Goal: Task Accomplishment & Management: Complete application form

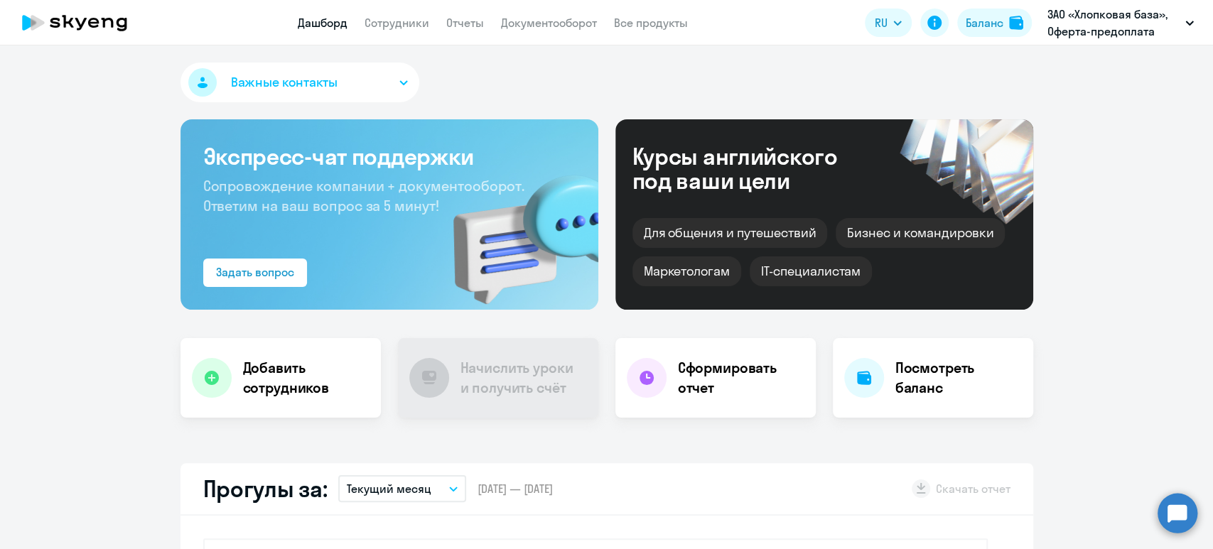
click at [392, 11] on app-header "Дашборд Сотрудники Отчеты Документооборот Все продукты Дашборд Сотрудники Отчет…" at bounding box center [606, 22] width 1213 height 45
click at [398, 20] on link "Сотрудники" at bounding box center [397, 23] width 65 height 14
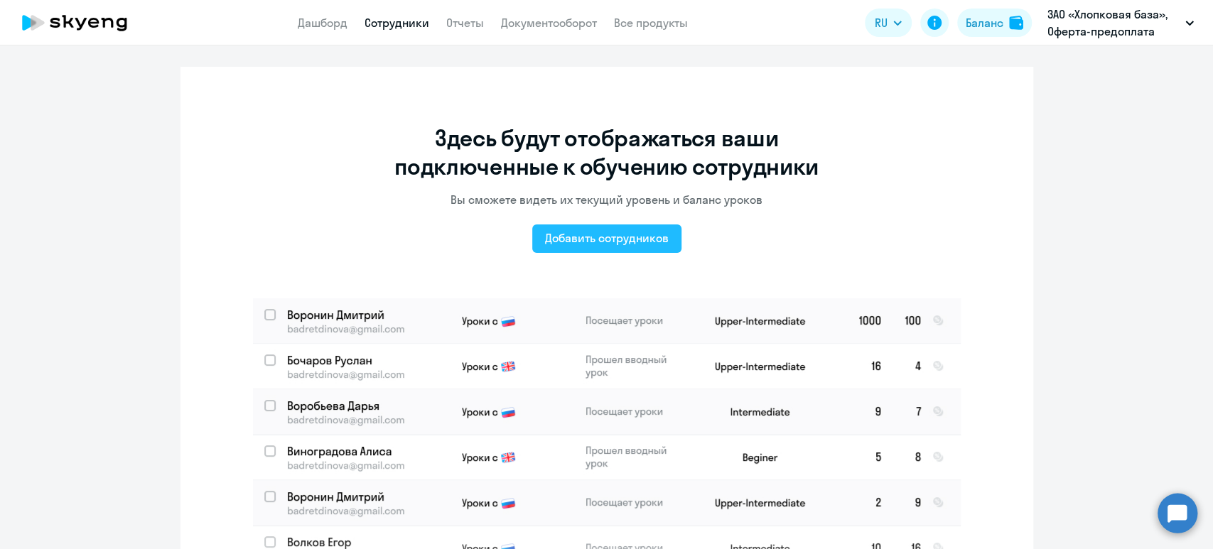
click at [615, 242] on div "Добавить сотрудников" at bounding box center [607, 238] width 124 height 17
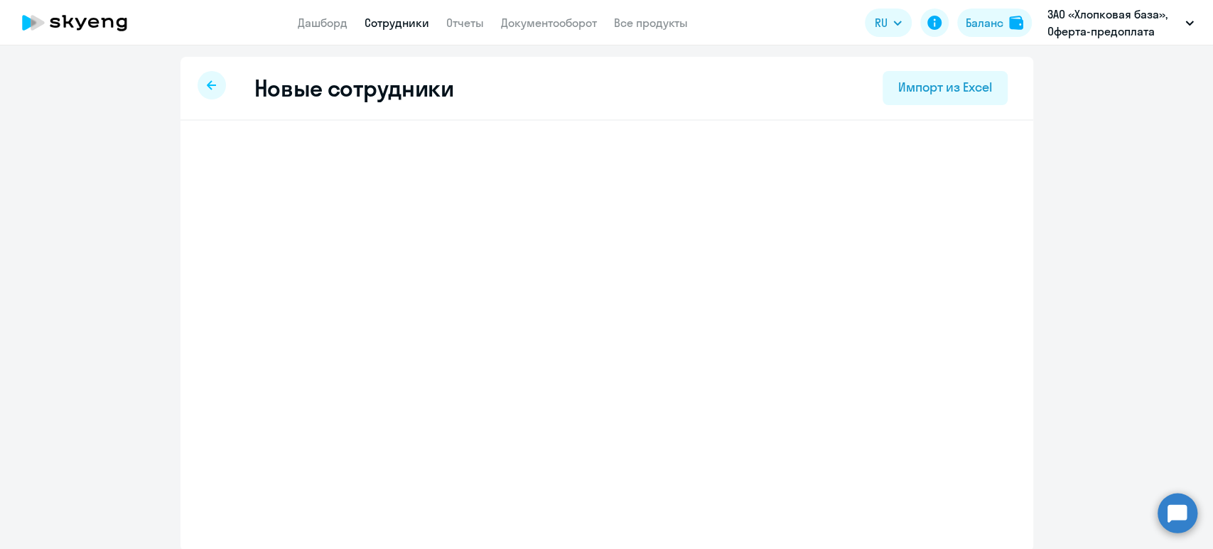
select select "5"
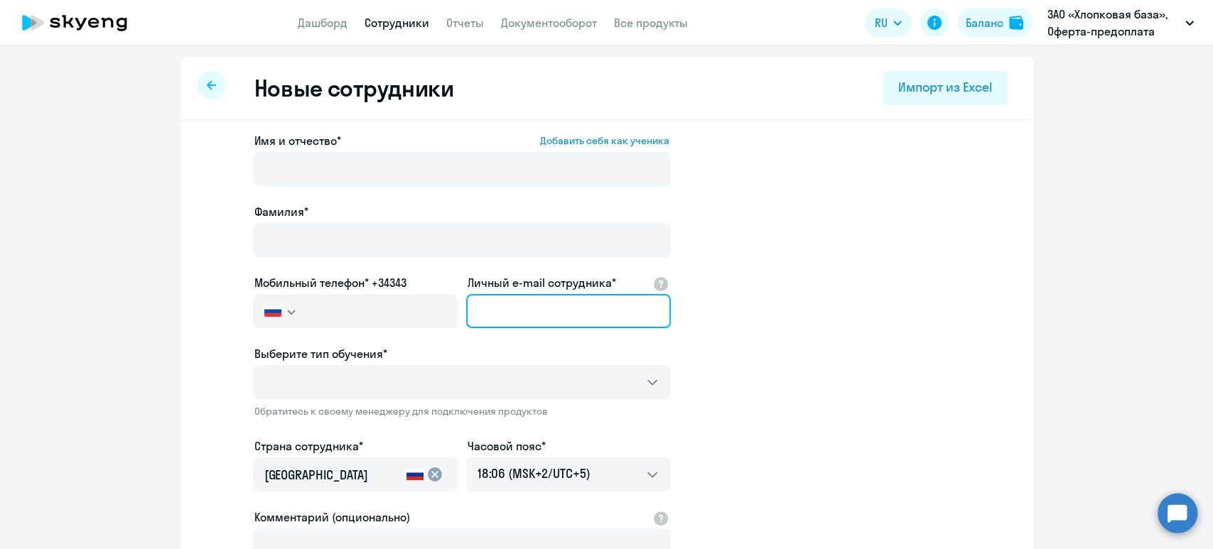
click at [503, 319] on input "Личный e-mail сотрудника*" at bounding box center [568, 311] width 205 height 34
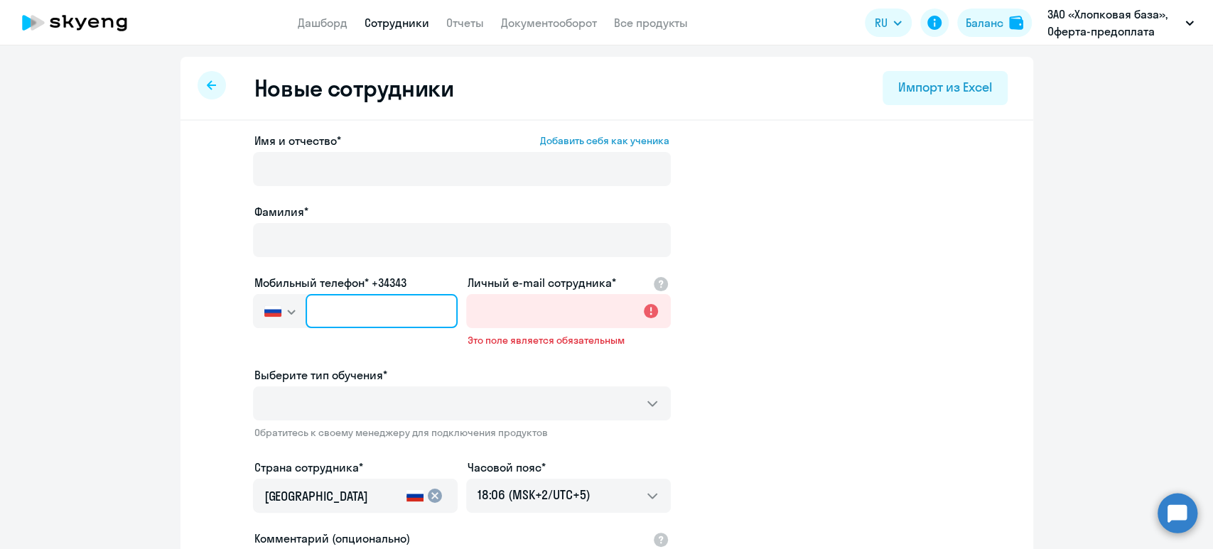
click at [438, 314] on input "text" at bounding box center [381, 311] width 151 height 34
paste input "[PHONE_NUMBER]"
type input "[PHONE_NUMBER]"
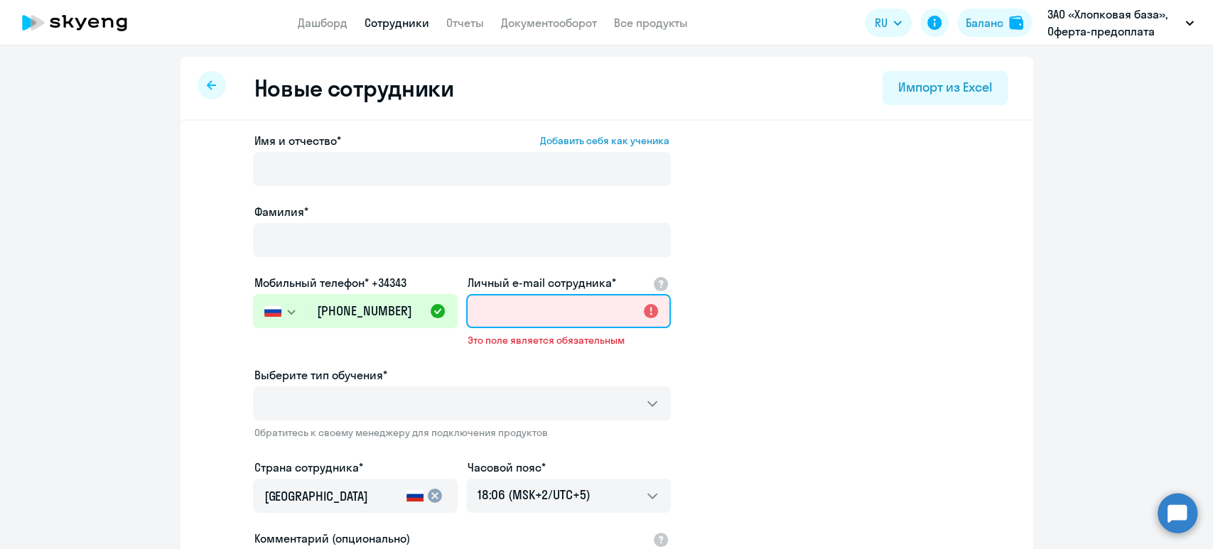
click at [538, 311] on input "Личный e-mail сотрудника*" at bounding box center [568, 311] width 205 height 34
paste input "[EMAIL_ADDRESS][DOMAIN_NAME]"
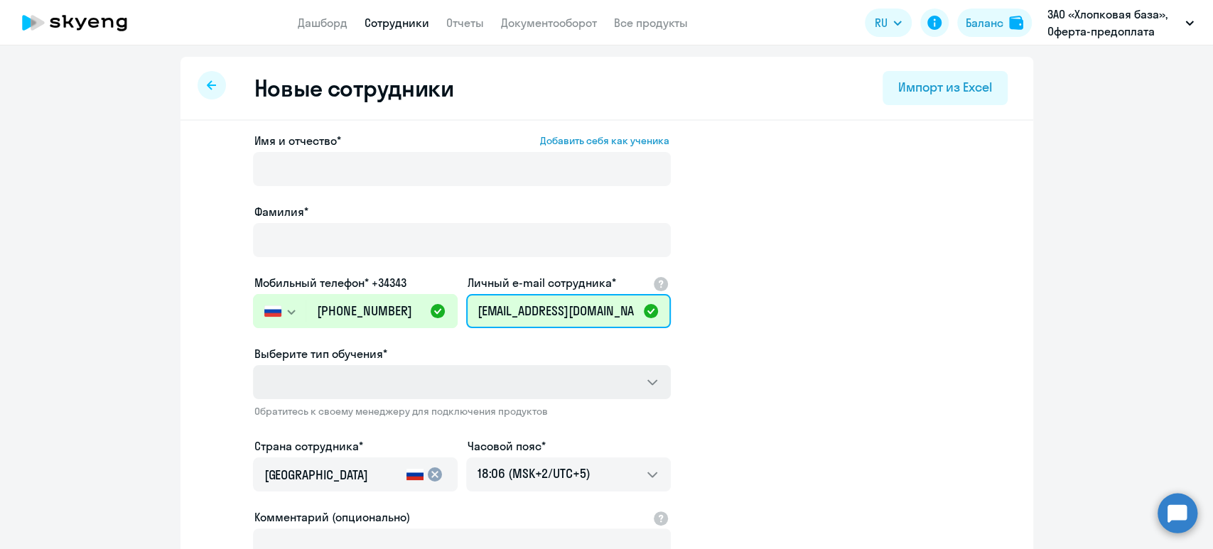
type input "[EMAIL_ADDRESS][DOMAIN_NAME]"
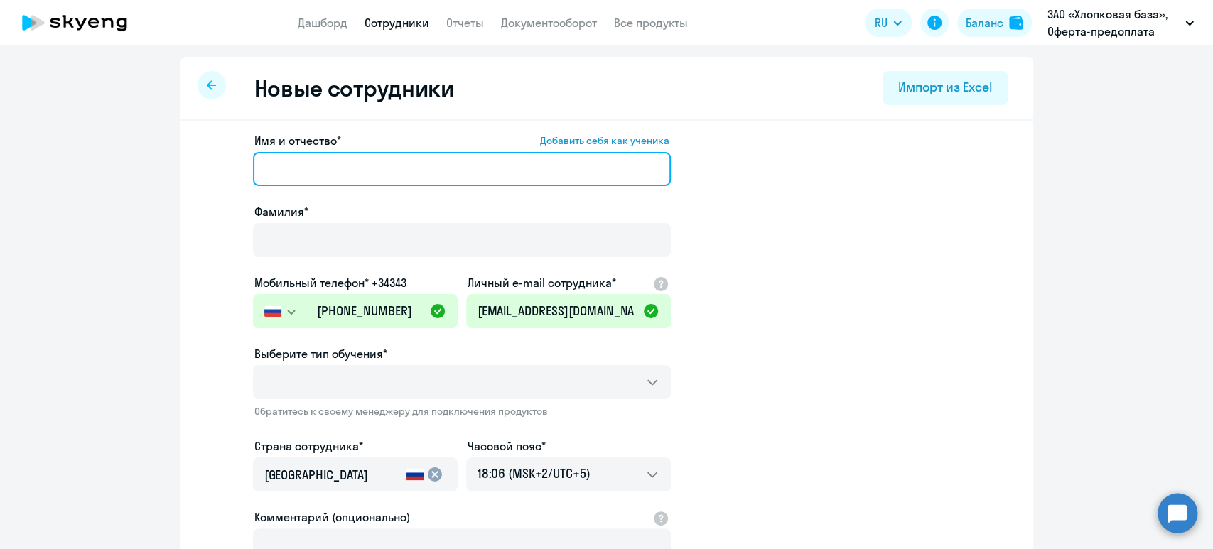
click at [370, 163] on input "Имя и отчество* Добавить себя как ученика" at bounding box center [462, 169] width 418 height 34
paste input "[PERSON_NAME]"
drag, startPoint x: 454, startPoint y: 173, endPoint x: 311, endPoint y: 164, distance: 143.8
click at [311, 164] on input "[PERSON_NAME]" at bounding box center [462, 169] width 418 height 34
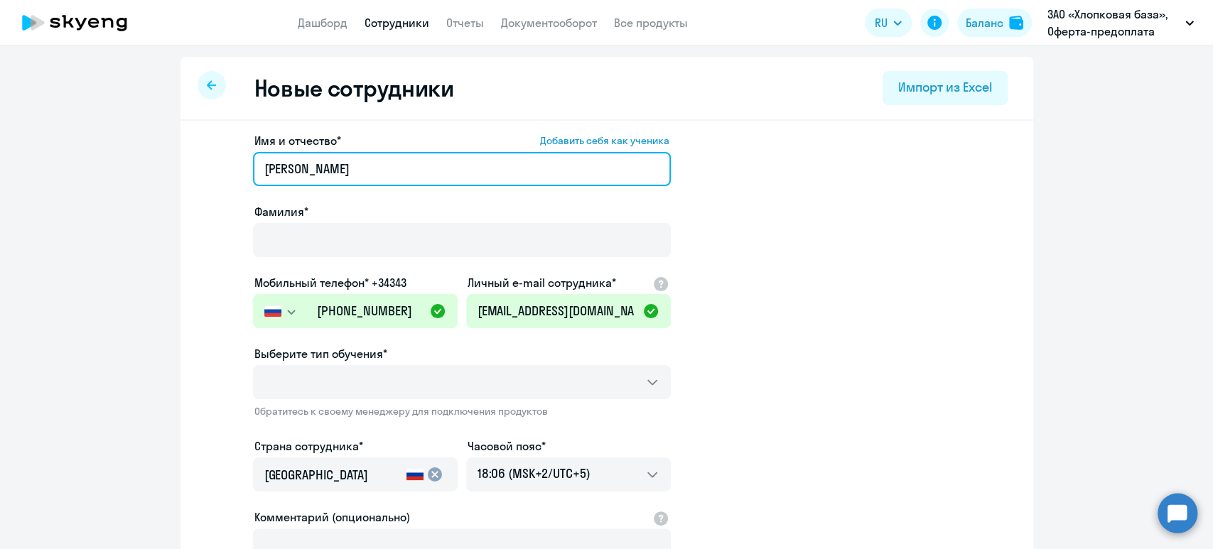
drag, startPoint x: 311, startPoint y: 163, endPoint x: 190, endPoint y: 163, distance: 120.8
click at [190, 163] on div "Имя и отчество* Добавить себя как ученика [PERSON_NAME]* Мобильный телефон* +34…" at bounding box center [606, 444] width 853 height 646
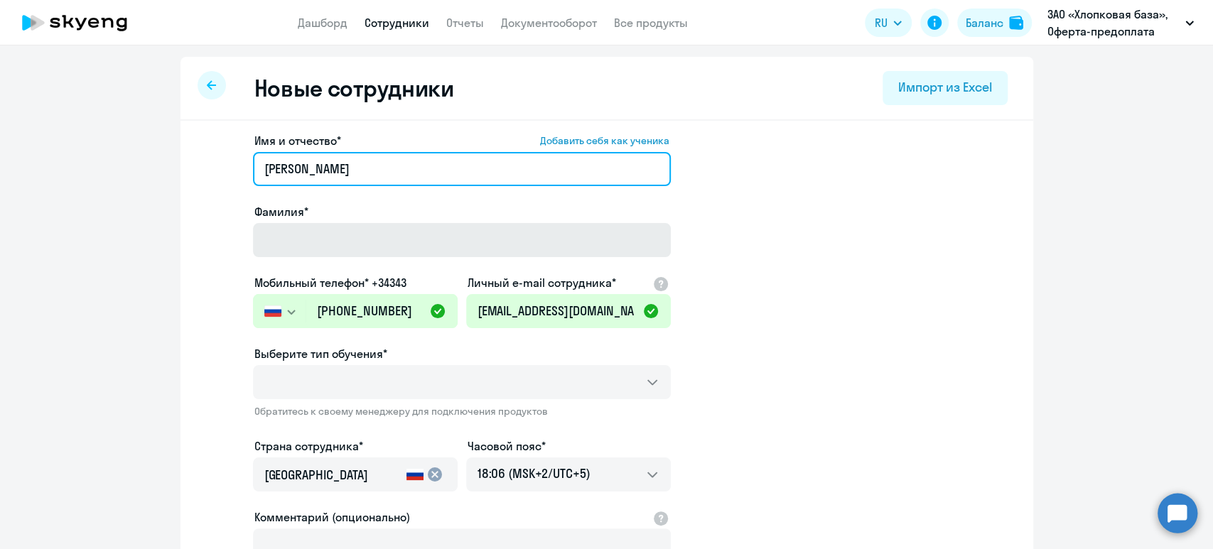
type input "[PERSON_NAME]"
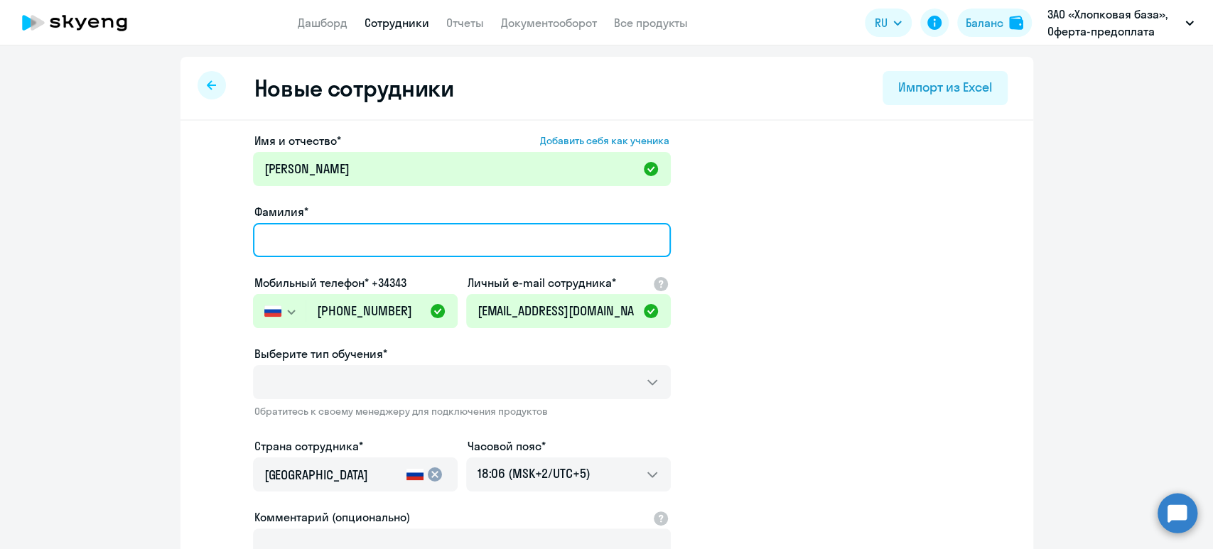
click at [316, 228] on input "Фамилия*" at bounding box center [462, 240] width 418 height 34
paste input "[PERSON_NAME]"
type input "[PERSON_NAME]"
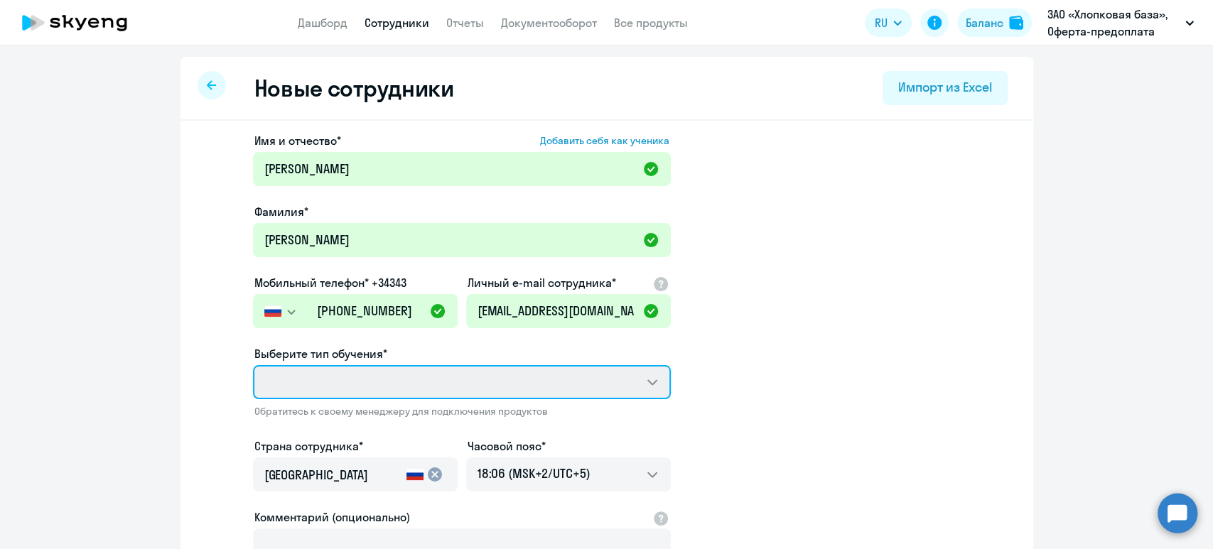
click at [426, 379] on select "Выберите тип обучения*" at bounding box center [462, 382] width 418 height 34
click at [629, 379] on select "Выберите тип обучения*" at bounding box center [462, 382] width 418 height 34
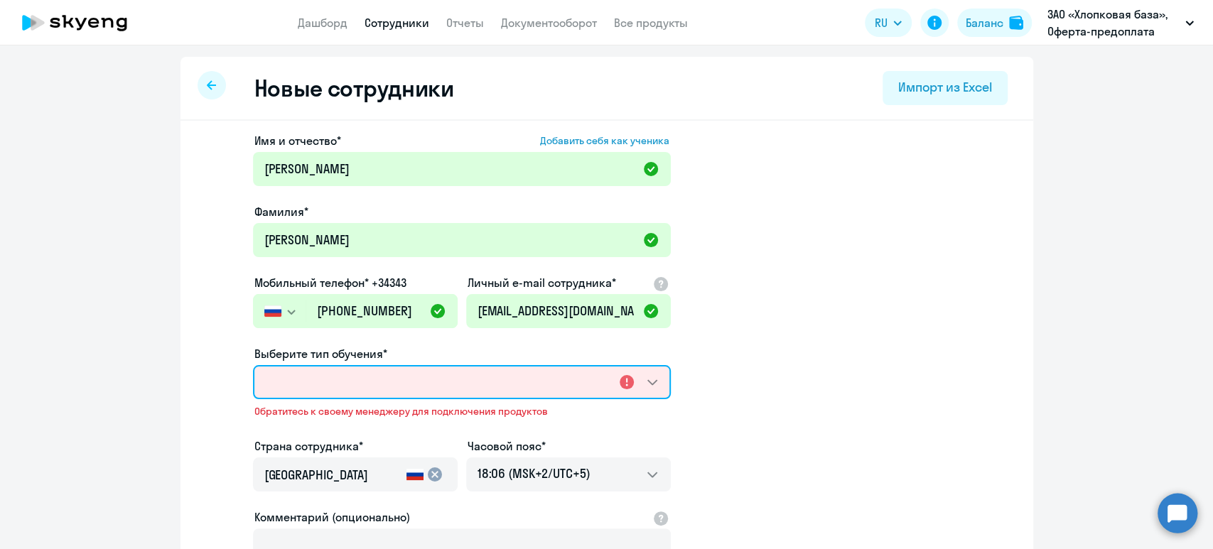
click at [641, 387] on select "Выберите тип обучения*" at bounding box center [462, 382] width 418 height 34
click at [469, 392] on select "Выберите тип обучения*" at bounding box center [462, 382] width 418 height 34
click at [648, 381] on select "Выберите тип обучения*" at bounding box center [462, 382] width 418 height 34
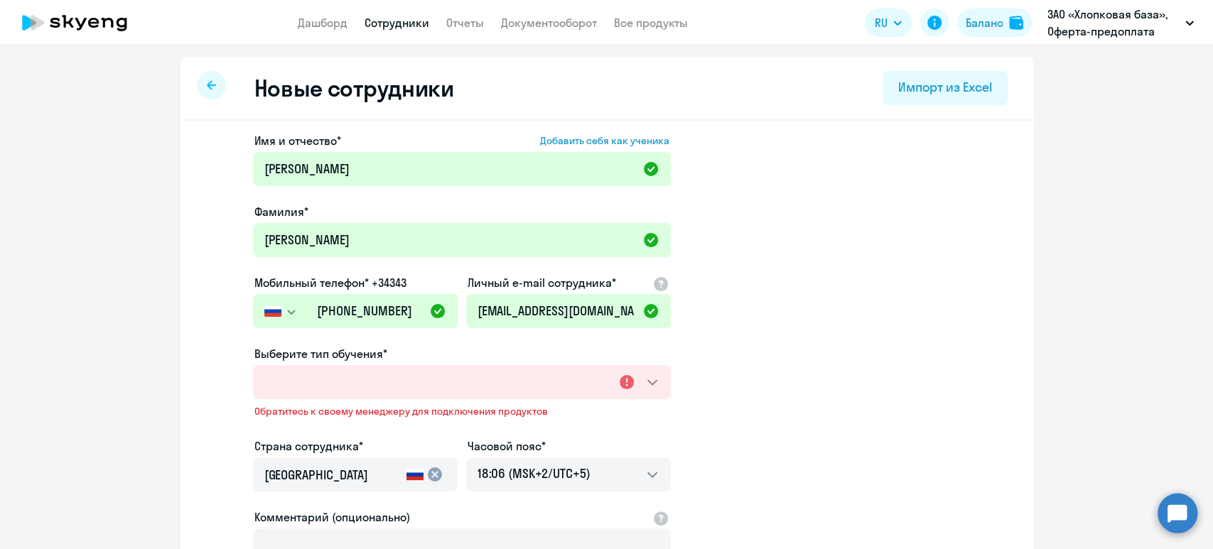
click at [772, 306] on app-new-student-form "Имя и отчество* Добавить себя как ученика Максим Алексеевич Фамилия* Артемов Мо…" at bounding box center [606, 396] width 807 height 528
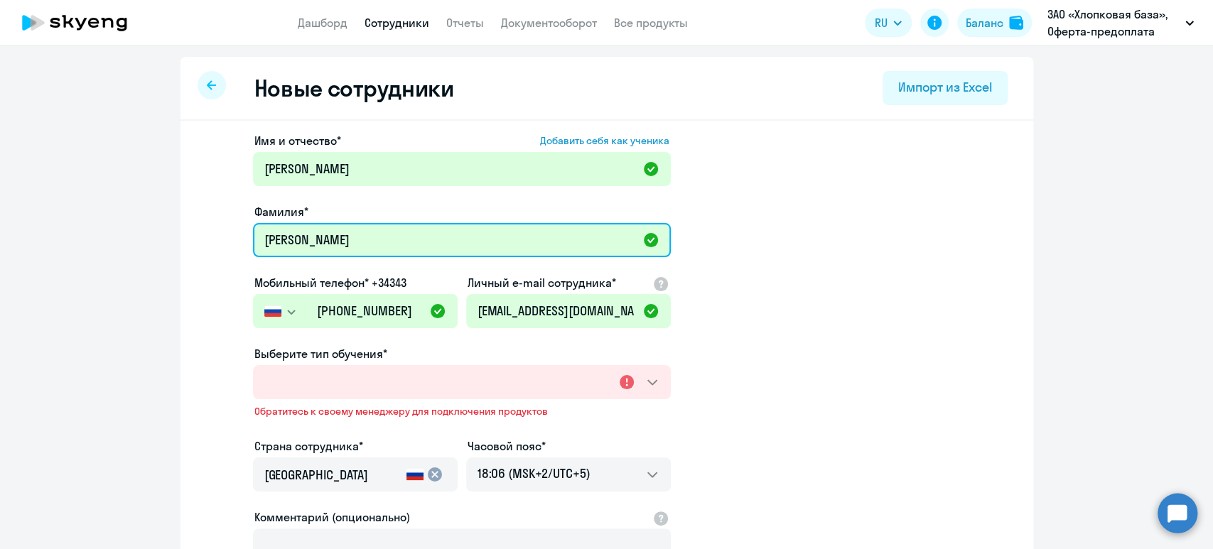
drag, startPoint x: 271, startPoint y: 217, endPoint x: 168, endPoint y: 212, distance: 103.2
click at [168, 212] on ng-component "Новые сотрудники Импорт из Excel Имя и отчество* Добавить себя как ученика Макс…" at bounding box center [606, 412] width 1213 height 710
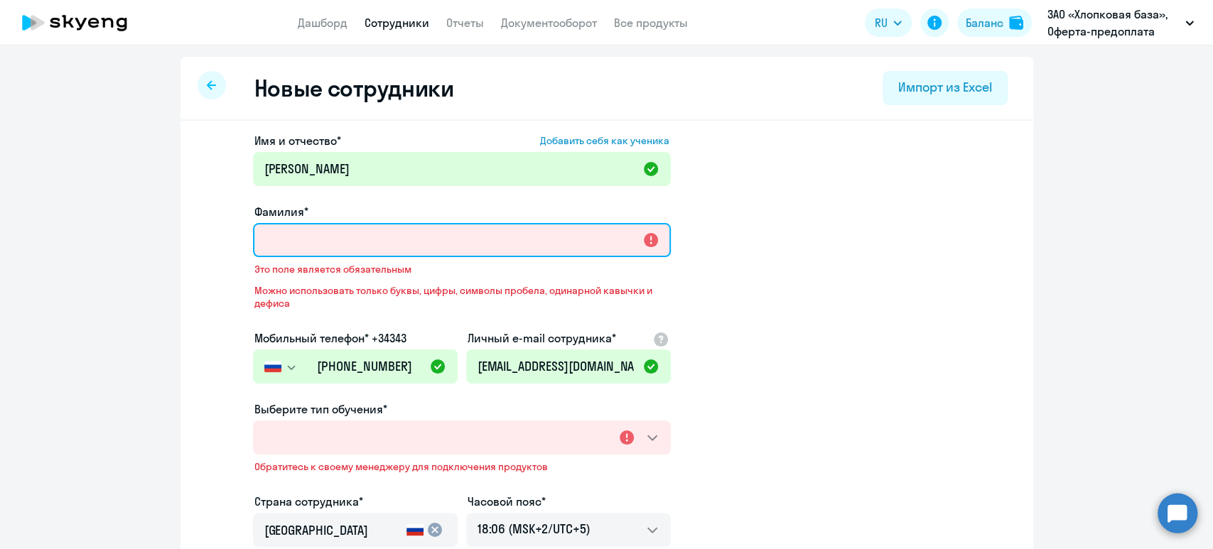
click at [365, 244] on input "Фамилия*" at bounding box center [462, 240] width 418 height 34
paste input "[PERSON_NAME]"
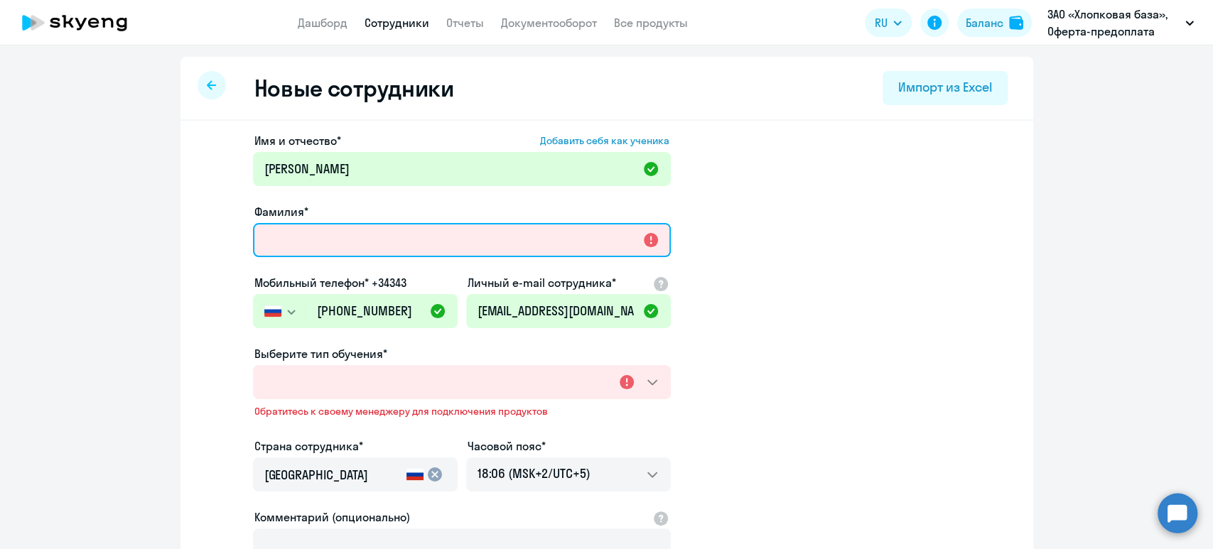
type input "[PERSON_NAME]"
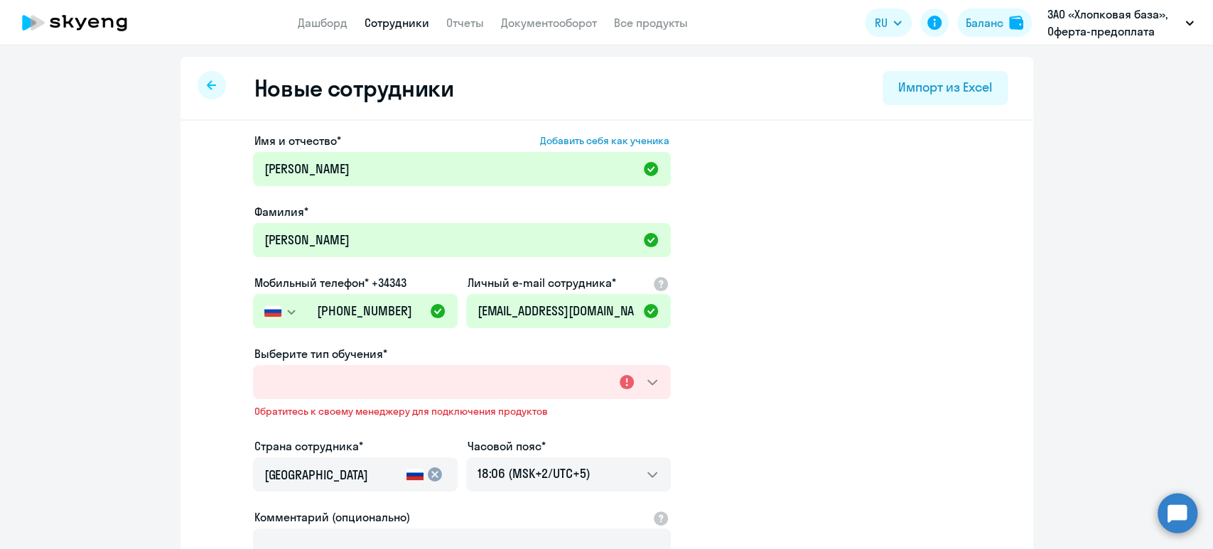
click at [829, 283] on app-new-student-form "Имя и отчество* Добавить себя как ученика Максим Алексеевич Фамилия* Артемов Мо…" at bounding box center [606, 396] width 807 height 528
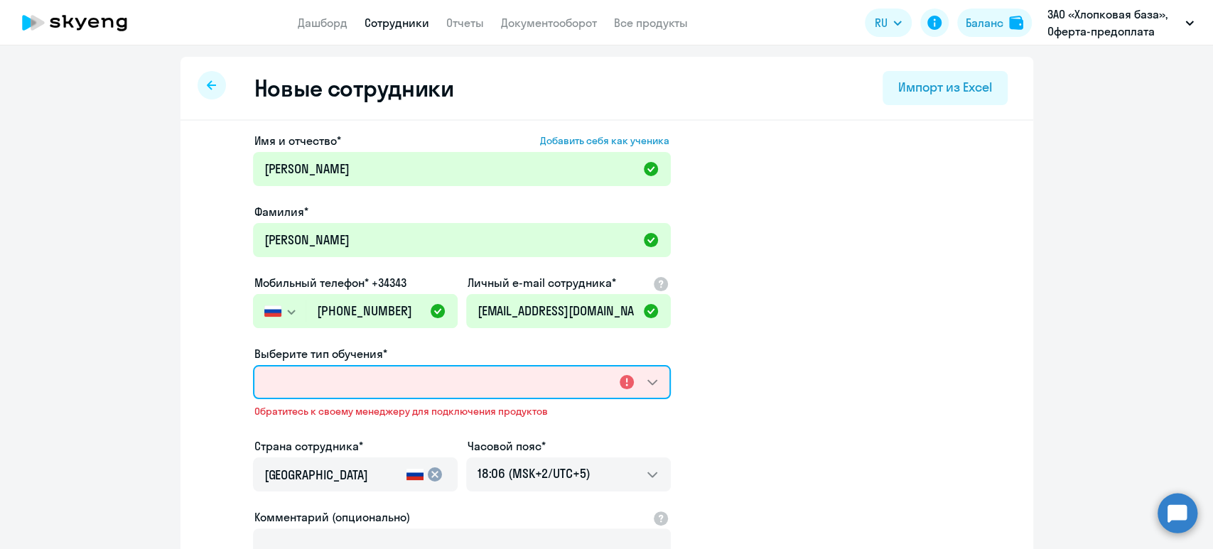
click at [626, 384] on select "Выберите тип обучения*" at bounding box center [462, 382] width 418 height 34
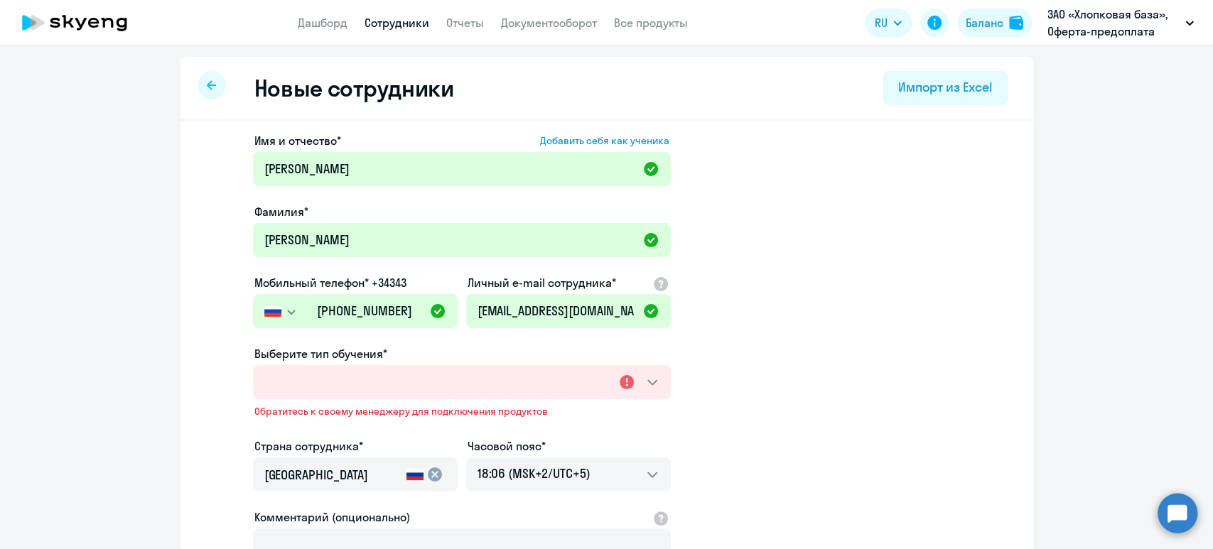
click at [781, 372] on app-new-student-form "Имя и отчество* Добавить себя как ученика Максим Алексеевич Фамилия* Артемов Мо…" at bounding box center [606, 396] width 807 height 528
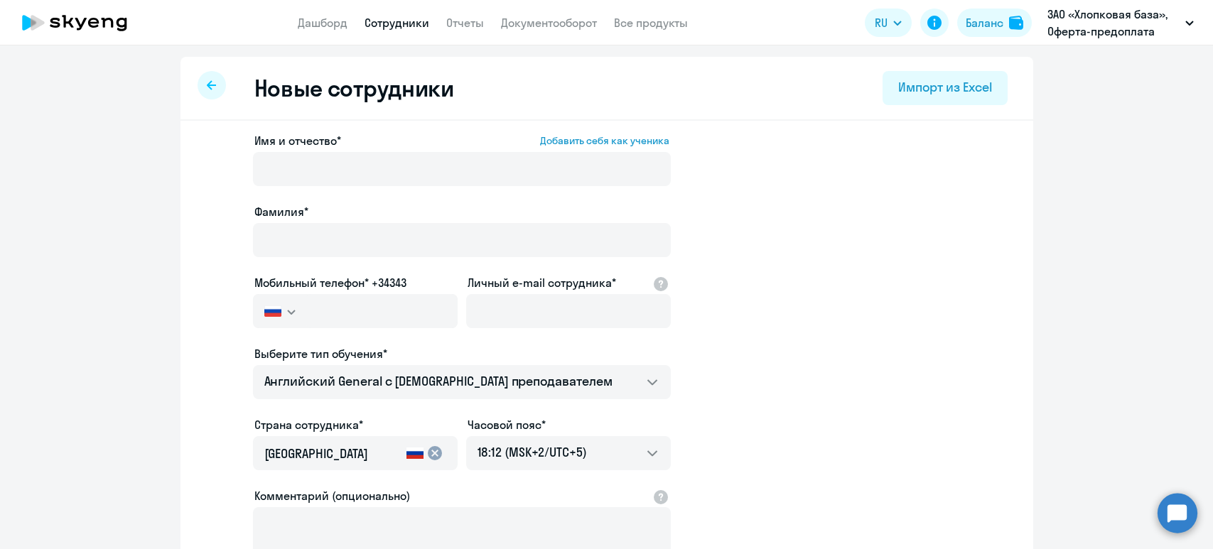
select select "english_adult_not_native_speaker"
select select "5"
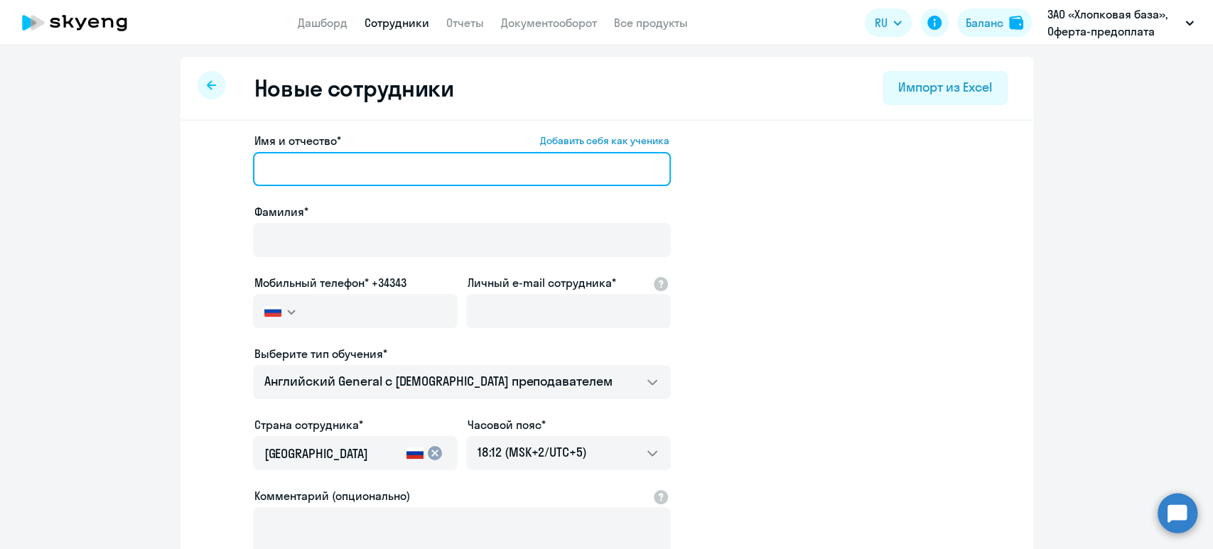
click at [314, 165] on input "Имя и отчество* Добавить себя как ученика" at bounding box center [462, 169] width 418 height 34
paste input "[PERSON_NAME]"
drag, startPoint x: 313, startPoint y: 166, endPoint x: 190, endPoint y: 151, distance: 123.8
click at [190, 151] on div "Имя и отчество* Добавить себя как ученика [PERSON_NAME]* Мобильный телефон* +34…" at bounding box center [606, 433] width 853 height 625
type input "[PERSON_NAME]"
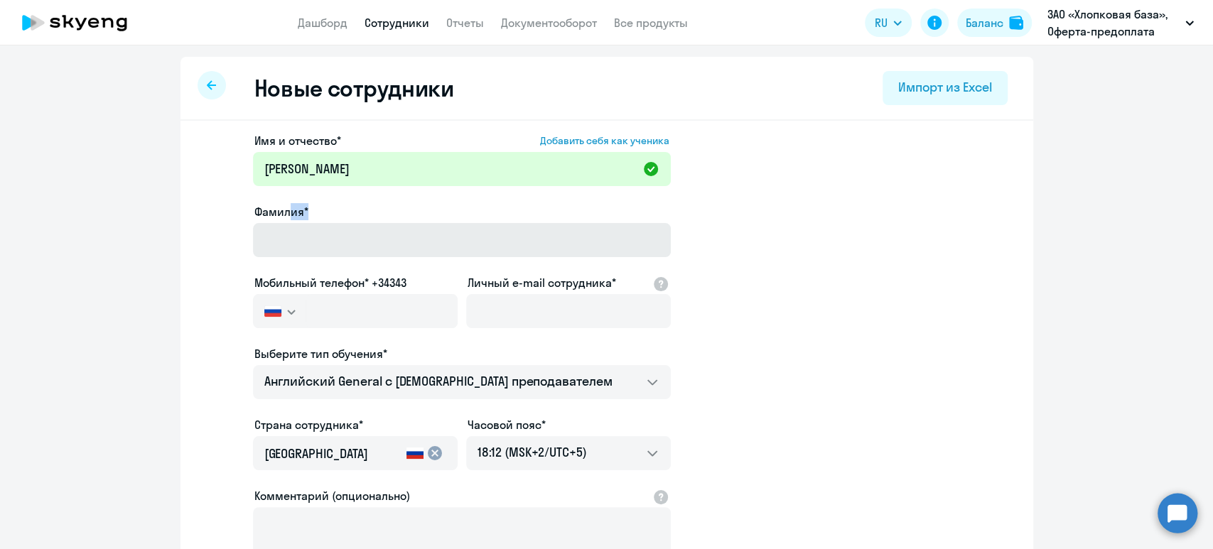
click at [280, 224] on div "Фамилия*" at bounding box center [462, 233] width 418 height 60
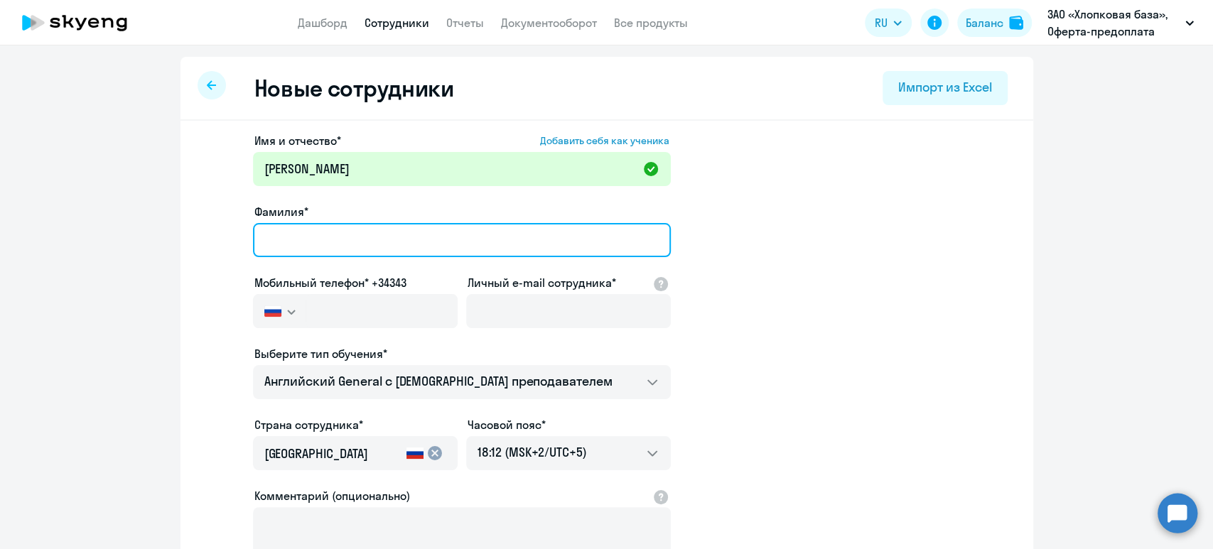
click at [279, 239] on input "Фамилия*" at bounding box center [462, 240] width 418 height 34
paste input "[PERSON_NAME]"
type input "[PERSON_NAME]"
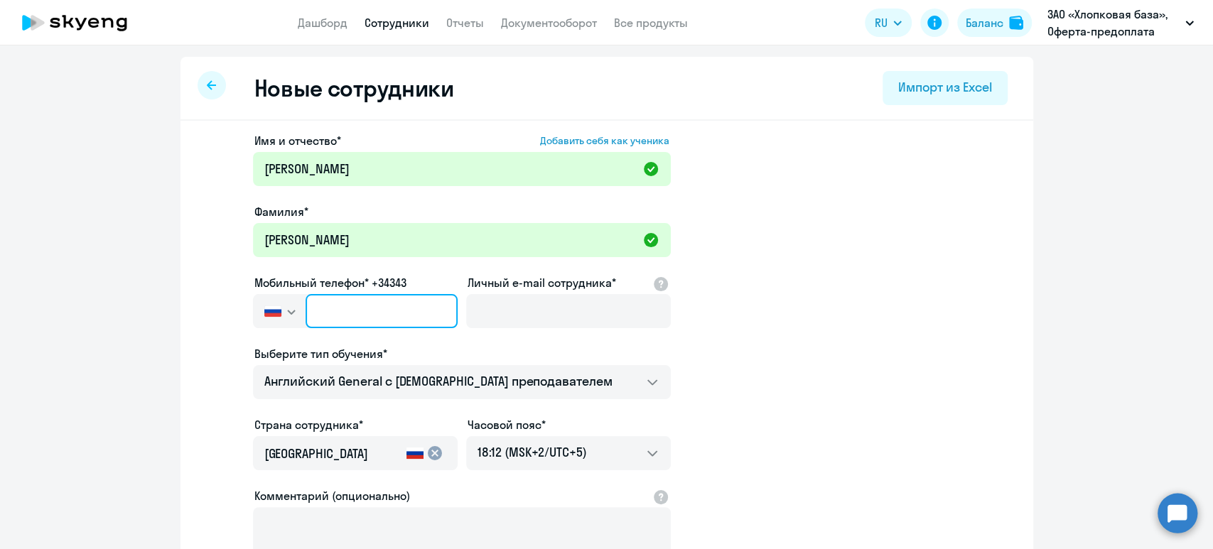
click at [362, 310] on input "text" at bounding box center [381, 311] width 151 height 34
paste input "[PHONE_NUMBER]"
type input "[PHONE_NUMBER]"
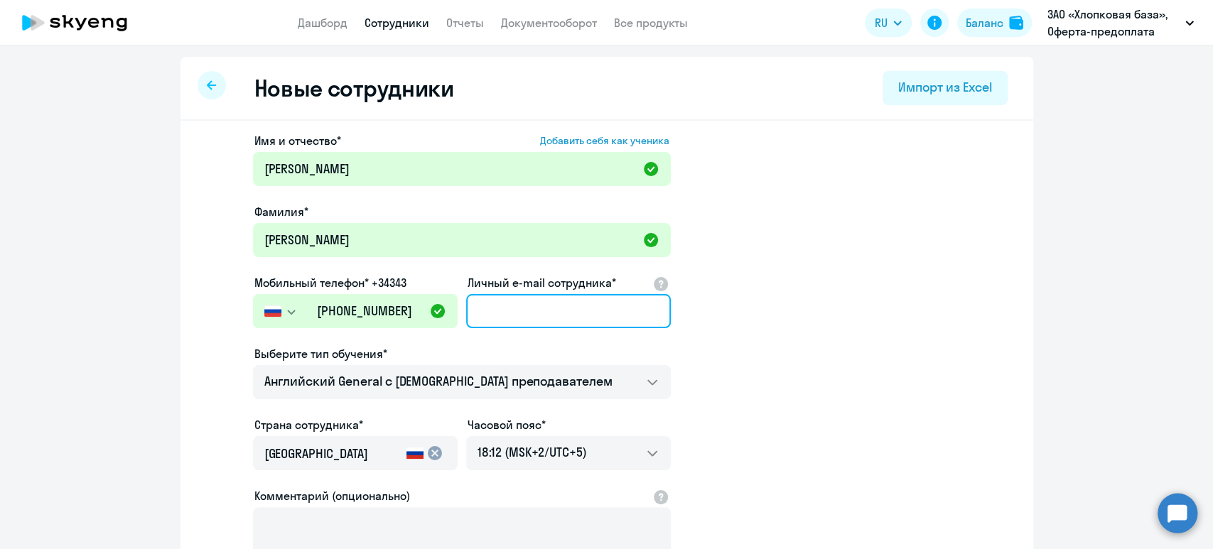
click at [514, 326] on input "Личный e-mail сотрудника*" at bounding box center [568, 311] width 205 height 34
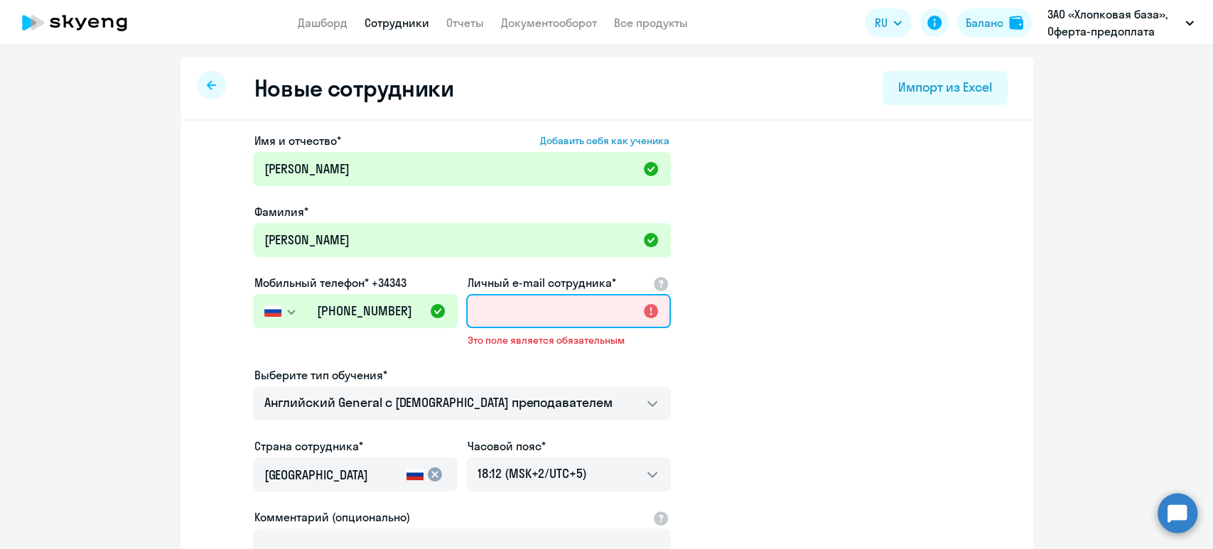
paste input "[EMAIL_ADDRESS][DOMAIN_NAME]"
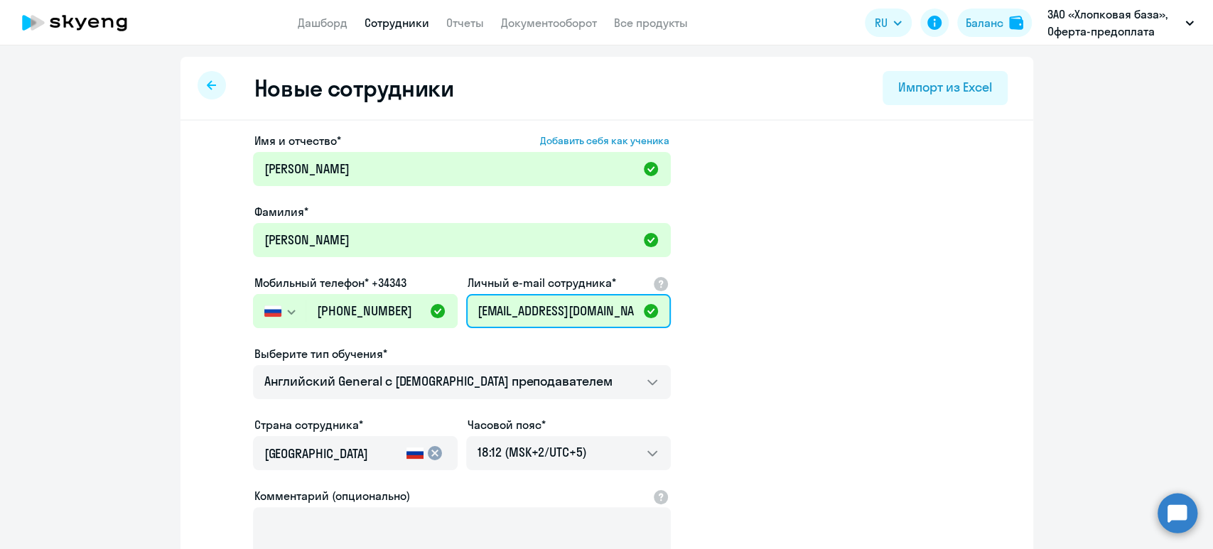
type input "[EMAIL_ADDRESS][DOMAIN_NAME]"
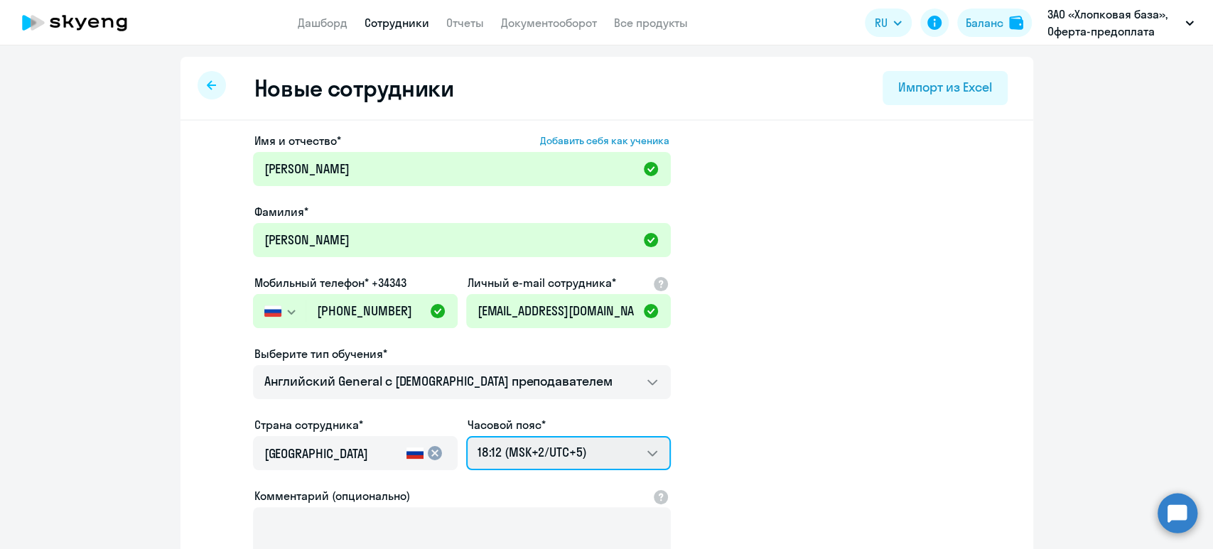
click at [569, 450] on select "02:12 (MSK-14/UTC-11) 03:12 (MSK-13/UTC-10) 04:12 (MSK-12/UTC-9) 05:12 (MSK-11/…" at bounding box center [568, 453] width 205 height 34
select select "3"
click at [466, 436] on select "02:12 (MSK-14/UTC-11) 03:12 (MSK-13/UTC-10) 04:12 (MSK-12/UTC-9) 05:12 (MSK-11/…" at bounding box center [568, 453] width 205 height 34
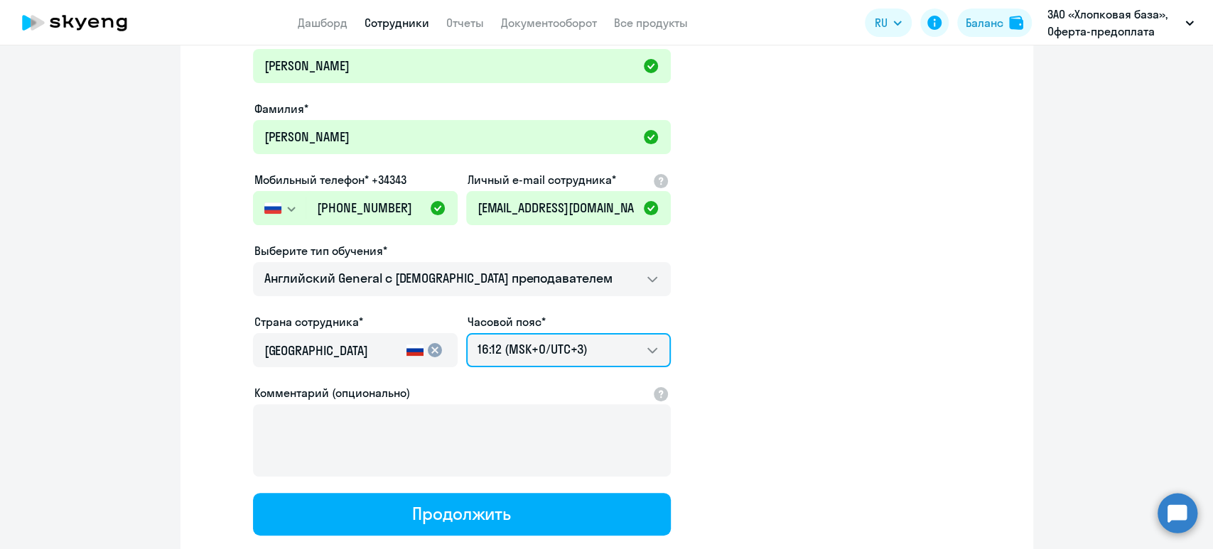
scroll to position [195, 0]
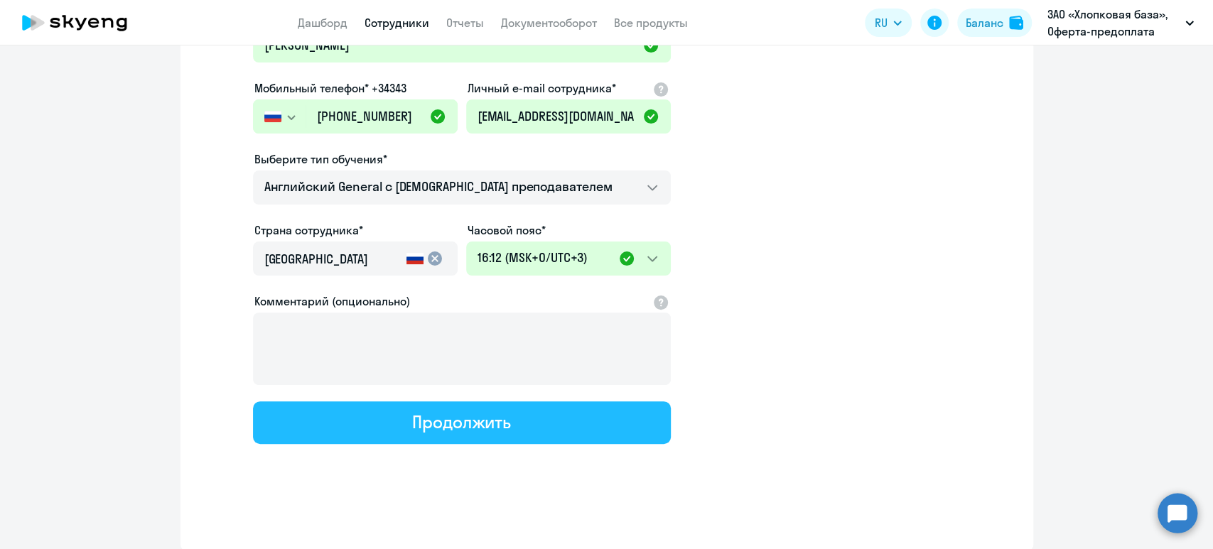
click at [517, 419] on button "Продолжить" at bounding box center [462, 422] width 418 height 43
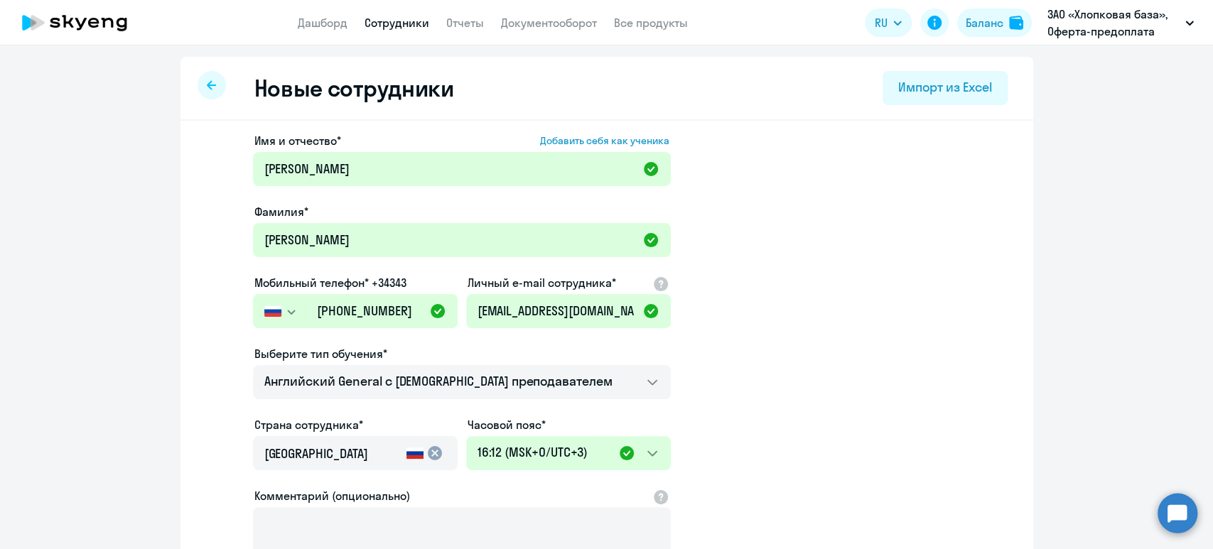
select select "english_adult_not_native_speaker"
select select "3"
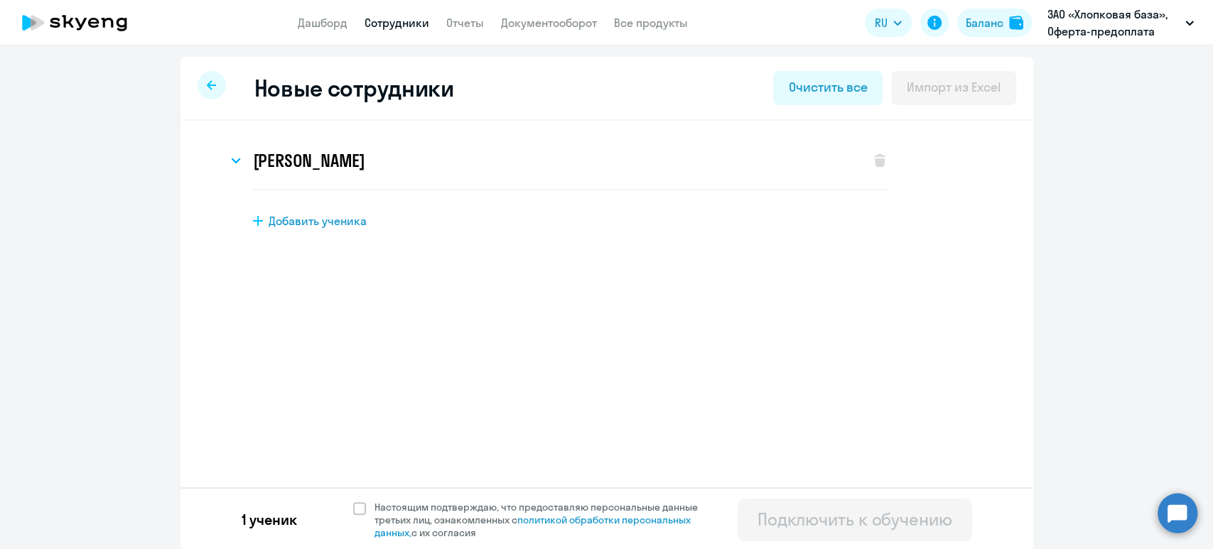
scroll to position [0, 0]
click at [353, 510] on span at bounding box center [359, 508] width 13 height 13
click at [352, 501] on input "Настоящим подтверждаю, что предоставляю персональные данные третьих лиц, ознако…" at bounding box center [352, 500] width 1 height 1
checkbox input "true"
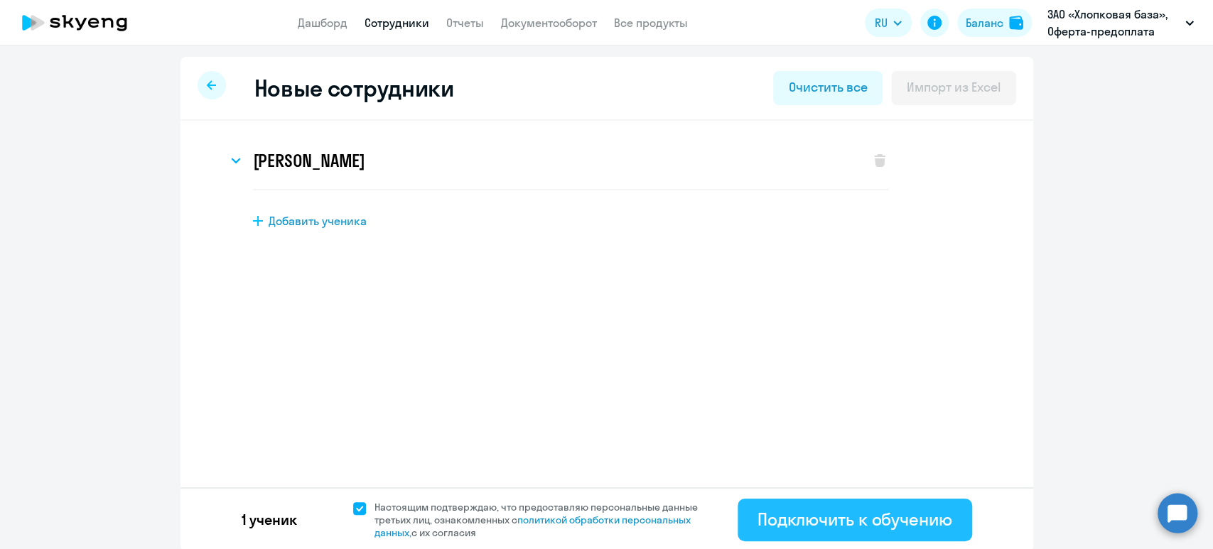
click at [807, 517] on div "Подключить к обучению" at bounding box center [855, 519] width 195 height 23
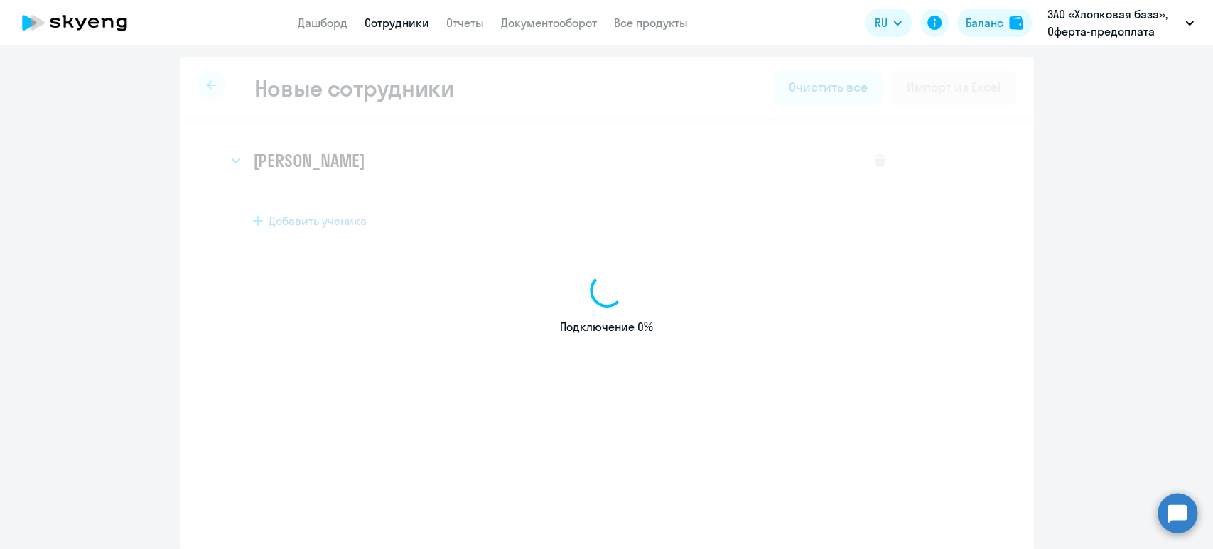
select select "english_adult_not_native_speaker"
select select "5"
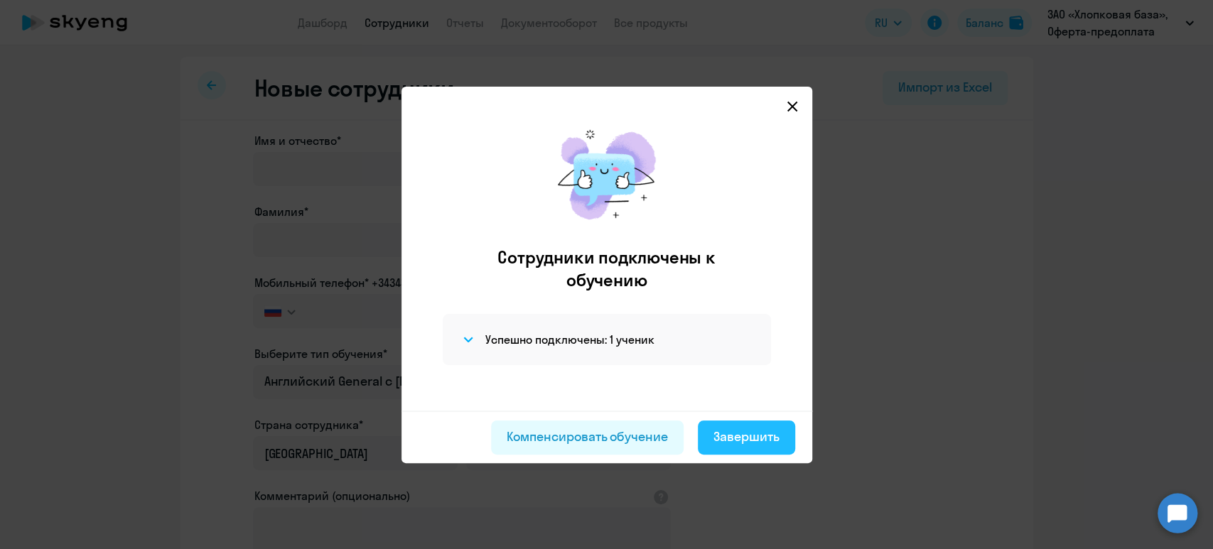
click at [752, 444] on div "Завершить" at bounding box center [746, 437] width 66 height 18
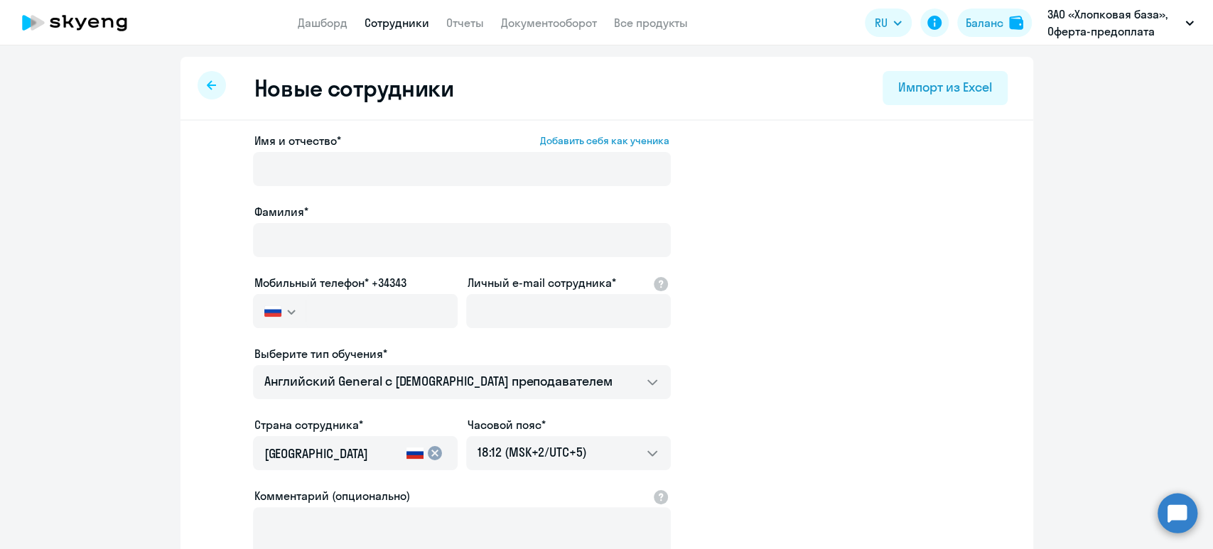
select select "30"
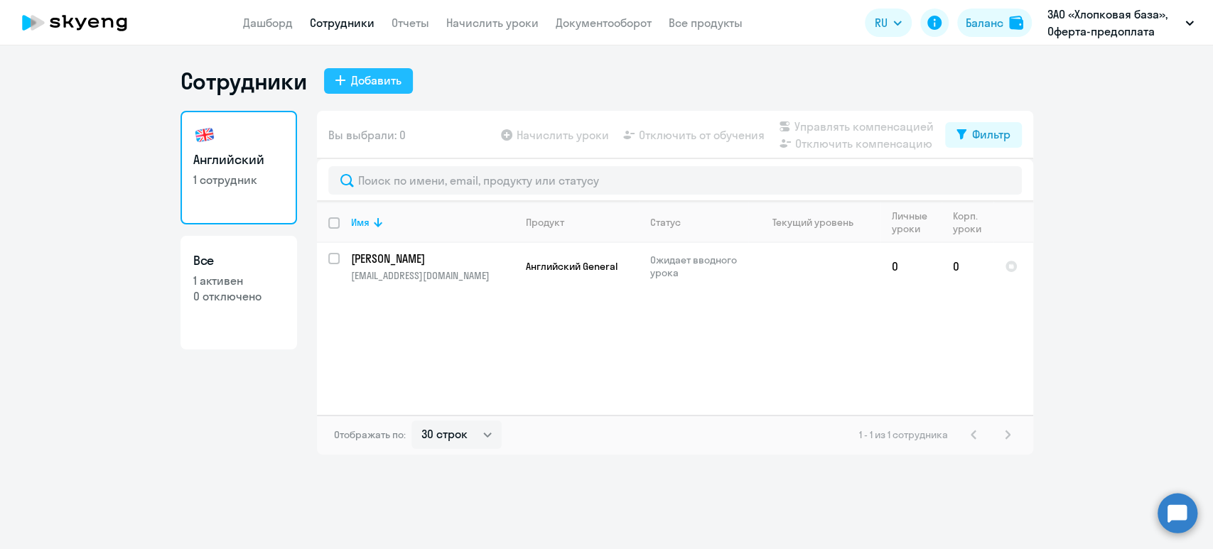
click at [385, 81] on div "Добавить" at bounding box center [376, 80] width 50 height 17
select select "english_adult_not_native_speaker"
select select "5"
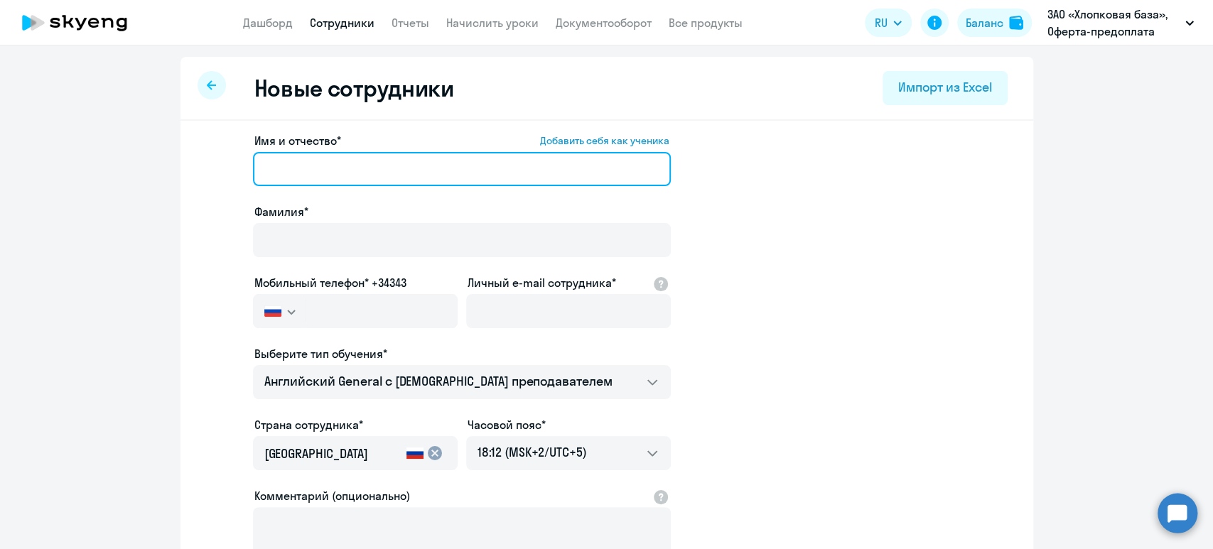
click at [312, 166] on input "Имя и отчество* Добавить себя как ученика" at bounding box center [462, 169] width 418 height 34
paste input "[PERSON_NAME]"
drag, startPoint x: 313, startPoint y: 172, endPoint x: 200, endPoint y: 153, distance: 114.6
click at [203, 153] on app-new-student-form "Имя и отчество* Добавить себя как ученика [PERSON_NAME]* Мобильный телефон* +34…" at bounding box center [606, 385] width 807 height 507
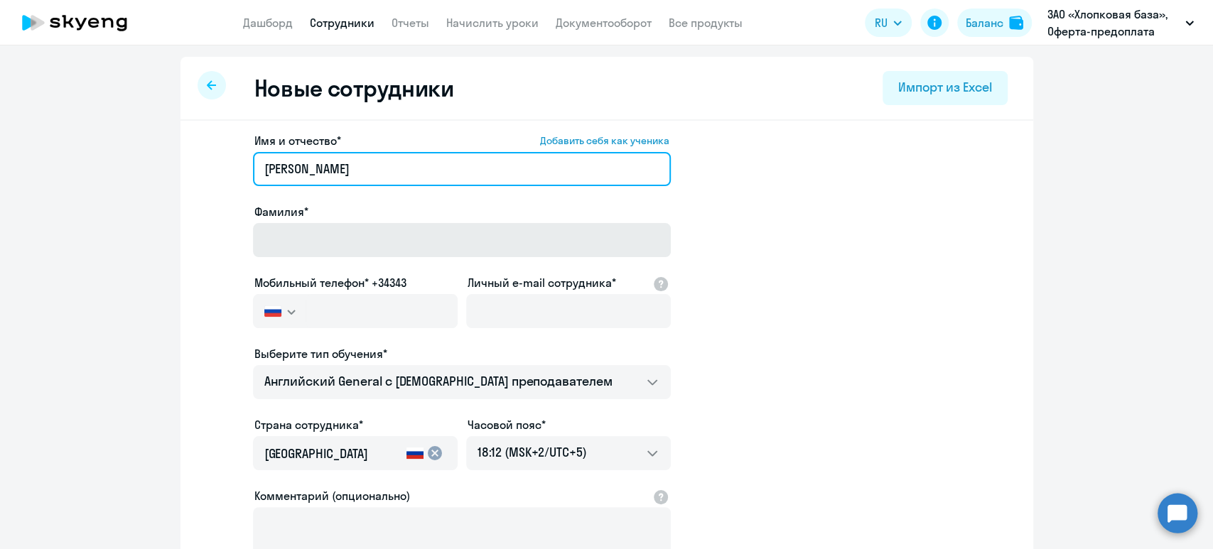
type input "[PERSON_NAME]"
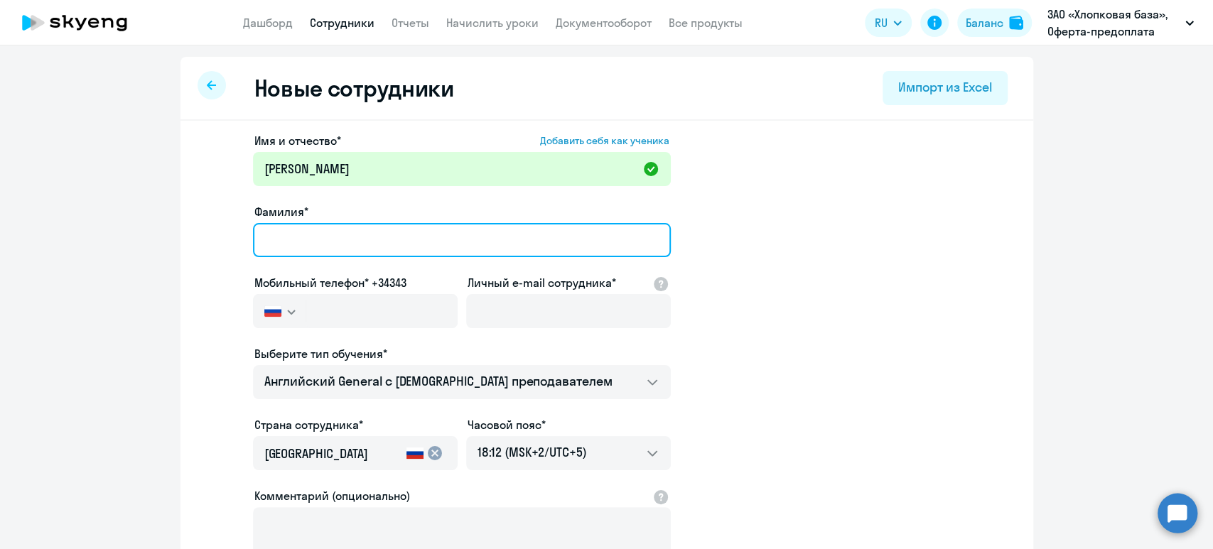
click at [299, 233] on input "Фамилия*" at bounding box center [462, 240] width 418 height 34
paste input "[PERSON_NAME]"
type input "[PERSON_NAME]"
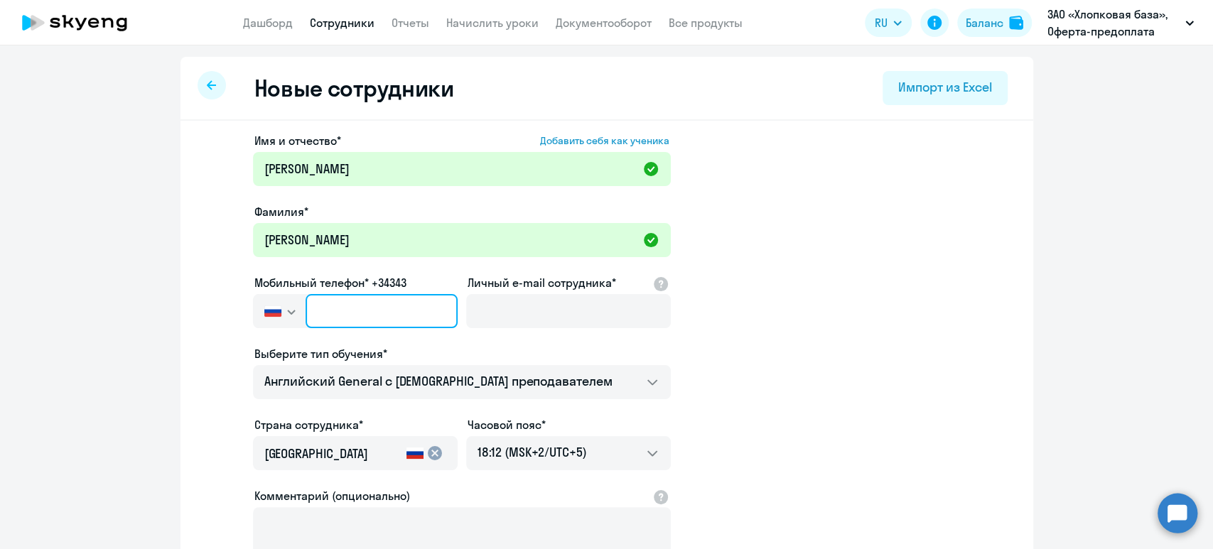
click at [358, 312] on input "text" at bounding box center [381, 311] width 151 height 34
paste input "[PHONE_NUMBER]"
type input "[PHONE_NUMBER]"
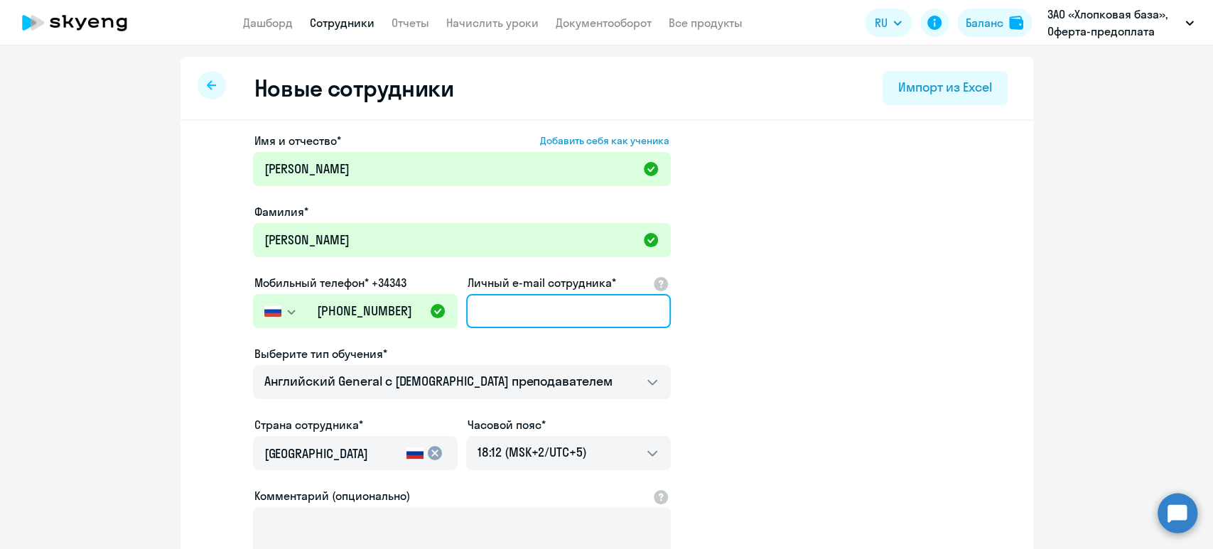
click at [491, 308] on input "Личный e-mail сотрудника*" at bounding box center [568, 311] width 205 height 34
paste input "79161057946"
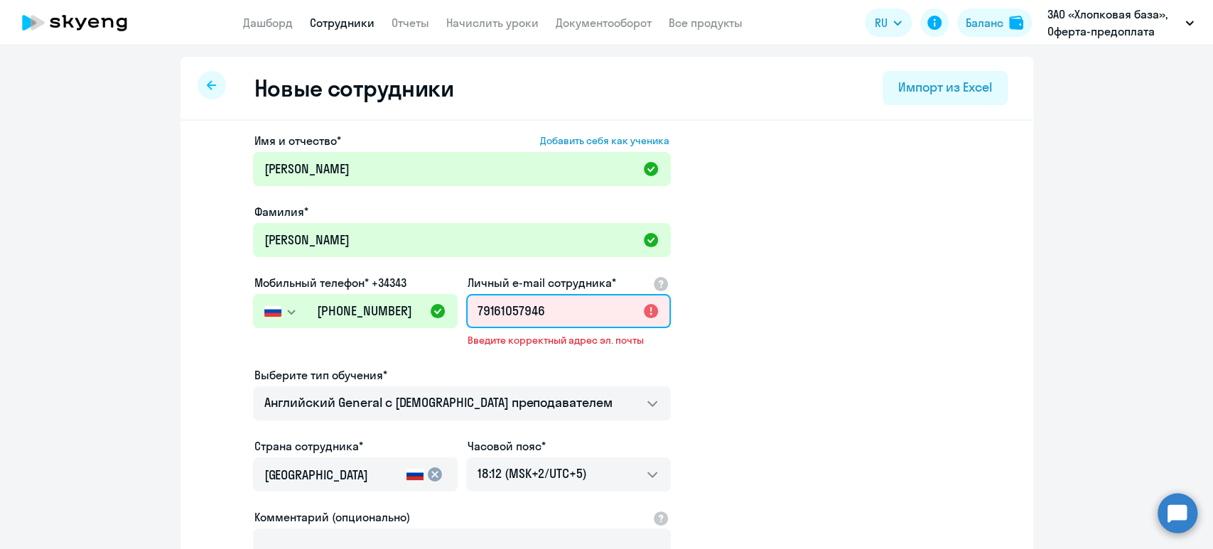
drag, startPoint x: 584, startPoint y: 304, endPoint x: 429, endPoint y: 316, distance: 155.3
click at [430, 316] on div "Имя и отчество* Добавить себя как ученика [PERSON_NAME]* [PERSON_NAME] телефон*…" at bounding box center [462, 396] width 418 height 528
paste input "[EMAIL_ADDRESS][DOMAIN_NAME]"
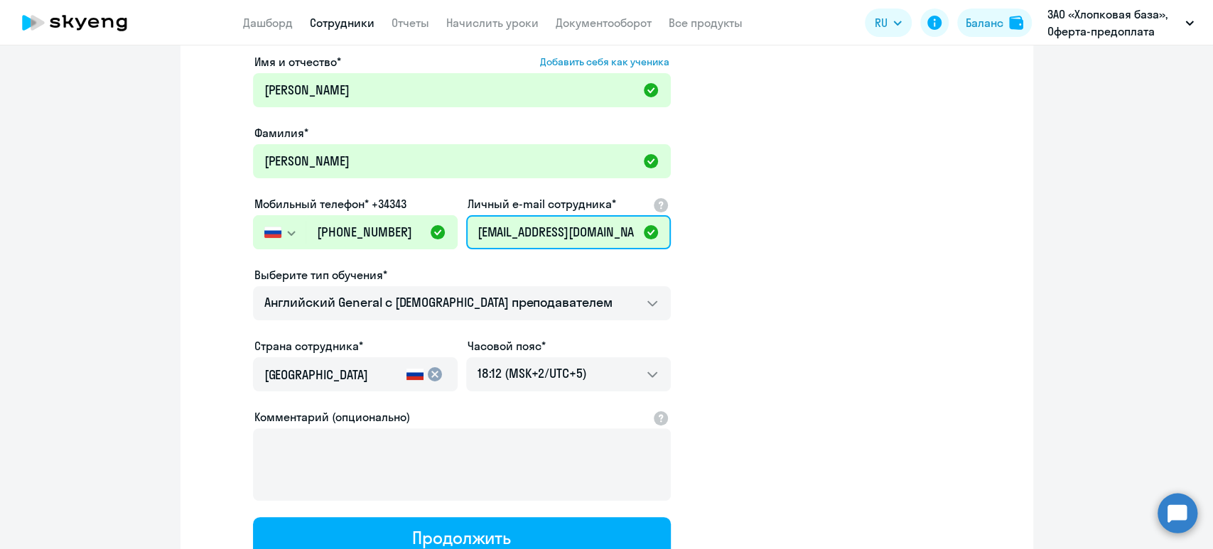
scroll to position [189, 0]
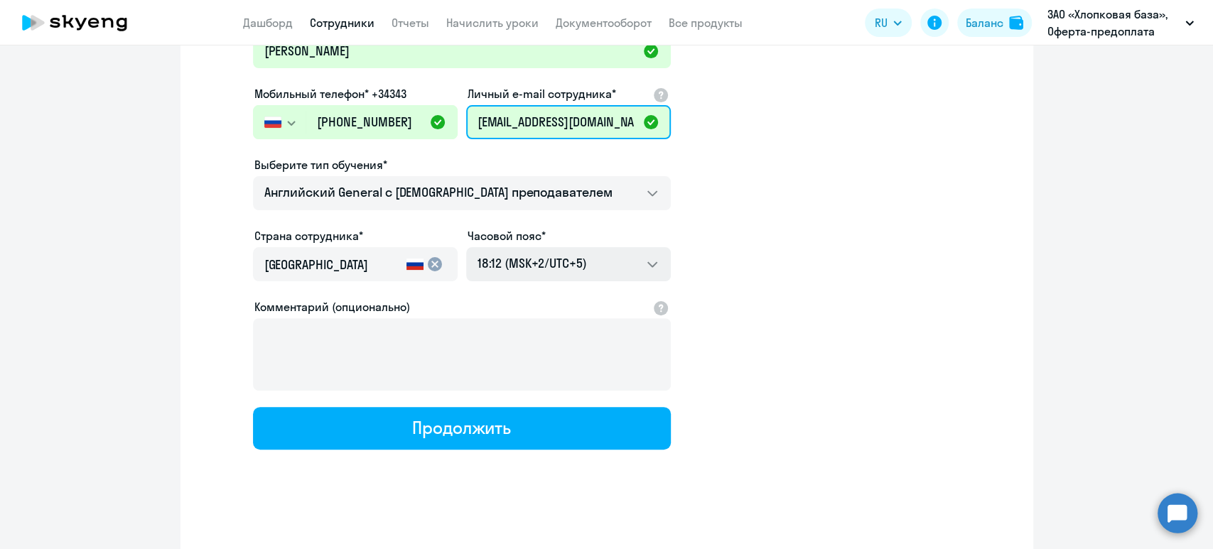
type input "[EMAIL_ADDRESS][DOMAIN_NAME]"
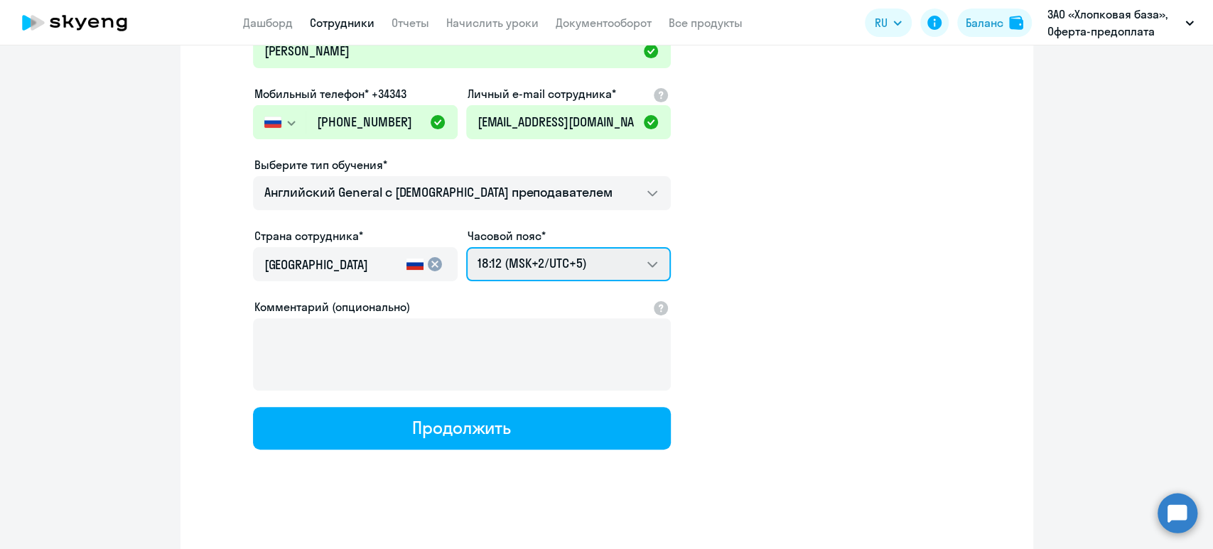
click at [514, 262] on select "02:12 (MSK-14/UTC-11) 03:12 (MSK-13/UTC-10) 04:12 (MSK-12/UTC-9) 05:12 (MSK-11/…" at bounding box center [568, 264] width 205 height 34
select select "3"
click at [466, 247] on select "02:12 (MSK-14/UTC-11) 03:12 (MSK-13/UTC-10) 04:12 (MSK-12/UTC-9) 05:12 (MSK-11/…" at bounding box center [568, 264] width 205 height 34
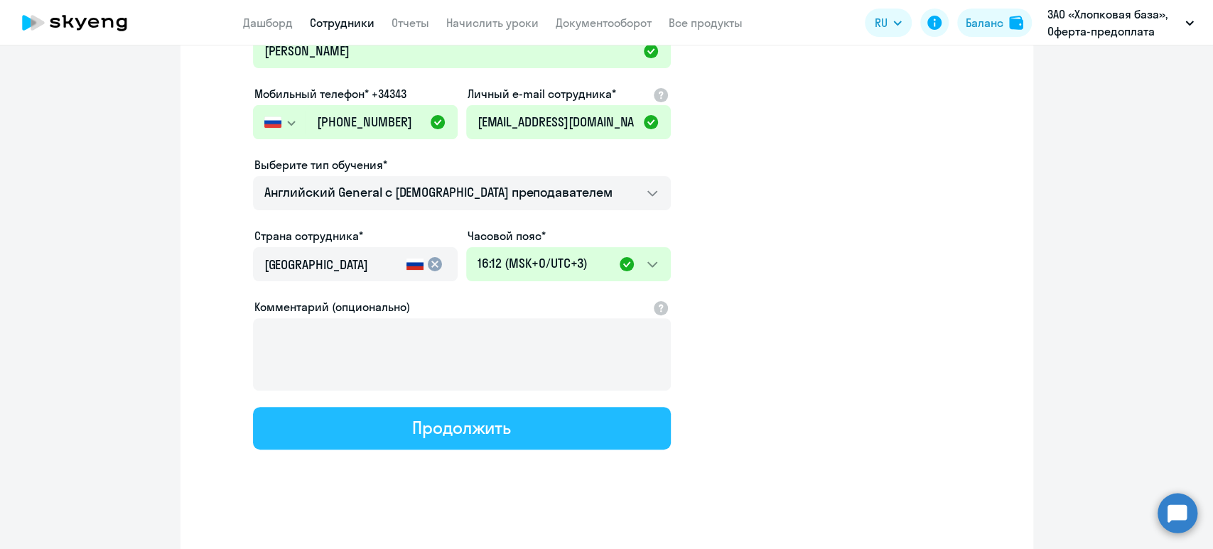
click at [500, 438] on button "Продолжить" at bounding box center [462, 428] width 418 height 43
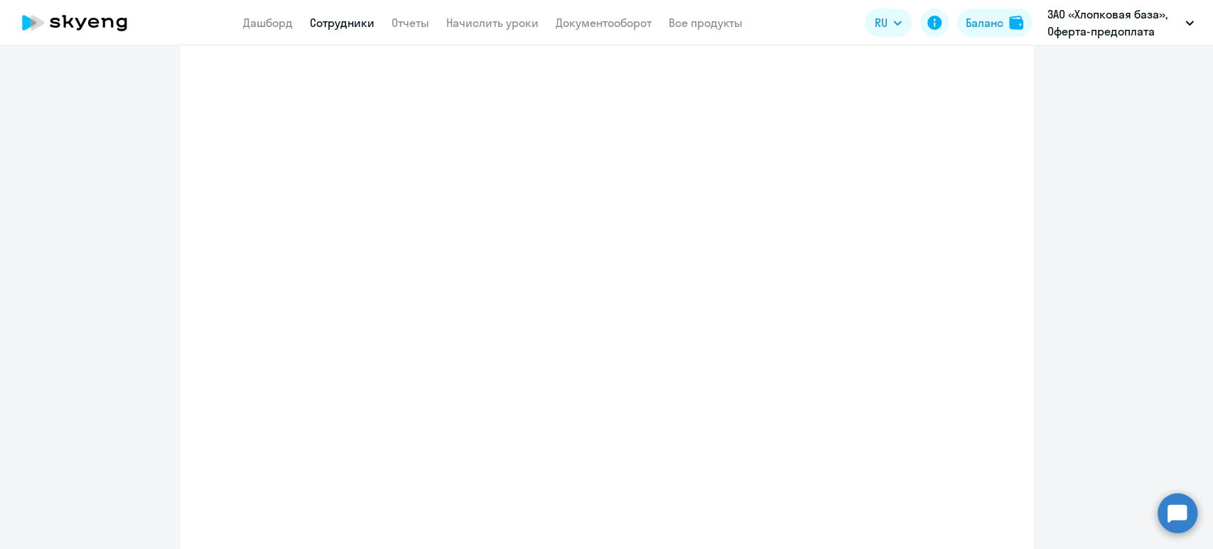
select select "english_adult_not_native_speaker"
select select "3"
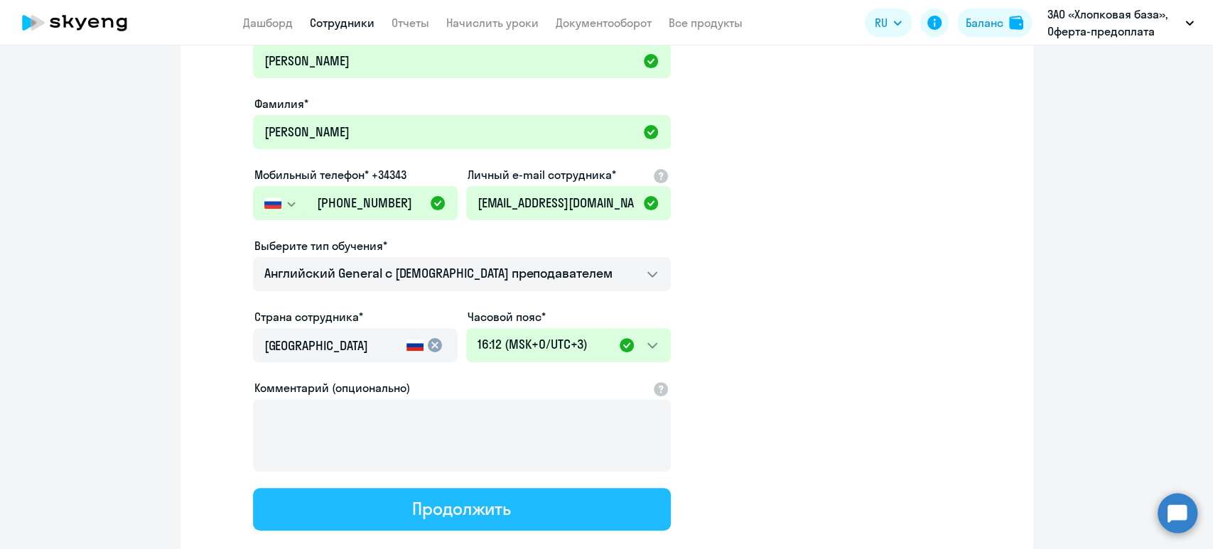
scroll to position [0, 0]
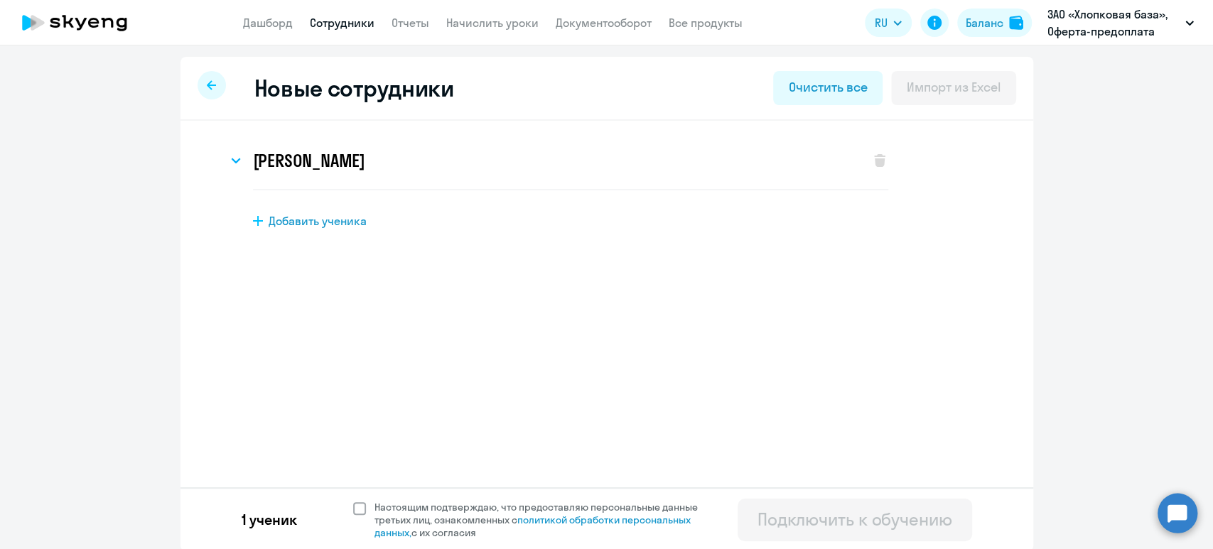
click at [357, 508] on span at bounding box center [359, 508] width 13 height 13
click at [353, 501] on input "Настоящим подтверждаю, что предоставляю персональные данные третьих лиц, ознако…" at bounding box center [352, 500] width 1 height 1
checkbox input "true"
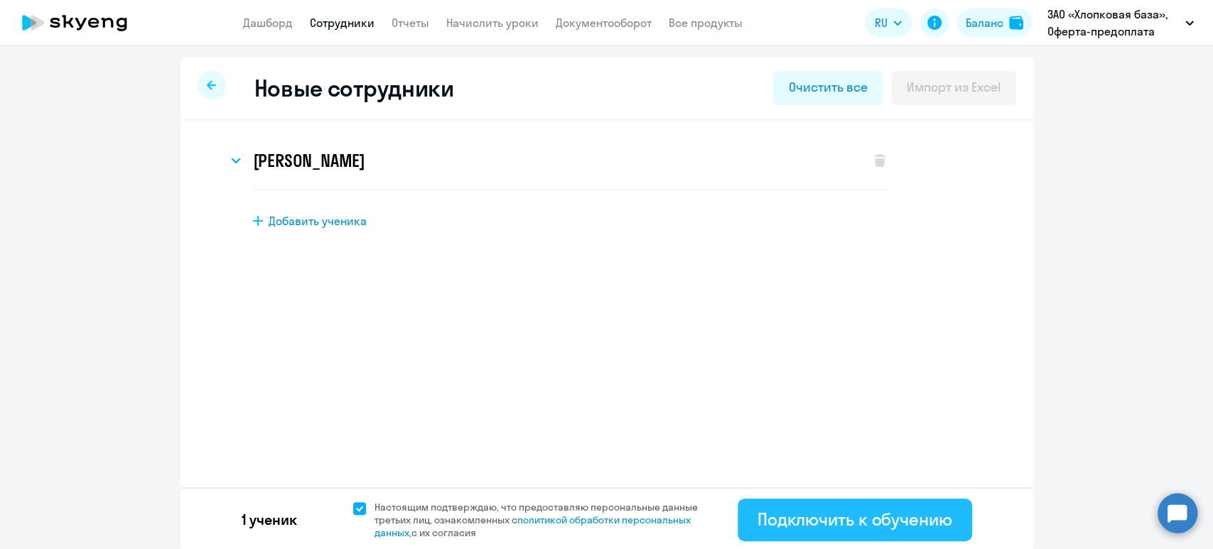
click at [836, 523] on div "Подключить к обучению" at bounding box center [855, 519] width 195 height 23
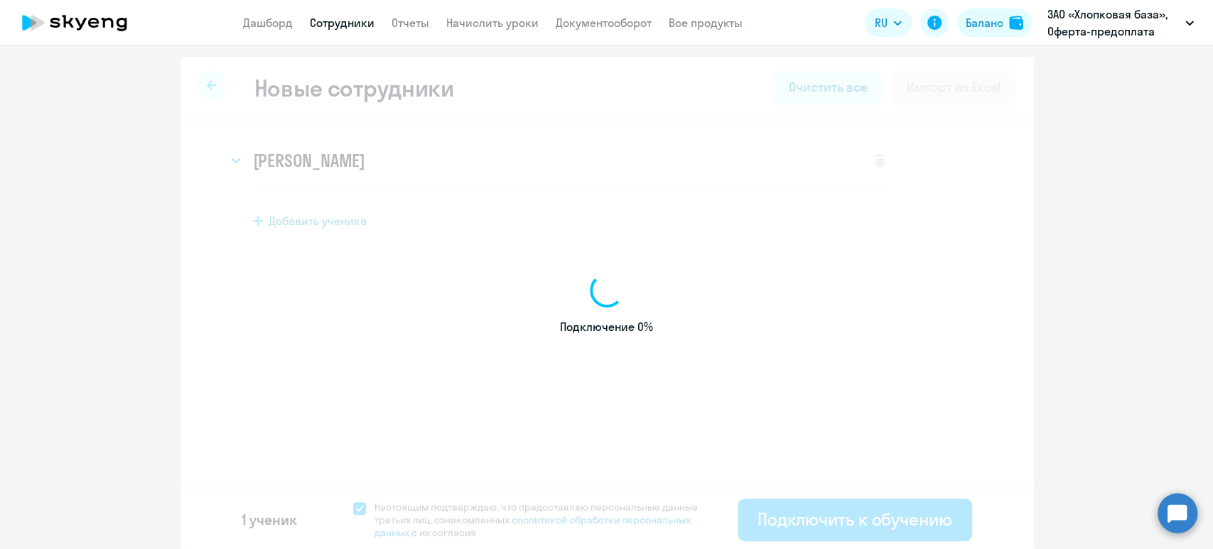
select select "english_adult_not_native_speaker"
select select "3"
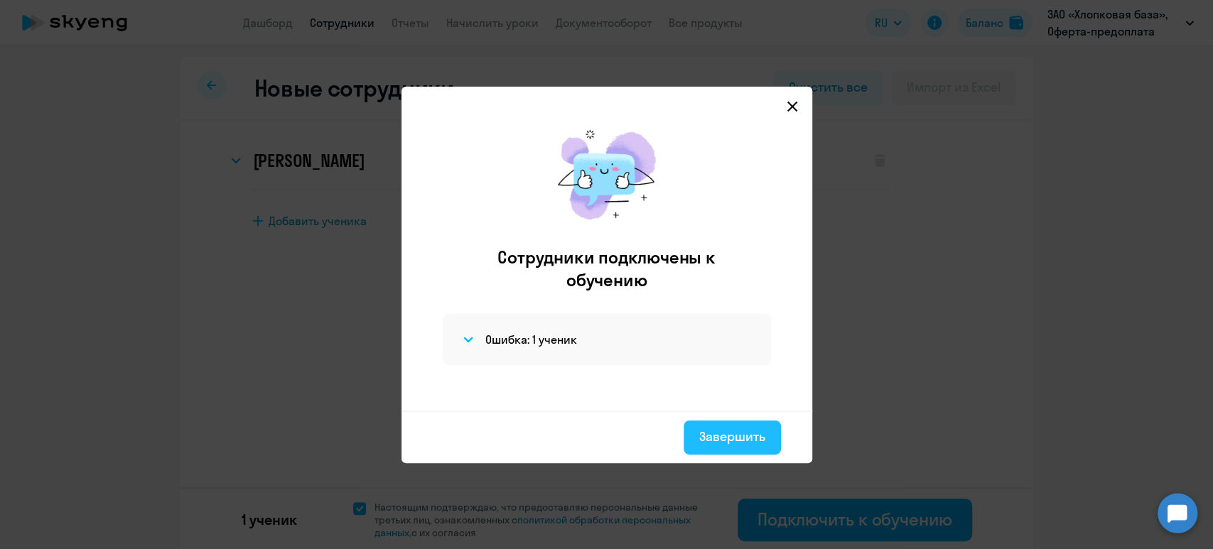
click at [752, 433] on div "Завершить" at bounding box center [732, 437] width 66 height 18
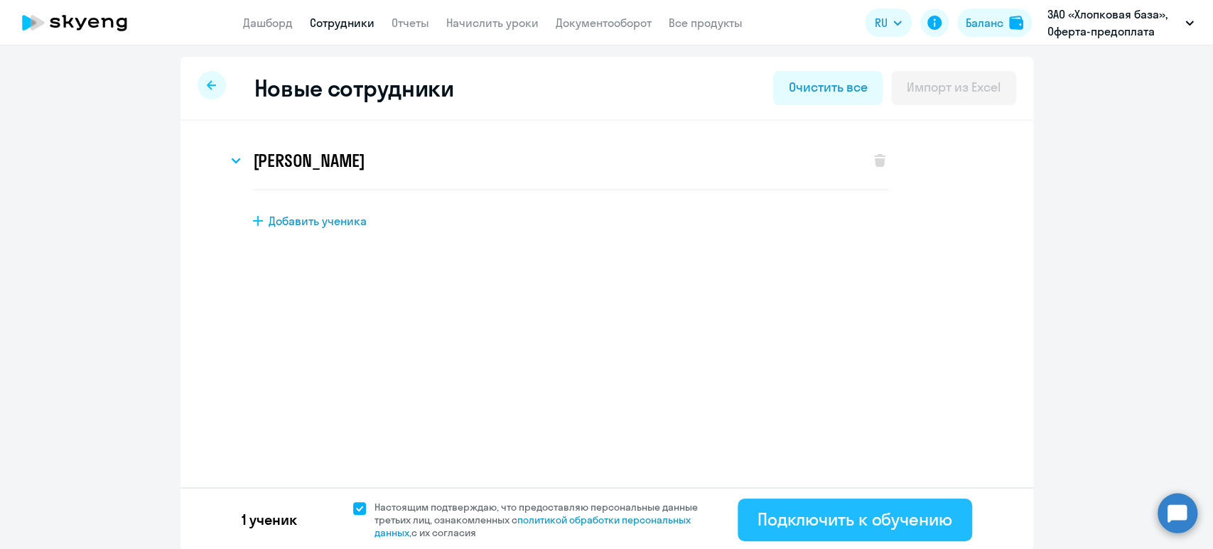
click at [828, 511] on div "Подключить к обучению" at bounding box center [855, 519] width 195 height 23
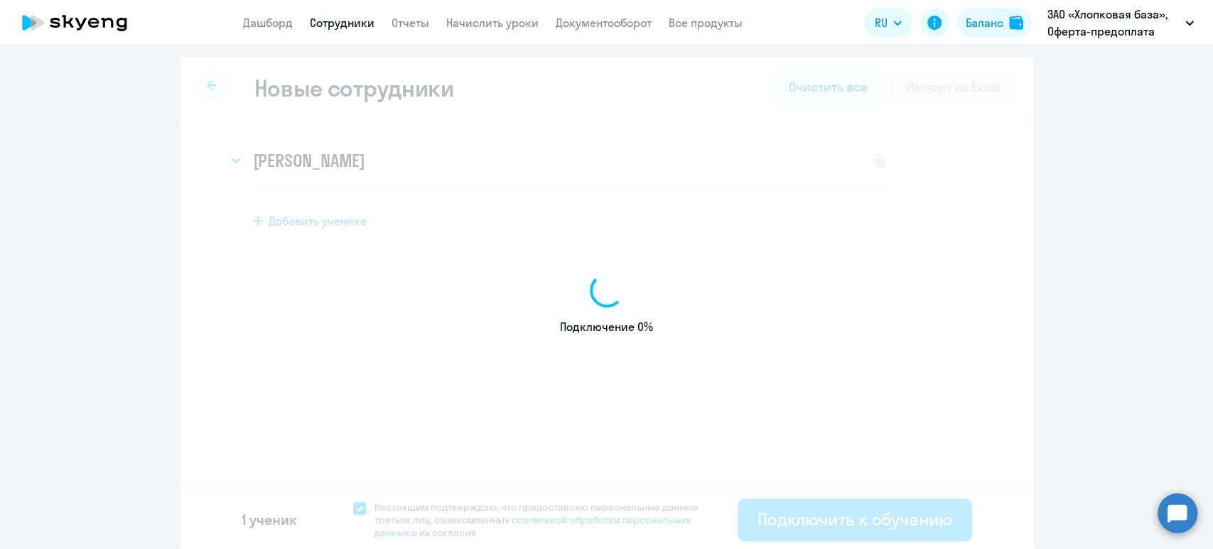
select select "english_adult_not_native_speaker"
select select "3"
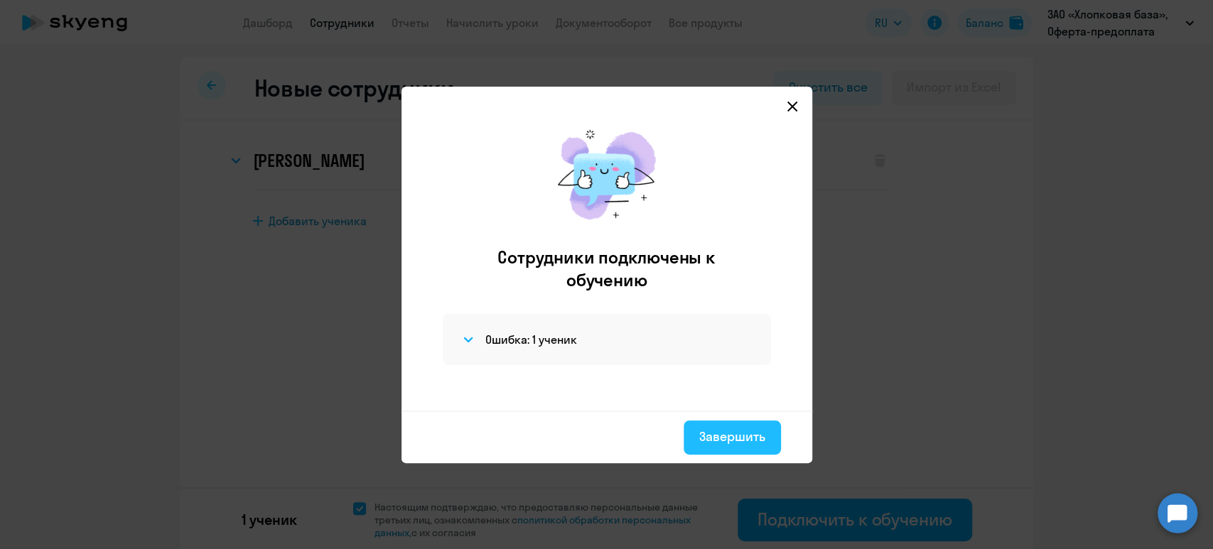
click at [730, 431] on div "Завершить" at bounding box center [732, 437] width 66 height 18
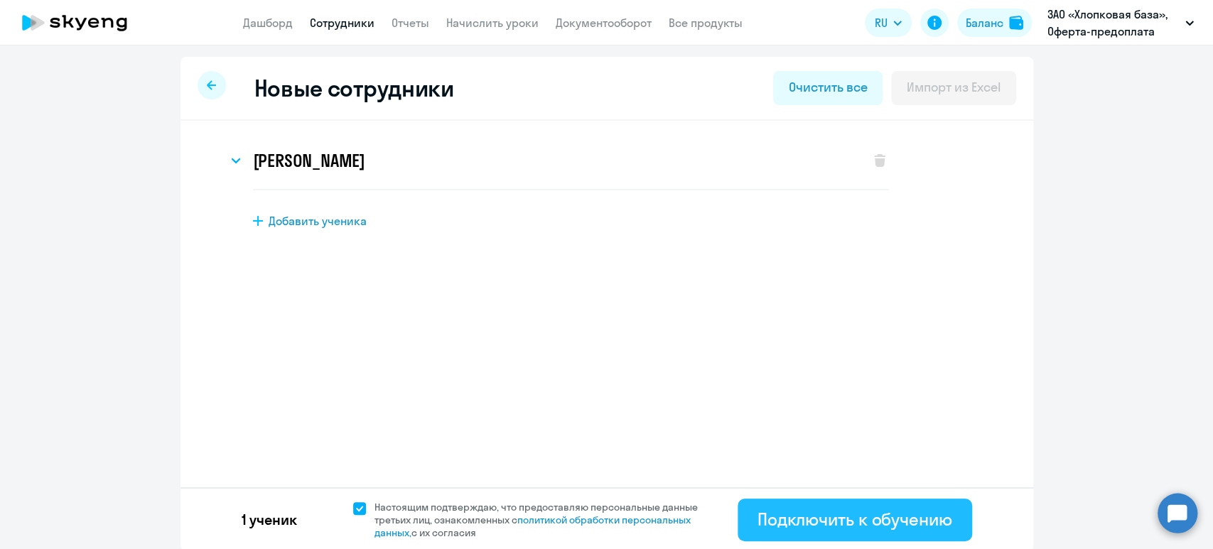
click at [826, 523] on div "Подключить к обучению" at bounding box center [855, 519] width 195 height 23
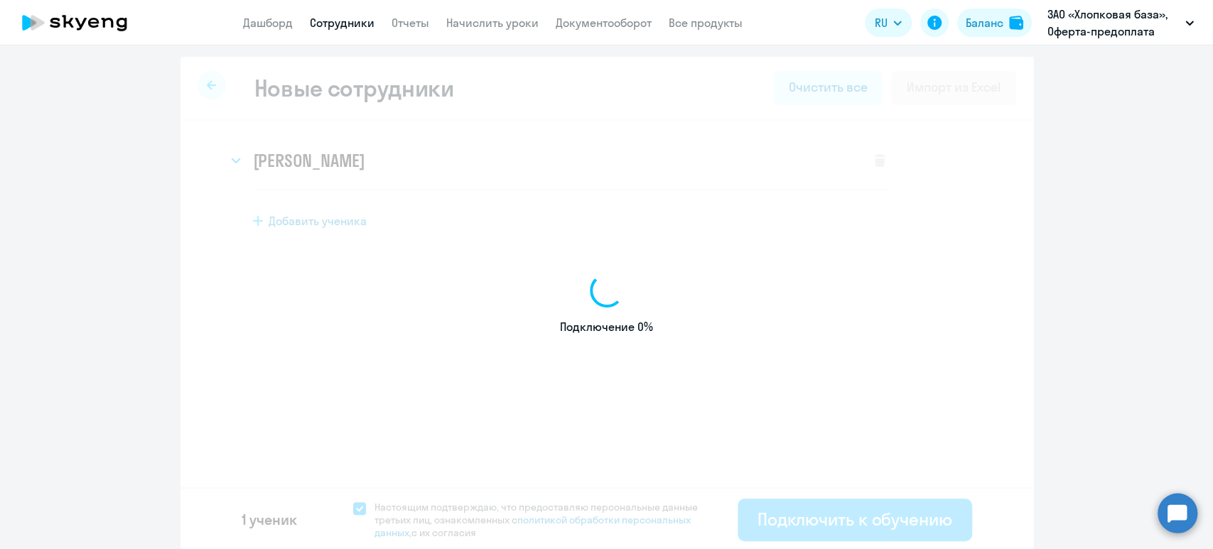
select select "english_adult_not_native_speaker"
select select "3"
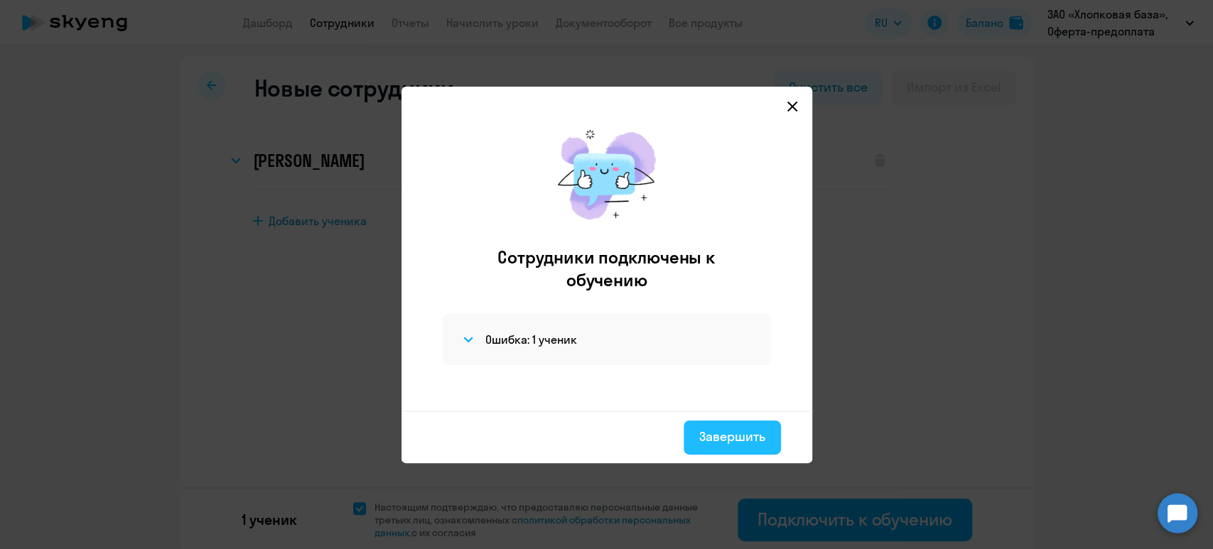
click at [731, 439] on div "Завершить" at bounding box center [732, 437] width 66 height 18
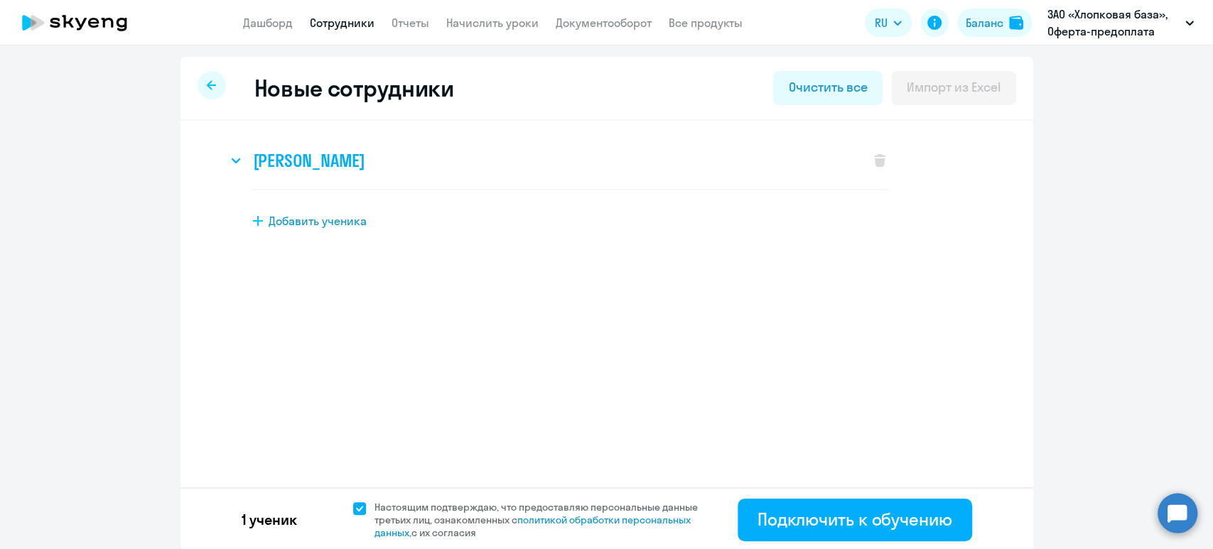
click at [233, 153] on svg-icon at bounding box center [235, 160] width 17 height 17
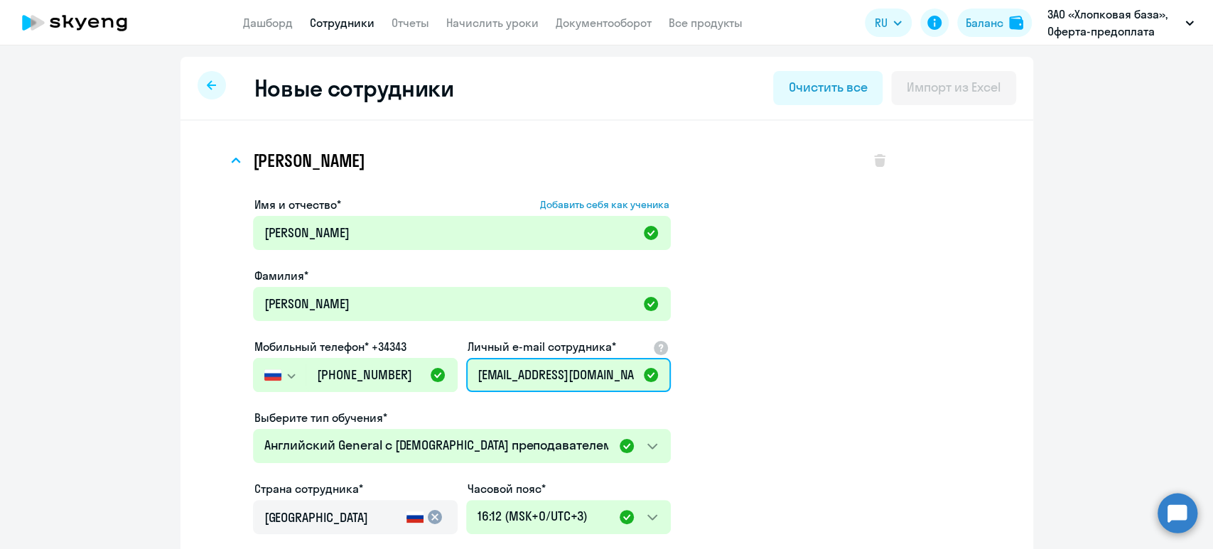
click at [591, 379] on input "[EMAIL_ADDRESS][DOMAIN_NAME]" at bounding box center [568, 375] width 205 height 34
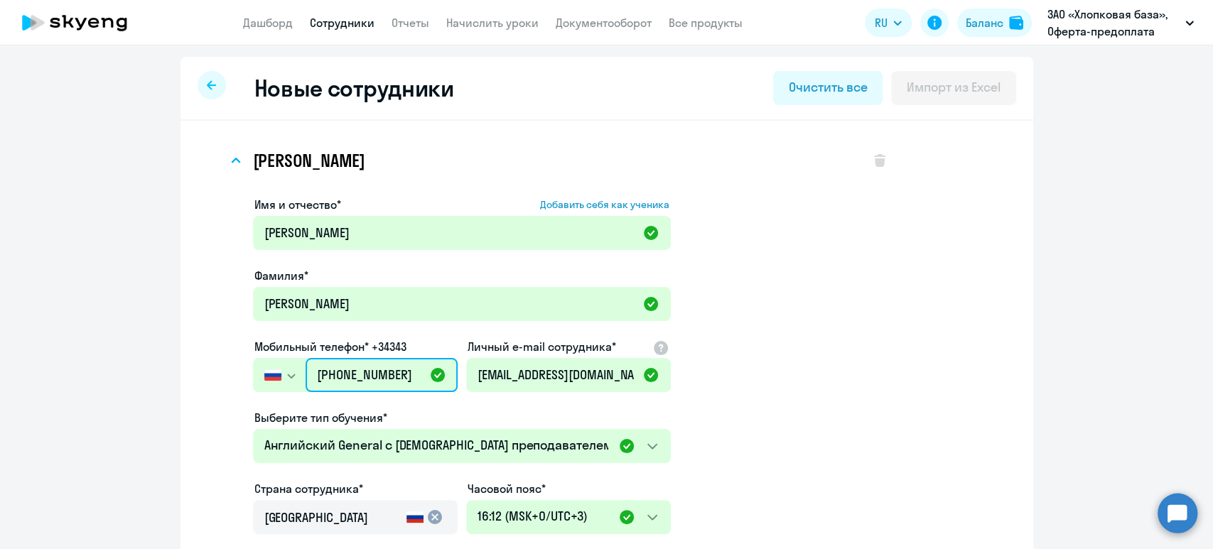
click at [375, 367] on input "[PHONE_NUMBER]" at bounding box center [381, 375] width 151 height 34
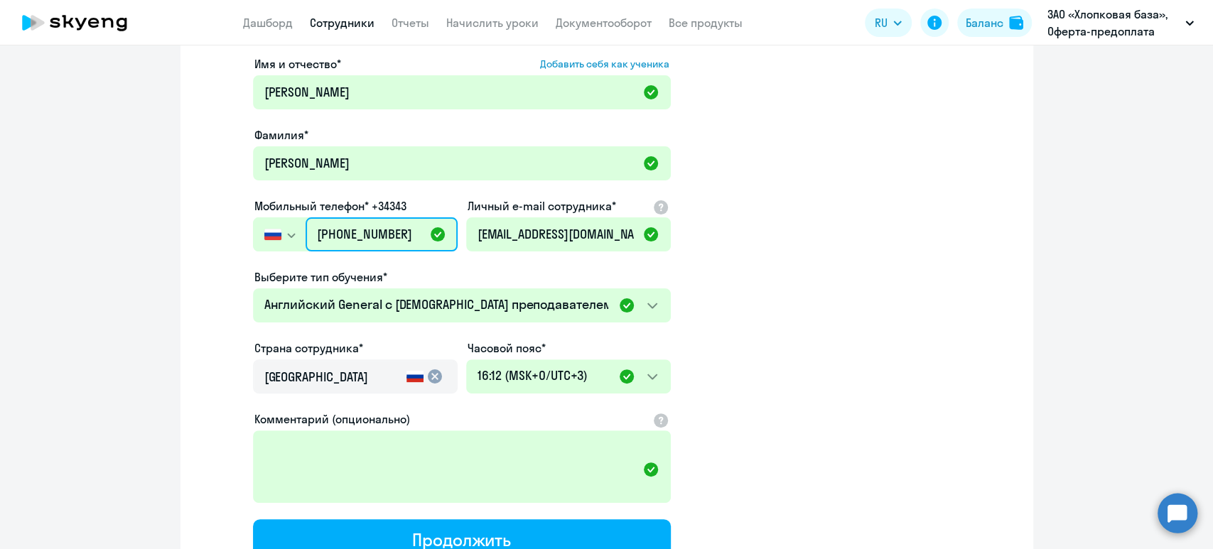
scroll to position [189, 0]
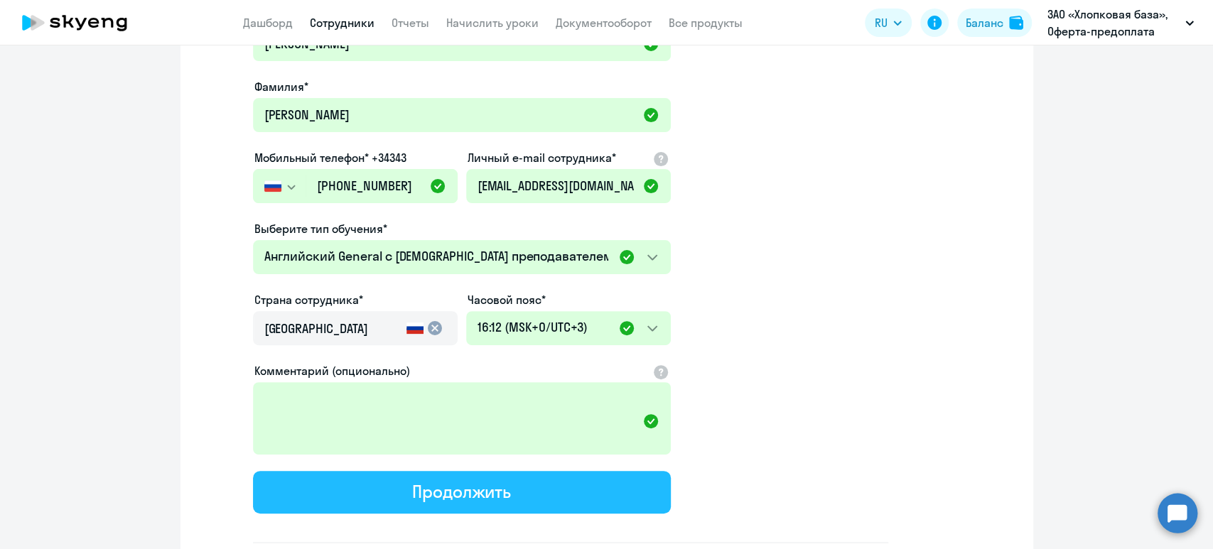
click at [515, 491] on button "Продолжить" at bounding box center [462, 492] width 418 height 43
select select "english_adult_not_native_speaker"
select select "3"
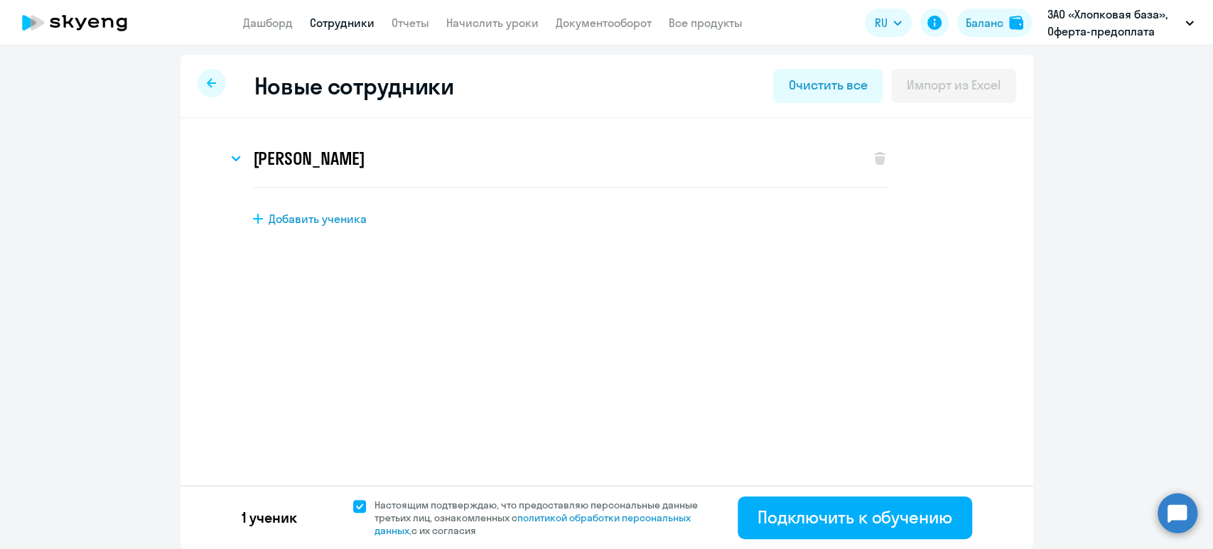
scroll to position [1, 0]
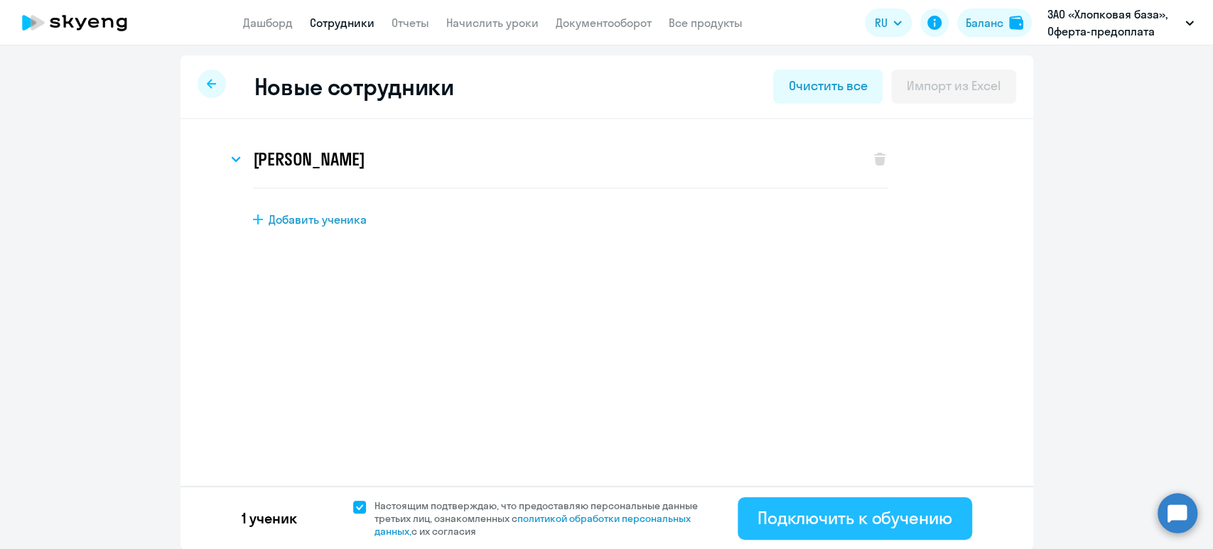
click at [825, 527] on div "Подключить к обучению" at bounding box center [855, 518] width 195 height 23
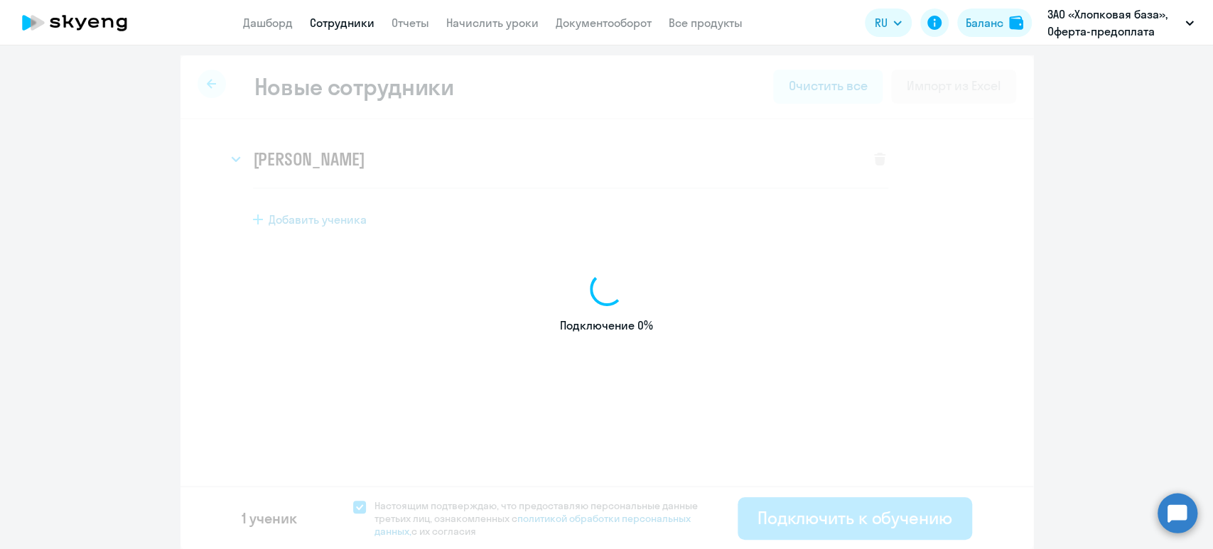
select select "english_adult_not_native_speaker"
select select "3"
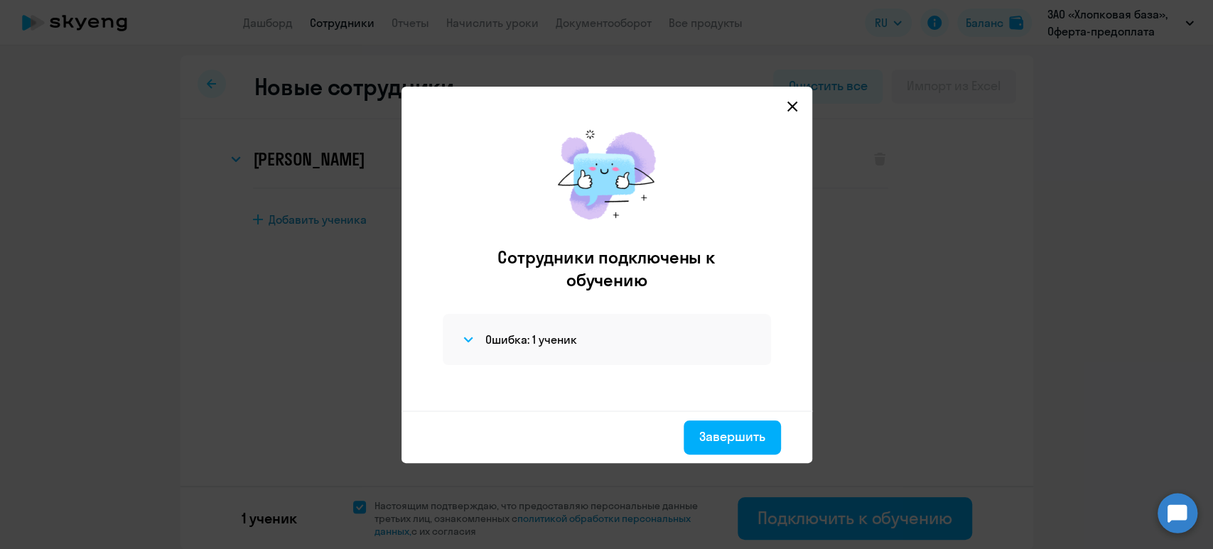
click at [458, 330] on div "Ошибка: 1 ученик" at bounding box center [607, 339] width 328 height 51
click at [464, 338] on icon at bounding box center [468, 340] width 8 height 4
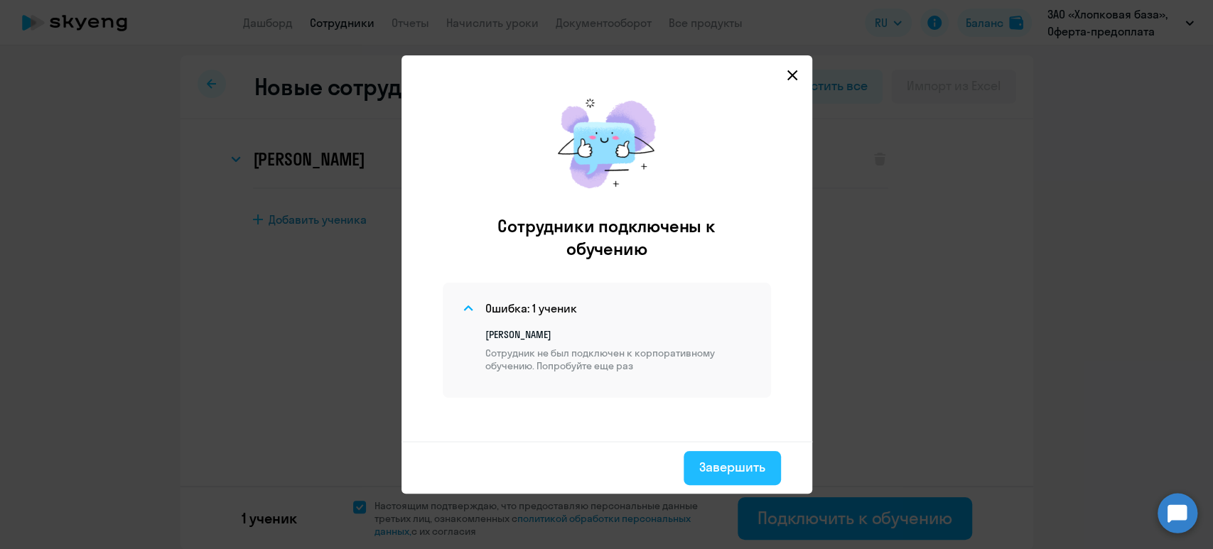
click at [737, 472] on div "Завершить" at bounding box center [732, 467] width 66 height 18
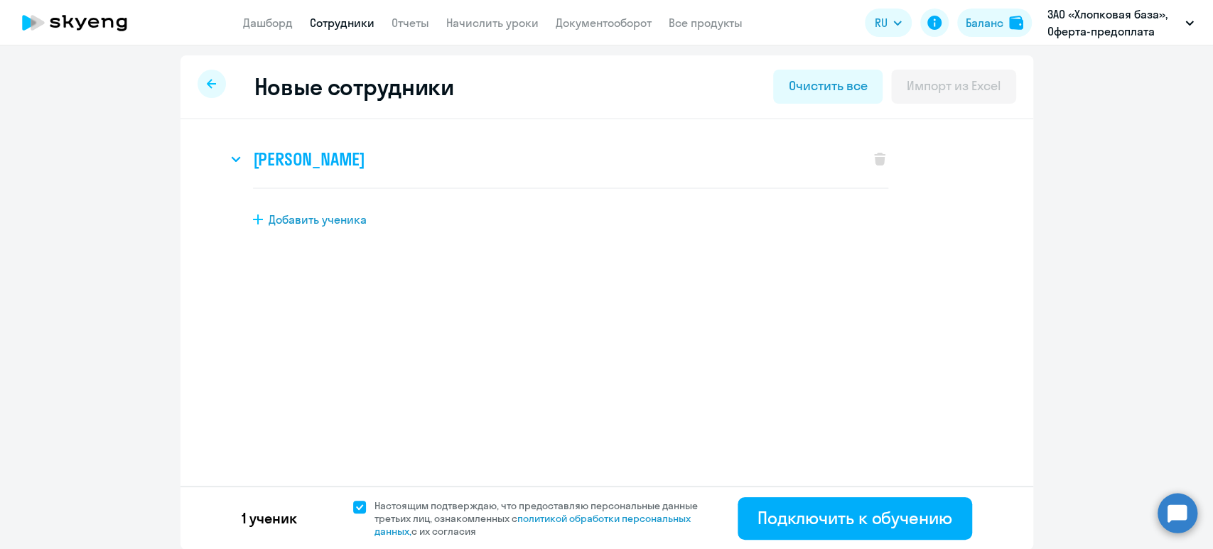
click at [258, 168] on h3 "[PERSON_NAME]" at bounding box center [309, 159] width 112 height 23
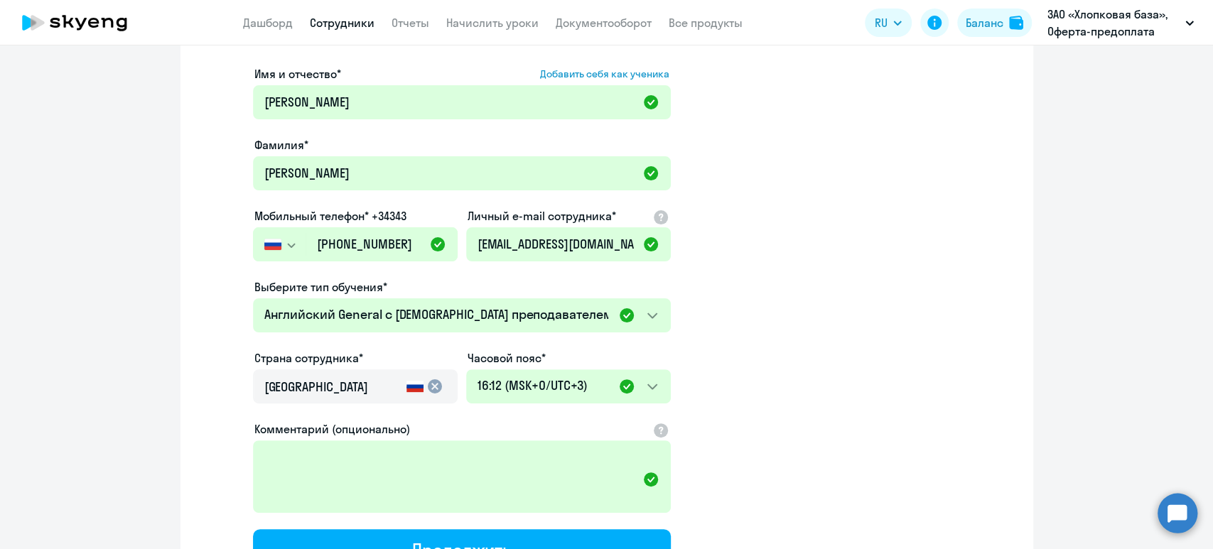
scroll to position [286, 0]
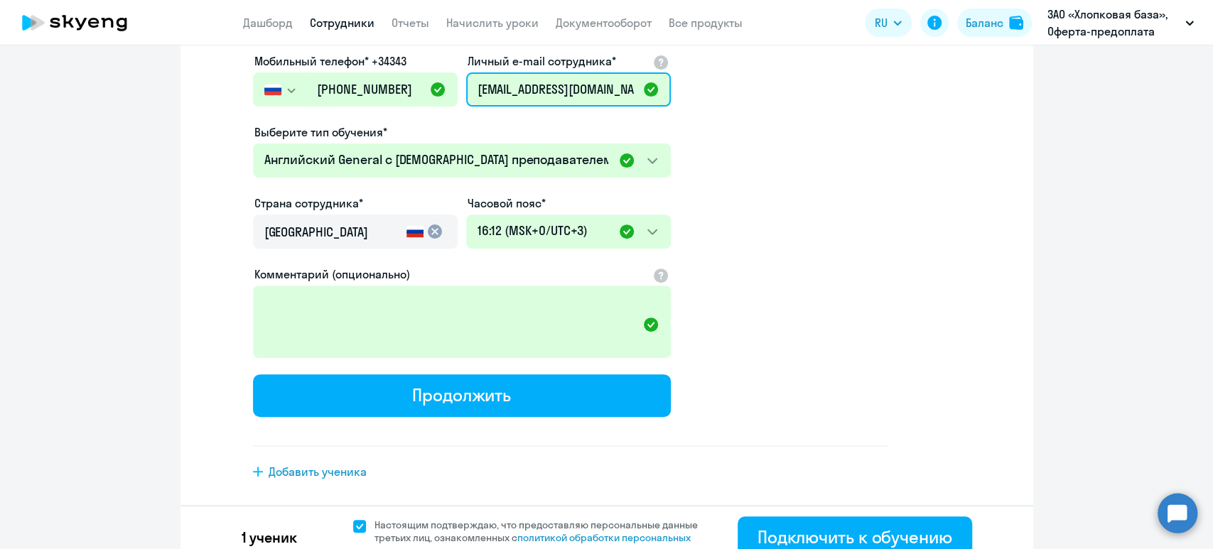
drag, startPoint x: 606, startPoint y: 91, endPoint x: 387, endPoint y: 90, distance: 218.9
click at [387, 90] on div "Имя и отчество* Добавить себя как ученика [PERSON_NAME]* [PERSON_NAME] телефон*…" at bounding box center [462, 163] width 418 height 507
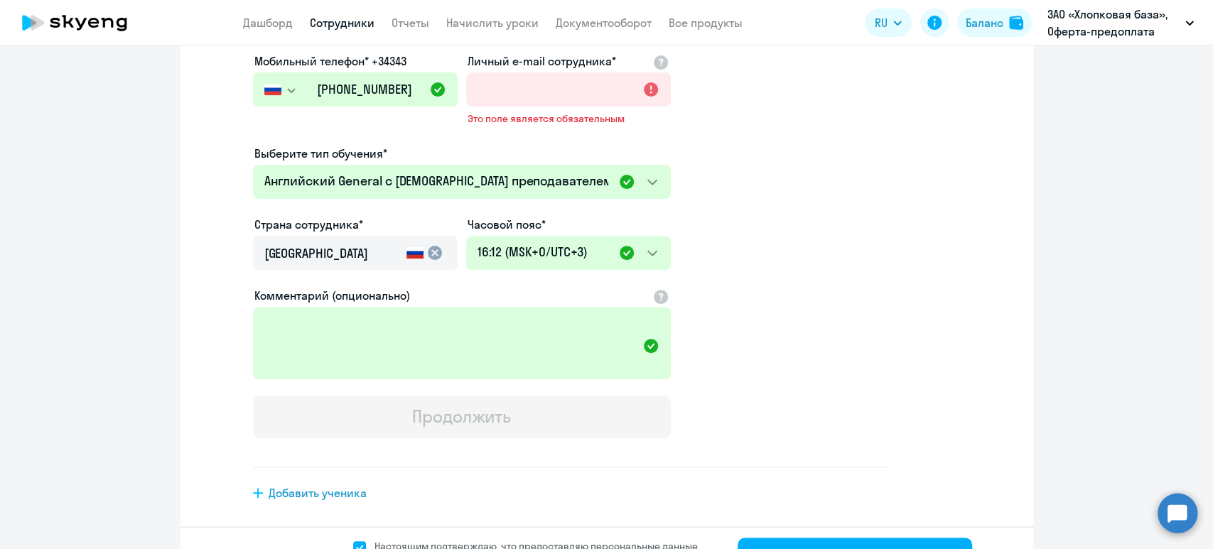
click at [788, 222] on app-new-student-form "Имя и отчество* Добавить себя как ученика [PERSON_NAME]* [PERSON_NAME] телефон*…" at bounding box center [570, 189] width 635 height 558
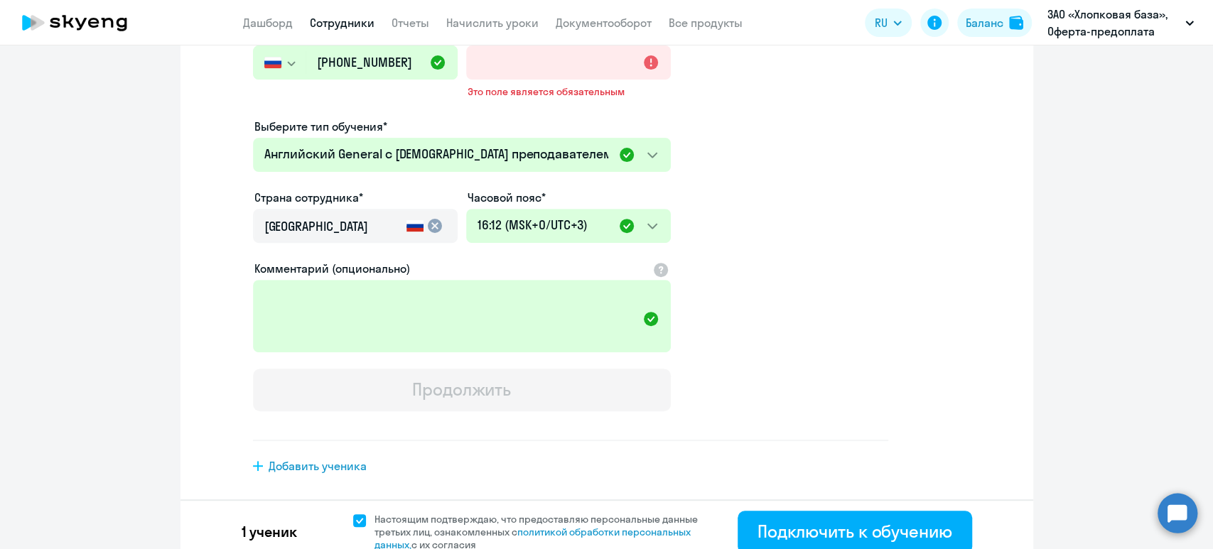
scroll to position [325, 0]
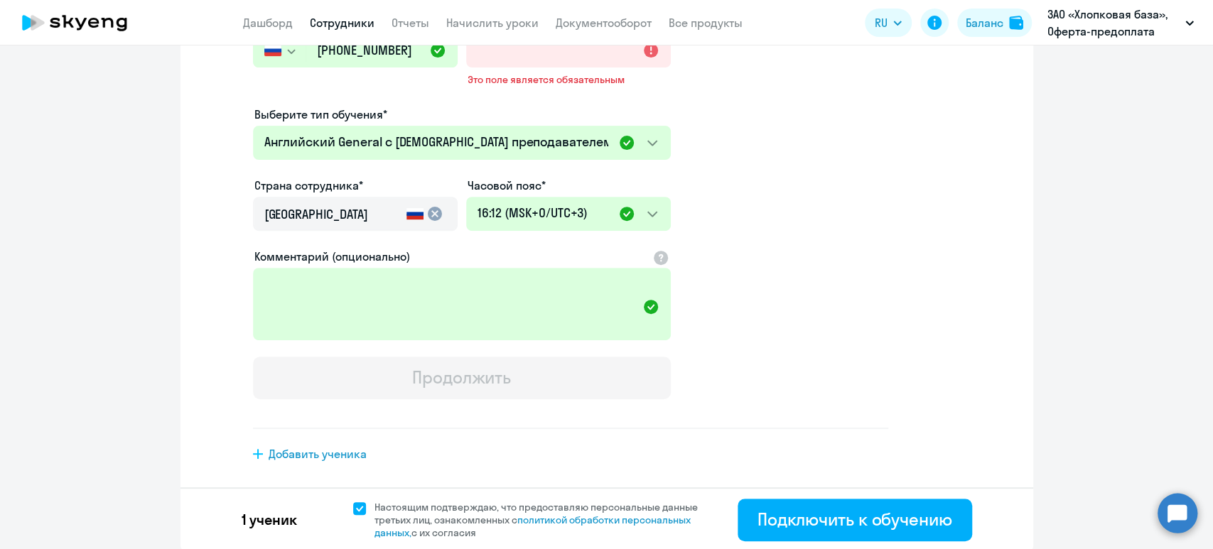
click at [871, 547] on div "1 ученик Настоящим подтверждаю, что предоставляю персональные данные третьих ли…" at bounding box center [606, 519] width 853 height 64
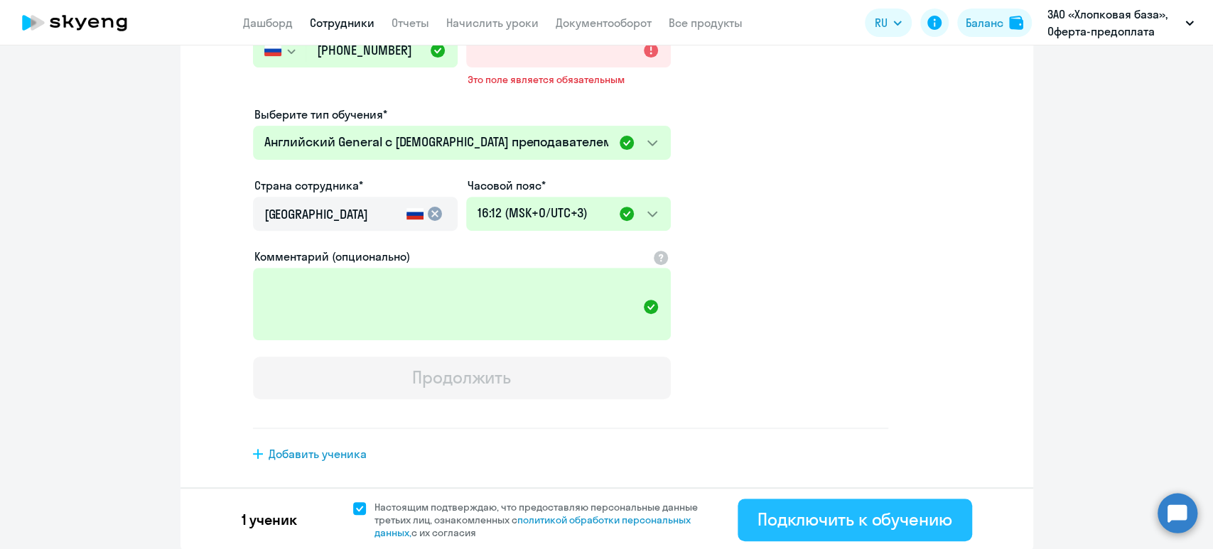
click at [867, 508] on div "Подключить к обучению" at bounding box center [855, 519] width 195 height 23
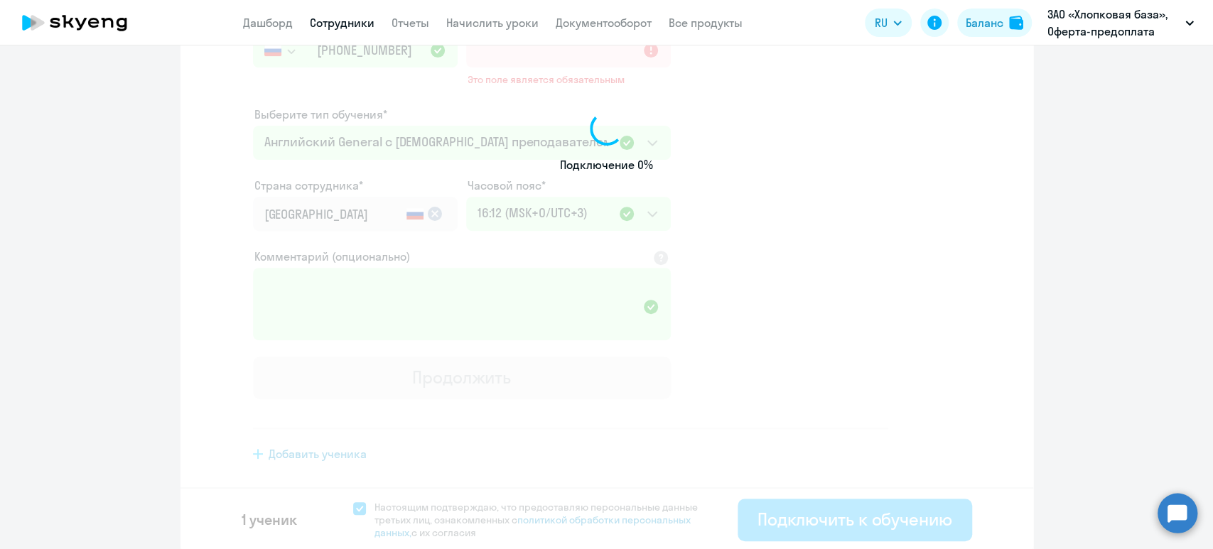
scroll to position [0, 0]
select select "english_adult_not_native_speaker"
select select "3"
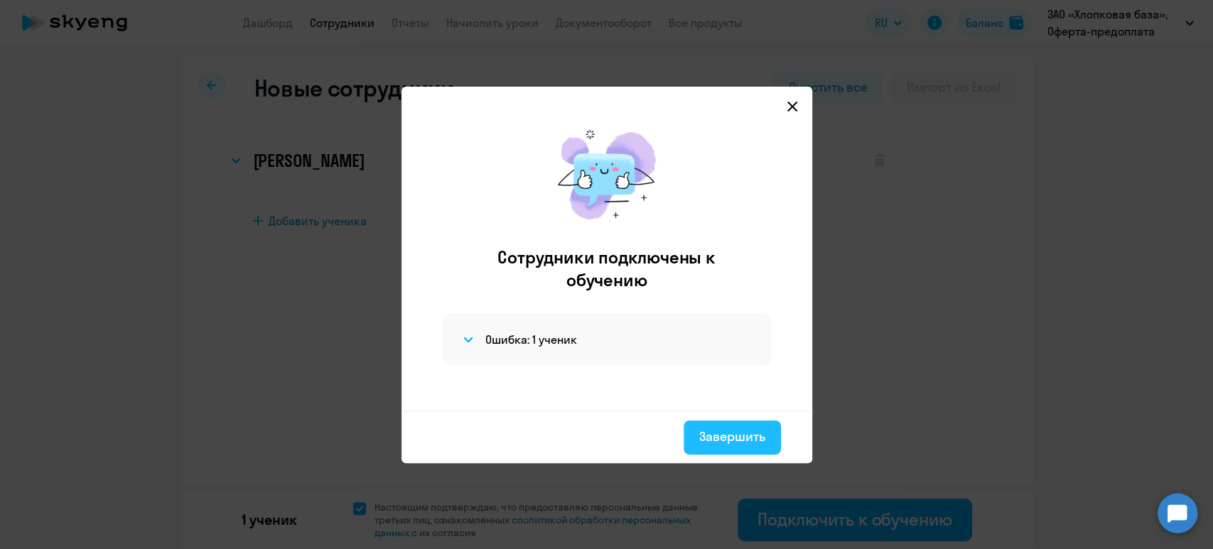
click at [745, 436] on div "Завершить" at bounding box center [732, 437] width 66 height 18
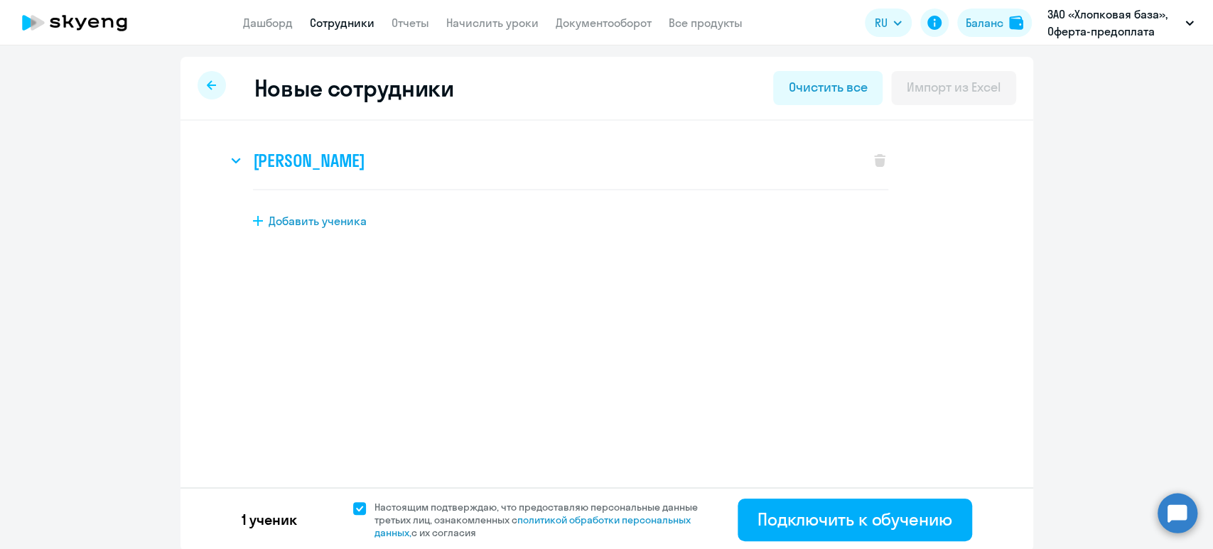
click at [365, 150] on h3 "[PERSON_NAME]" at bounding box center [309, 160] width 112 height 23
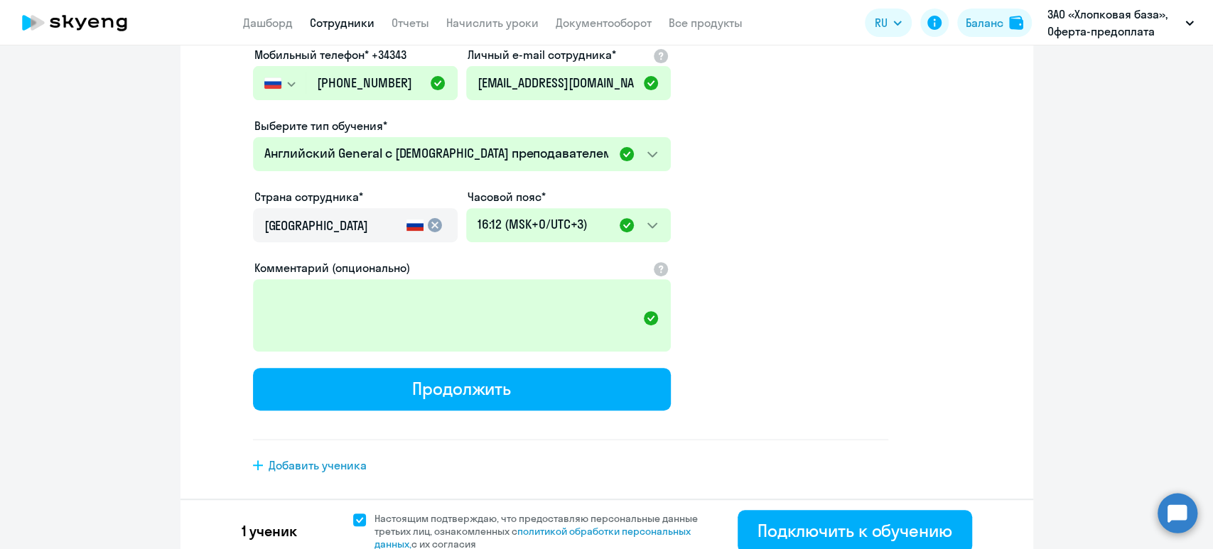
scroll to position [304, 0]
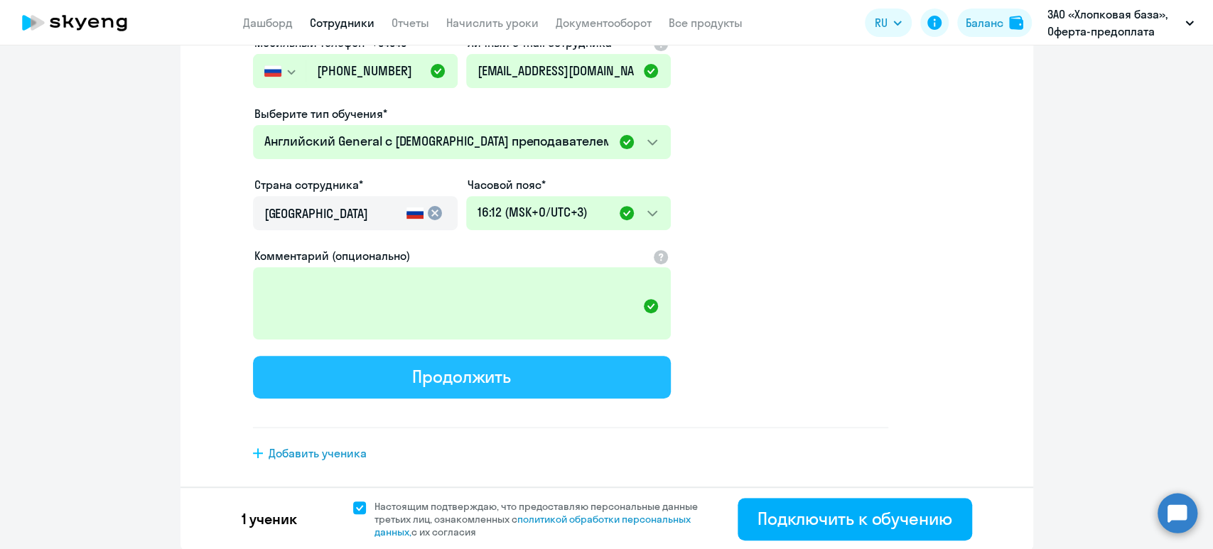
click at [481, 374] on div "Продолжить" at bounding box center [461, 376] width 99 height 23
select select "english_adult_not_native_speaker"
select select "3"
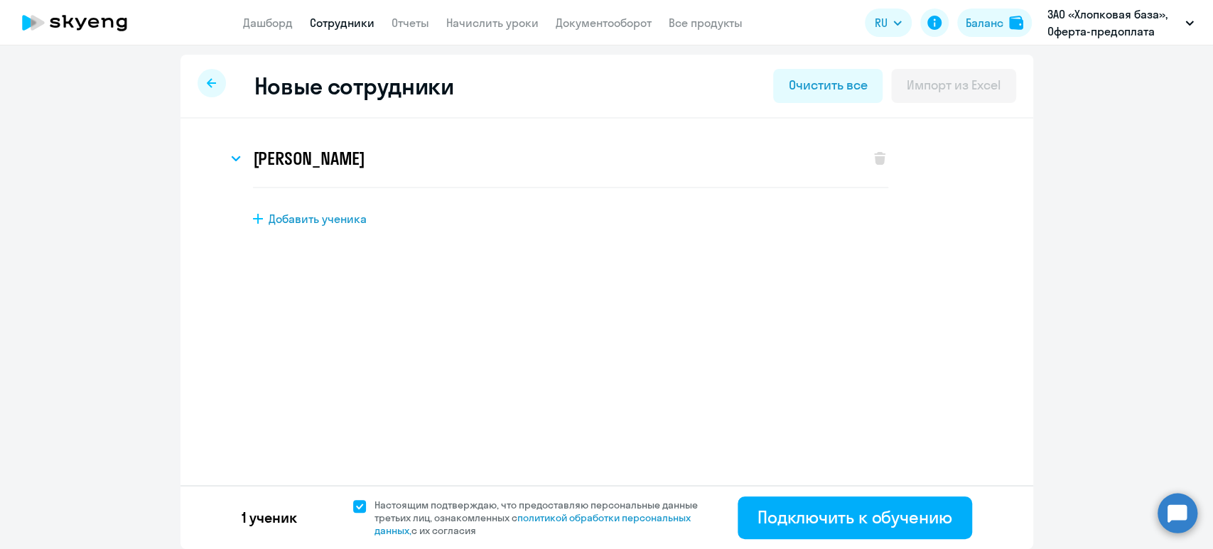
scroll to position [0, 0]
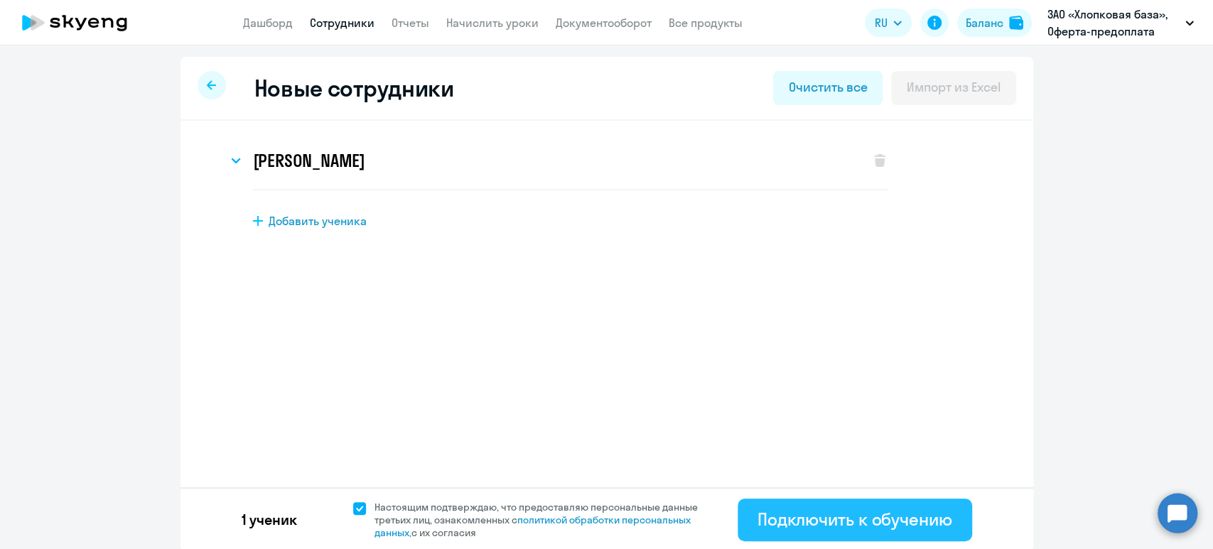
click at [855, 517] on div "Подключить к обучению" at bounding box center [855, 519] width 195 height 23
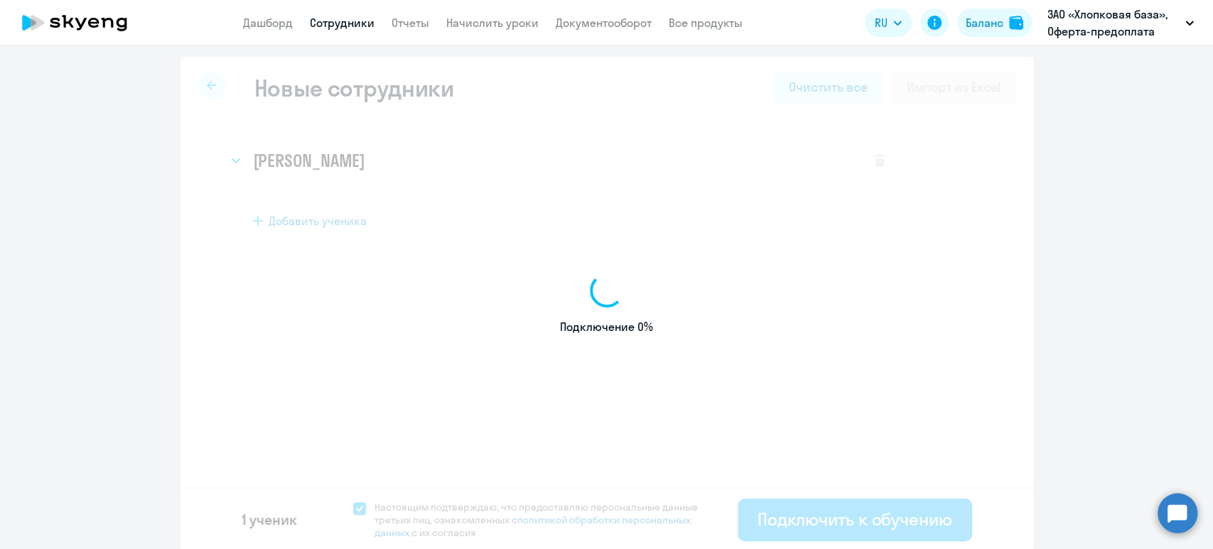
select select "english_adult_not_native_speaker"
select select "3"
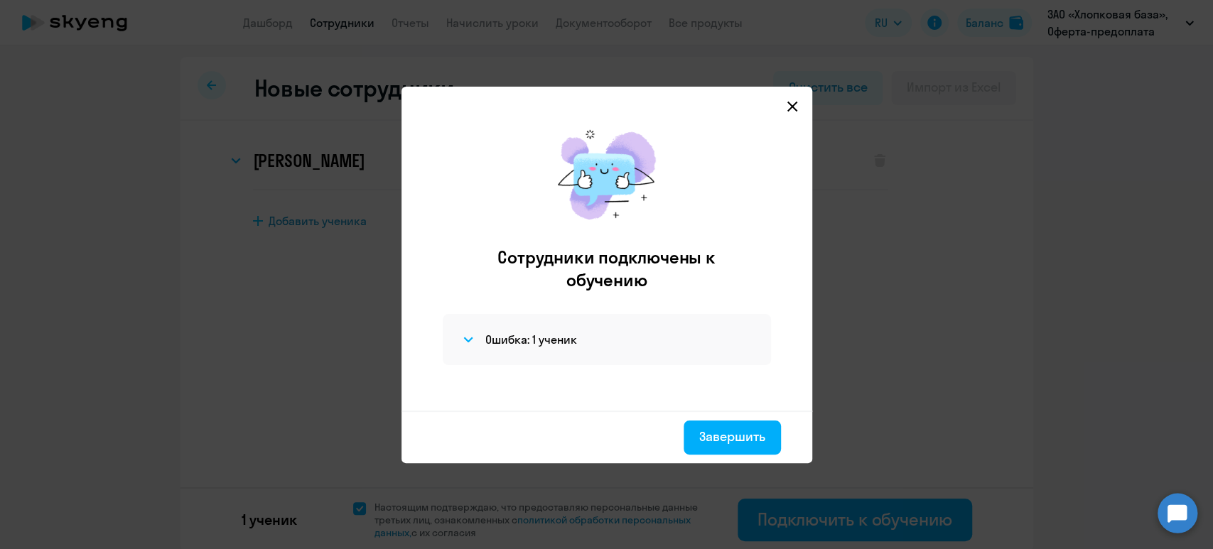
click at [791, 105] on icon at bounding box center [792, 106] width 10 height 10
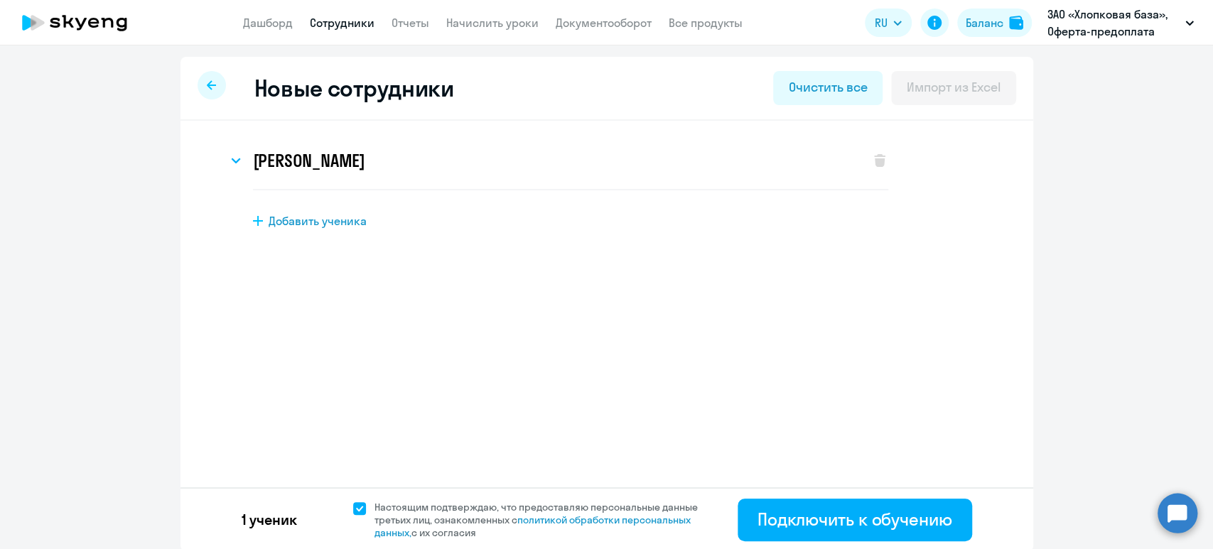
click at [337, 20] on link "Сотрудники" at bounding box center [342, 23] width 65 height 14
select select "30"
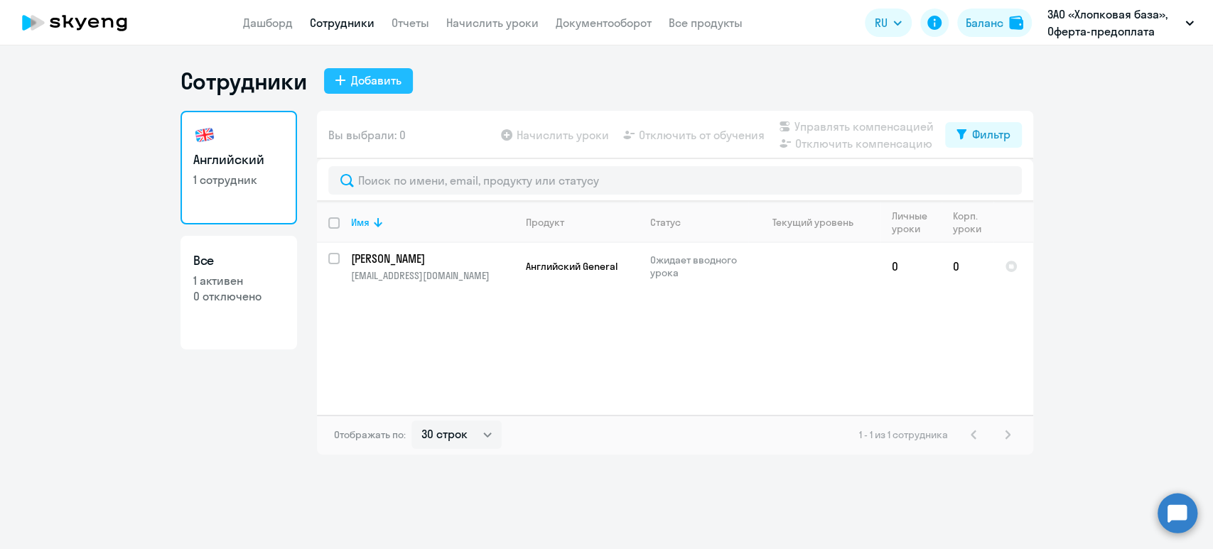
click at [381, 86] on div "Добавить" at bounding box center [376, 80] width 50 height 17
select select "english_adult_not_native_speaker"
select select "3"
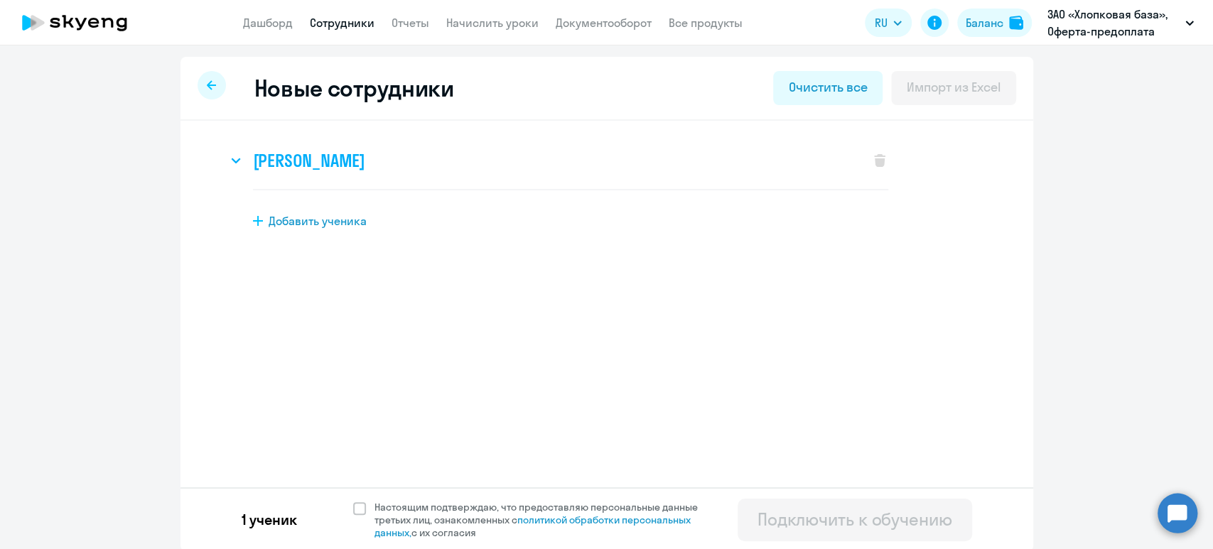
click at [293, 156] on h3 "[PERSON_NAME]" at bounding box center [309, 160] width 112 height 23
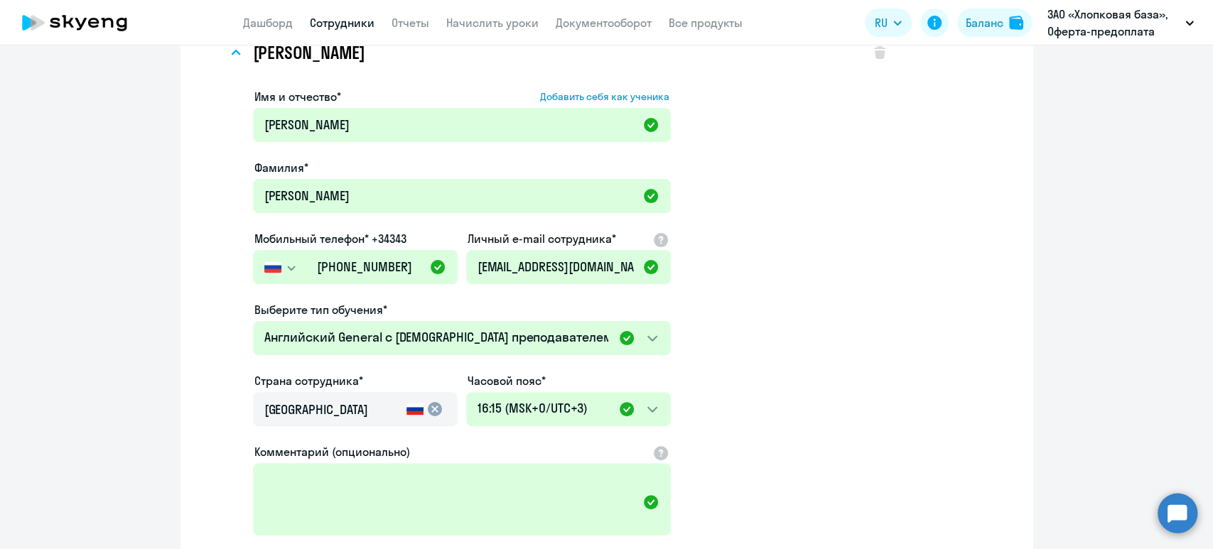
scroll to position [189, 0]
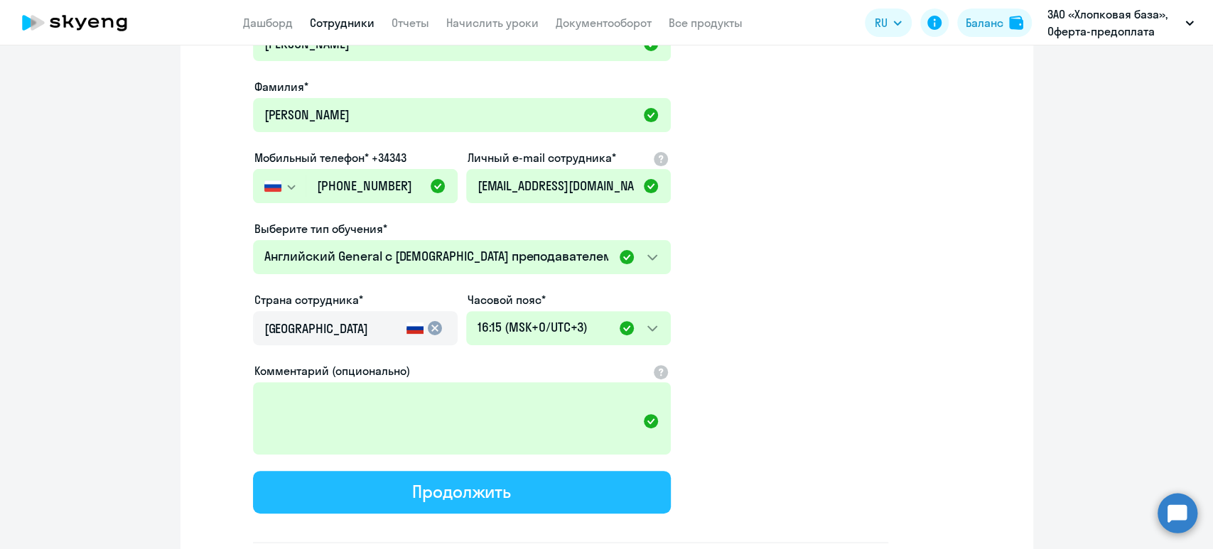
click at [532, 509] on button "Продолжить" at bounding box center [462, 492] width 418 height 43
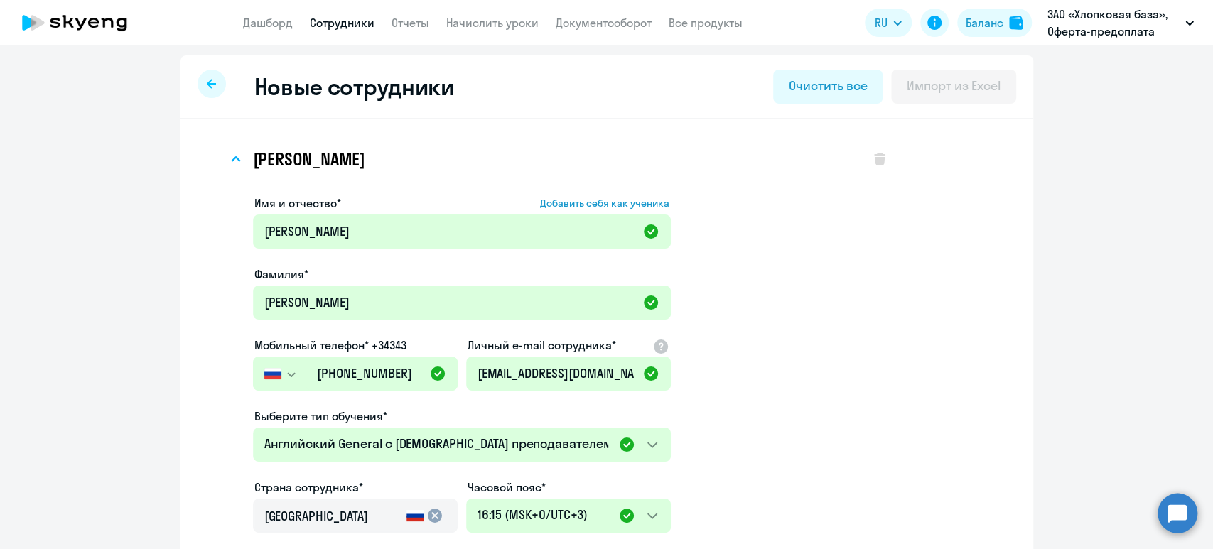
select select "english_adult_not_native_speaker"
select select "3"
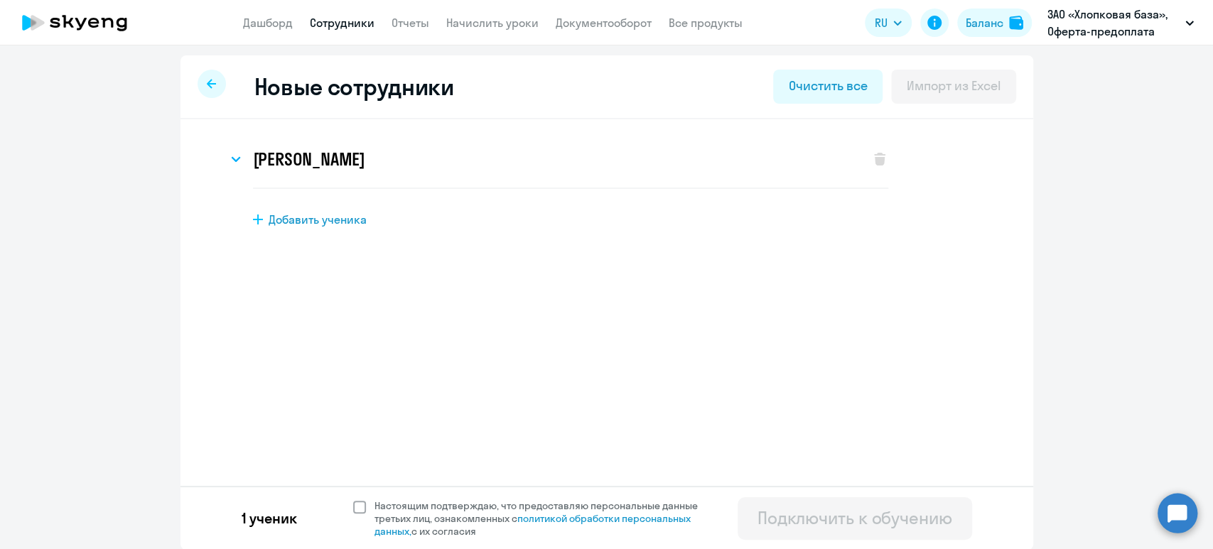
click at [414, 506] on span "Настоящим подтверждаю, что предоставляю персональные данные третьих лиц, ознако…" at bounding box center [544, 519] width 340 height 38
click at [353, 500] on input "Настоящим подтверждаю, что предоставляю персональные данные третьих лиц, ознако…" at bounding box center [352, 499] width 1 height 1
checkbox input "true"
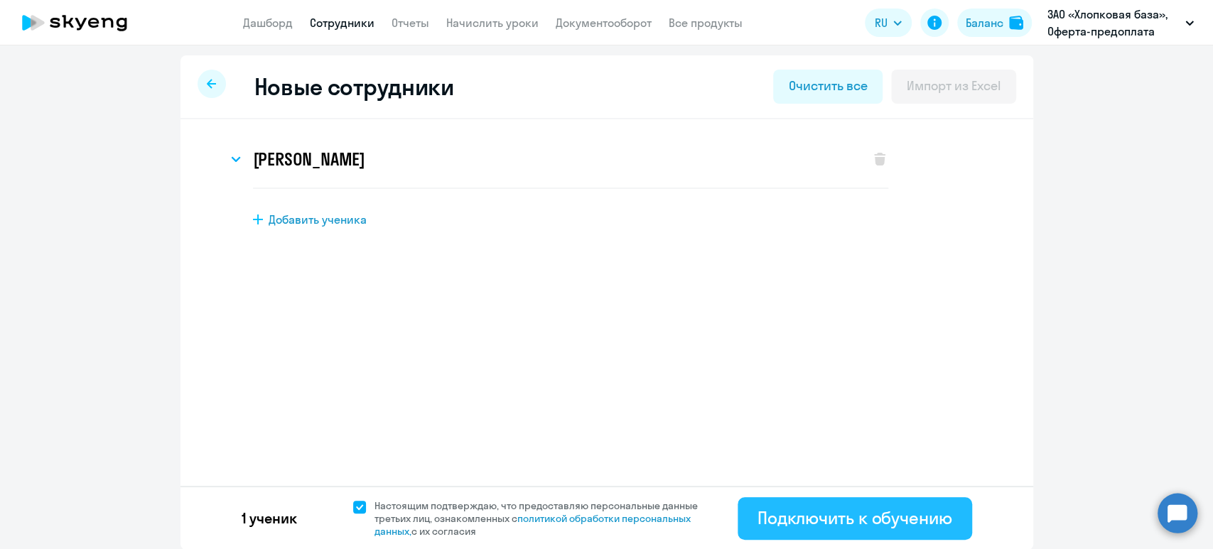
click at [877, 516] on div "Подключить к обучению" at bounding box center [855, 518] width 195 height 23
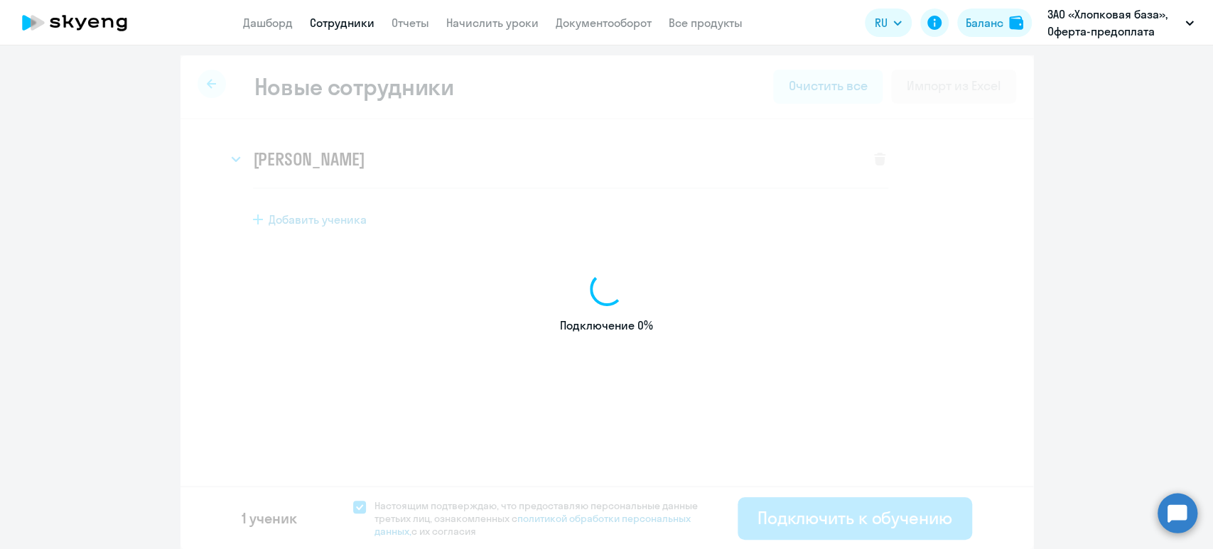
select select "english_adult_not_native_speaker"
select select "3"
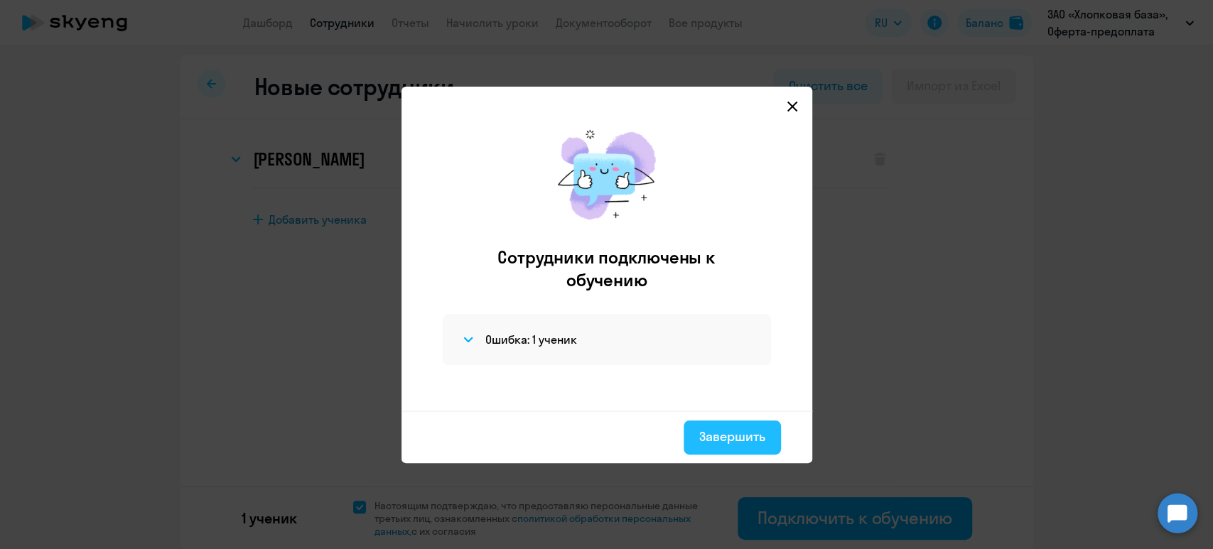
click at [740, 431] on div "Завершить" at bounding box center [732, 437] width 66 height 18
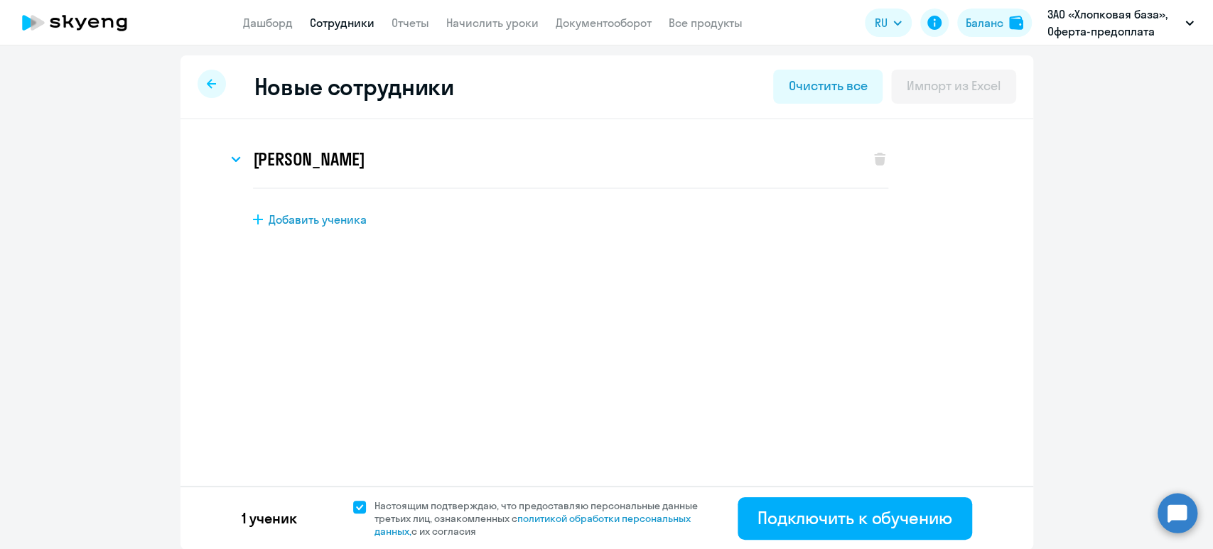
click at [189, 75] on div "Новые сотрудники Очистить все Импорт из Excel" at bounding box center [606, 87] width 853 height 64
click at [807, 88] on div "Очистить все" at bounding box center [828, 86] width 78 height 18
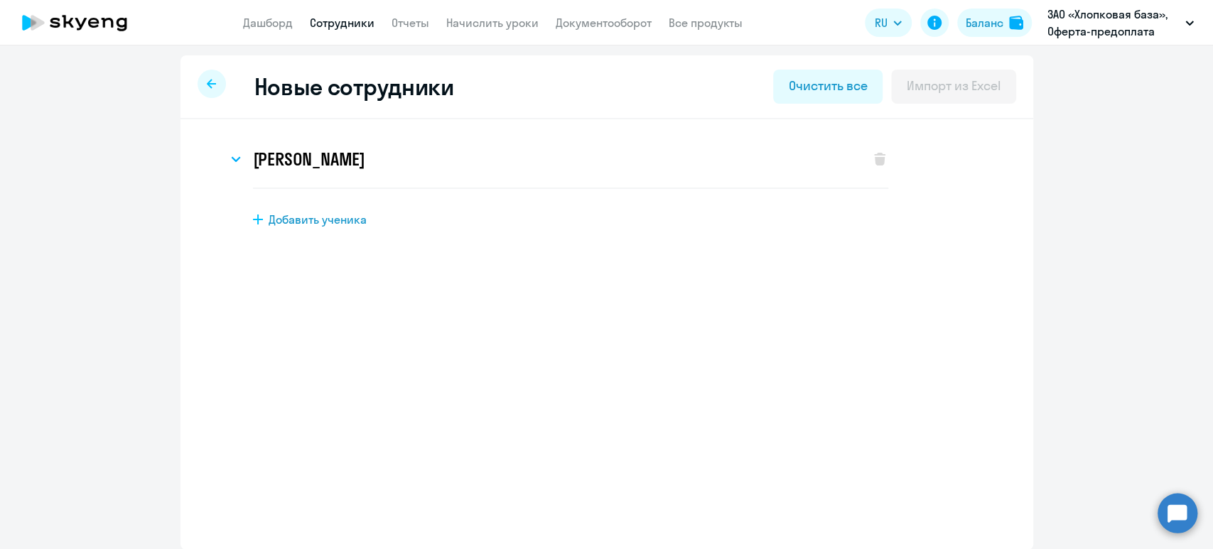
select select "english_adult_not_native_speaker"
select select "5"
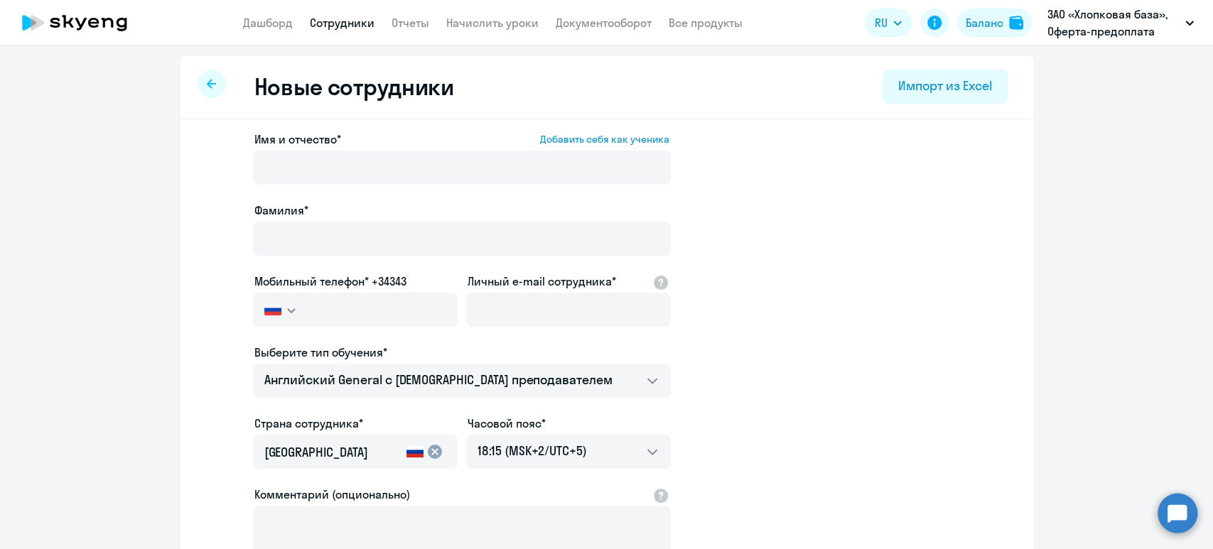
click at [328, 28] on link "Сотрудники" at bounding box center [342, 23] width 65 height 14
select select "30"
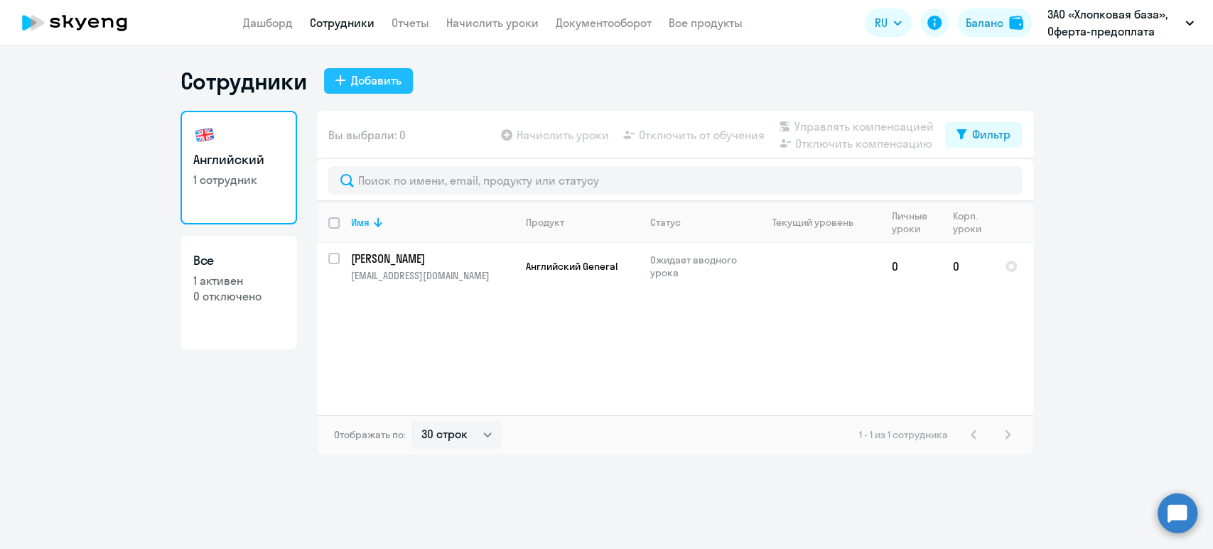
click at [371, 75] on div "Добавить" at bounding box center [376, 80] width 50 height 17
select select "english_adult_not_native_speaker"
select select "5"
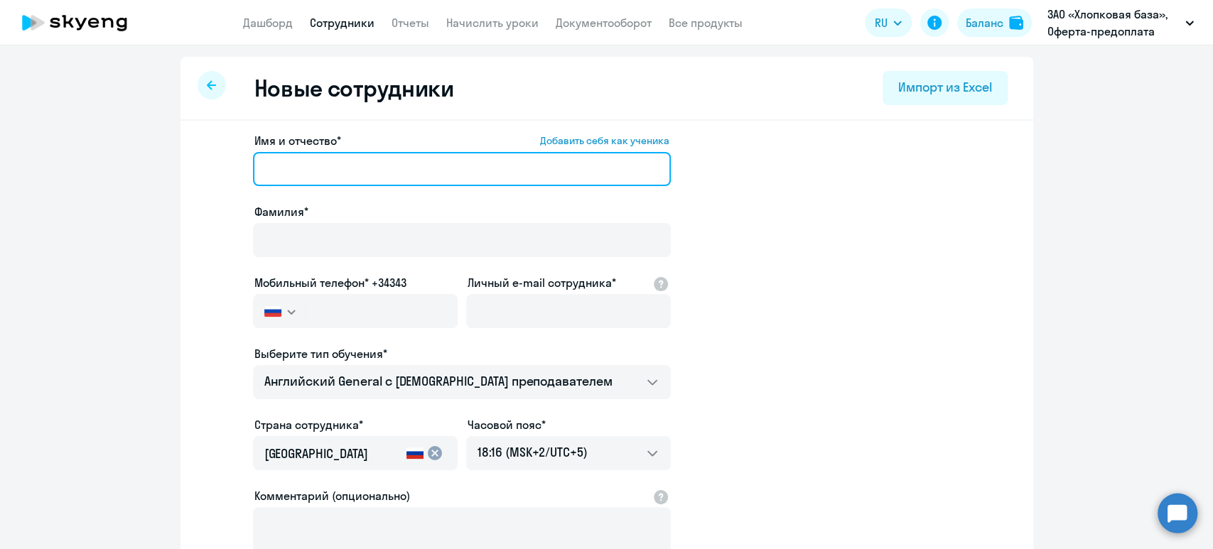
click at [397, 163] on input "Имя и отчество* Добавить себя как ученика" at bounding box center [462, 169] width 418 height 34
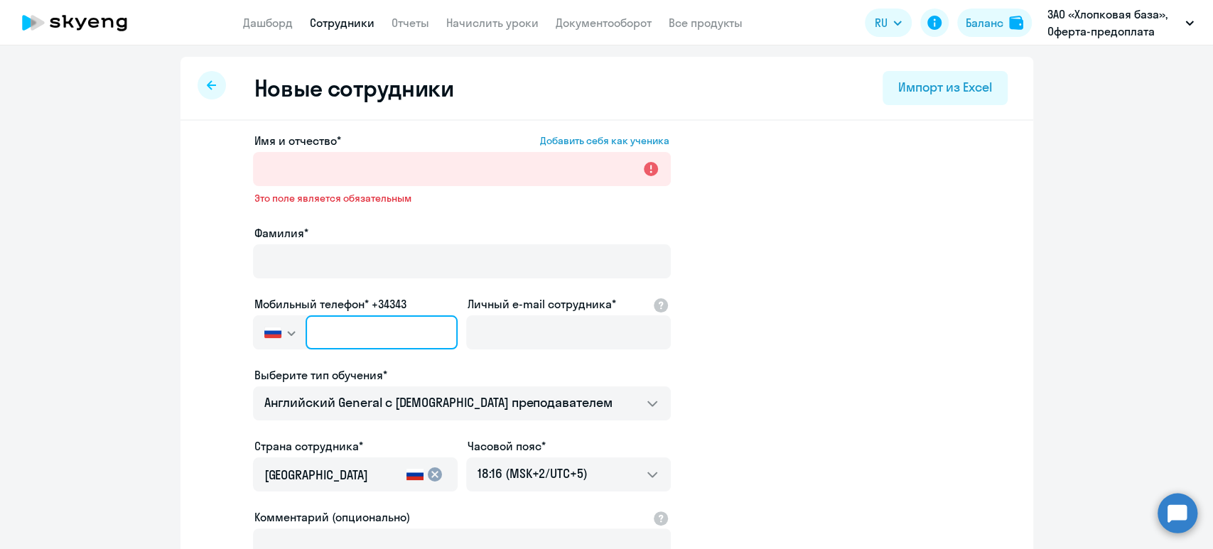
click at [358, 329] on input "text" at bounding box center [381, 333] width 151 height 34
paste input "[PHONE_NUMBER]"
type input "[PHONE_NUMBER]"
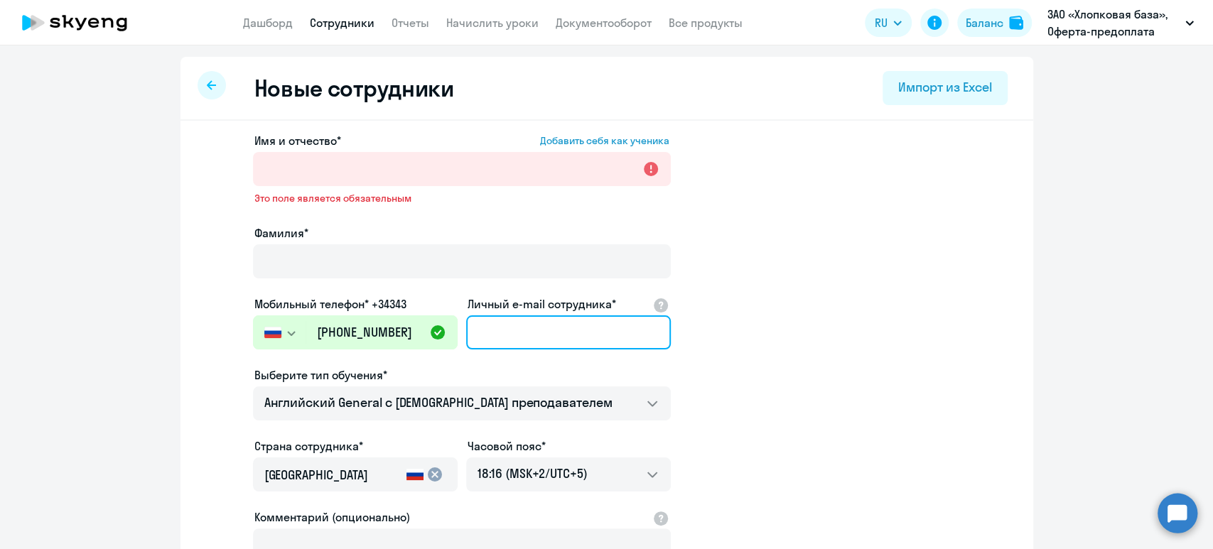
click at [612, 322] on input "Личный e-mail сотрудника*" at bounding box center [568, 333] width 205 height 34
paste input "[EMAIL_ADDRESS][DOMAIN_NAME]"
type input "[EMAIL_ADDRESS][DOMAIN_NAME]"
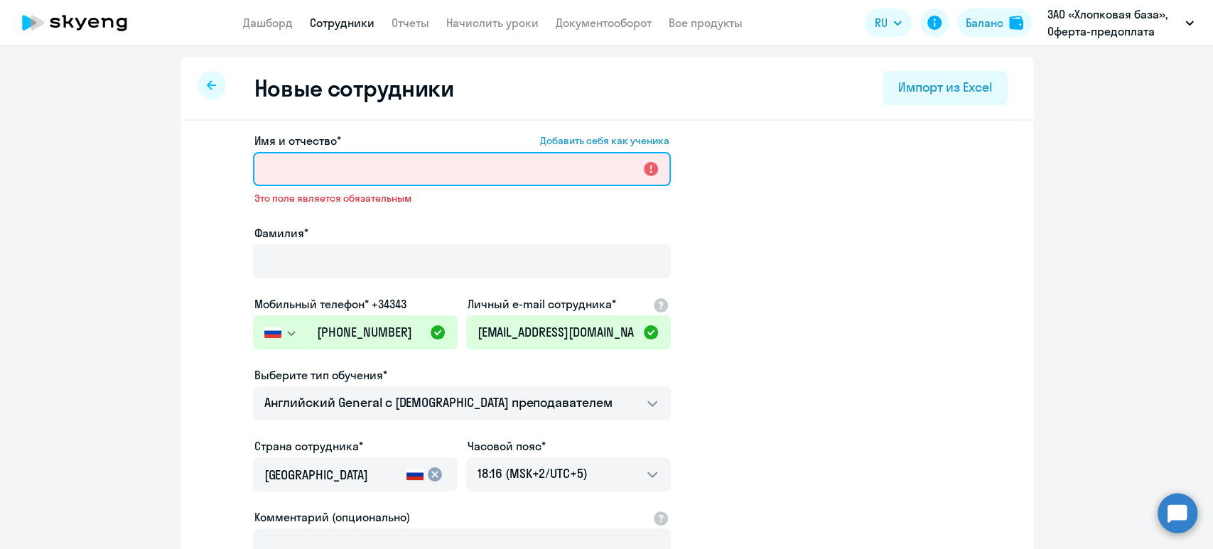
click at [399, 166] on input "Имя и отчество* Добавить себя как ученика" at bounding box center [462, 169] width 418 height 34
paste input "[PERSON_NAME]"
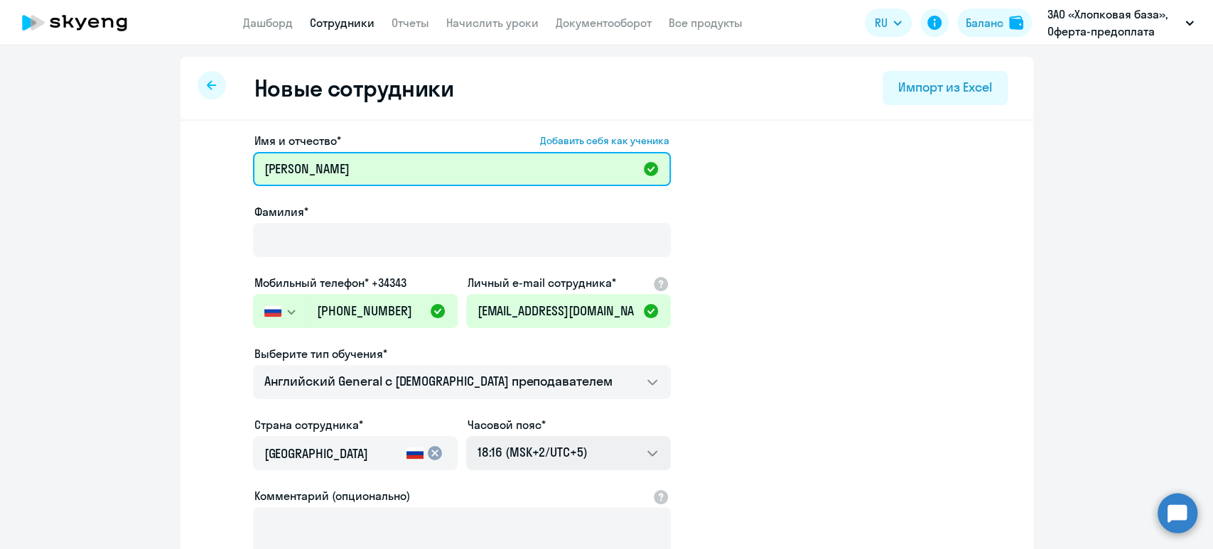
type input "[PERSON_NAME]"
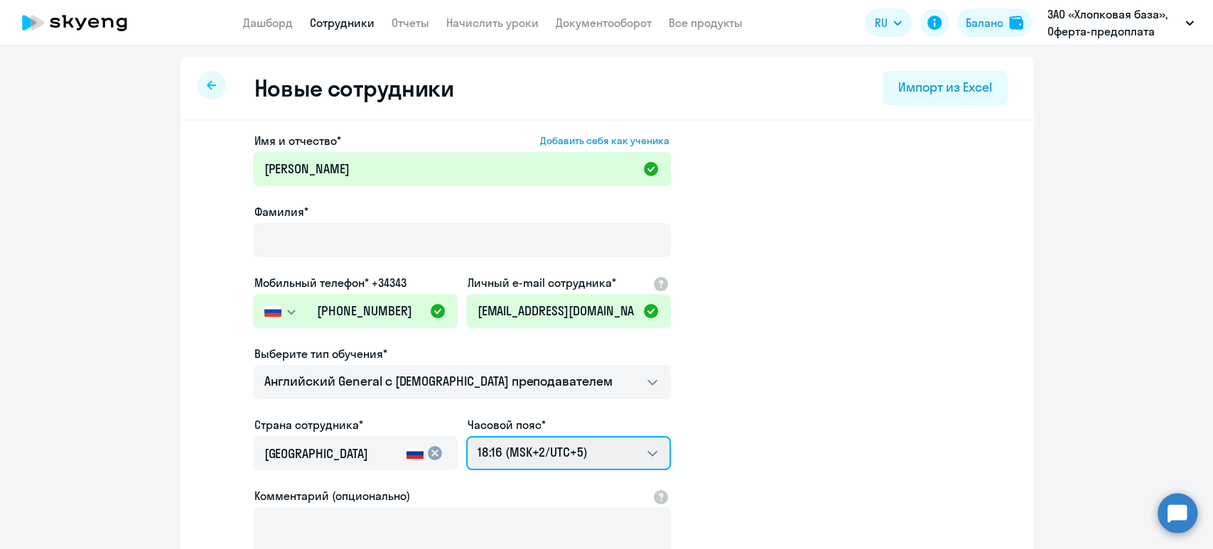
click at [526, 453] on select "02:16 (MSK-14/UTC-11) 03:16 (MSK-13/UTC-10) 04:16 (MSK-12/UTC-9) 05:16 (MSK-11/…" at bounding box center [568, 453] width 205 height 34
select select "3"
click at [466, 436] on select "02:16 (MSK-14/UTC-11) 03:16 (MSK-13/UTC-10) 04:16 (MSK-12/UTC-9) 05:16 (MSK-11/…" at bounding box center [568, 453] width 205 height 34
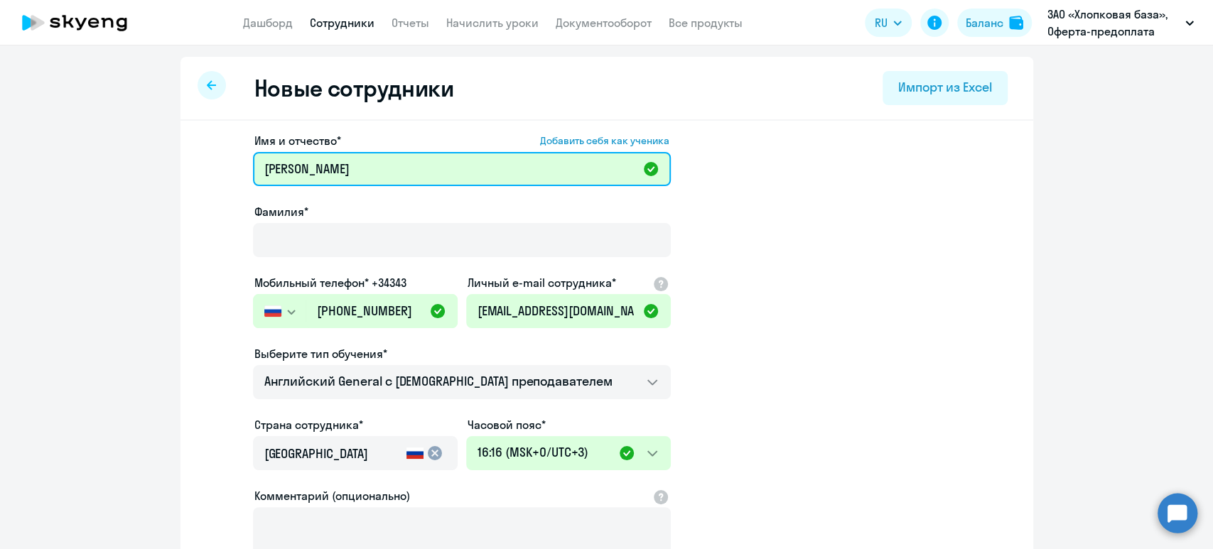
drag, startPoint x: 311, startPoint y: 171, endPoint x: 144, endPoint y: 188, distance: 167.9
click at [144, 188] on ng-component "Новые сотрудники Импорт из Excel Имя и отчество* Добавить себя как ученика [PER…" at bounding box center [606, 401] width 1213 height 689
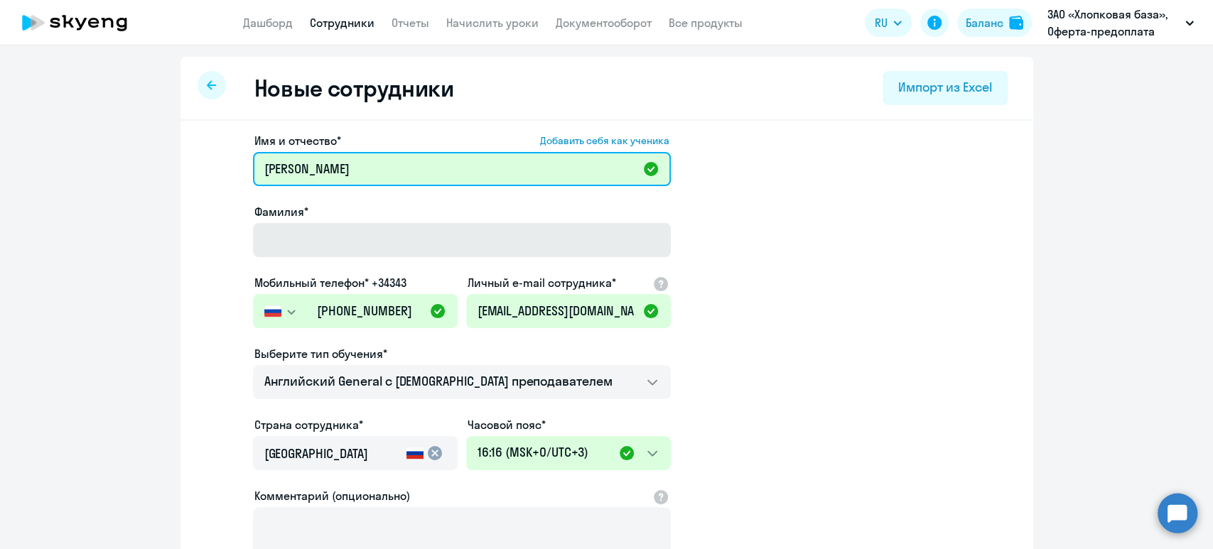
type input "[PERSON_NAME]"
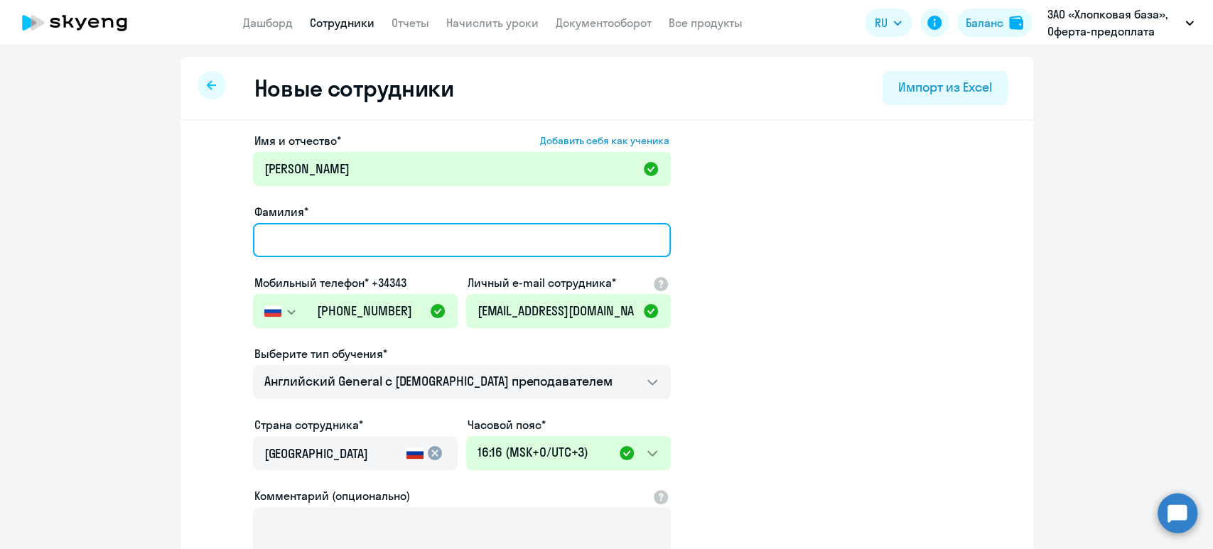
click at [324, 233] on input "Фамилия*" at bounding box center [462, 240] width 418 height 34
paste input "[PERSON_NAME]"
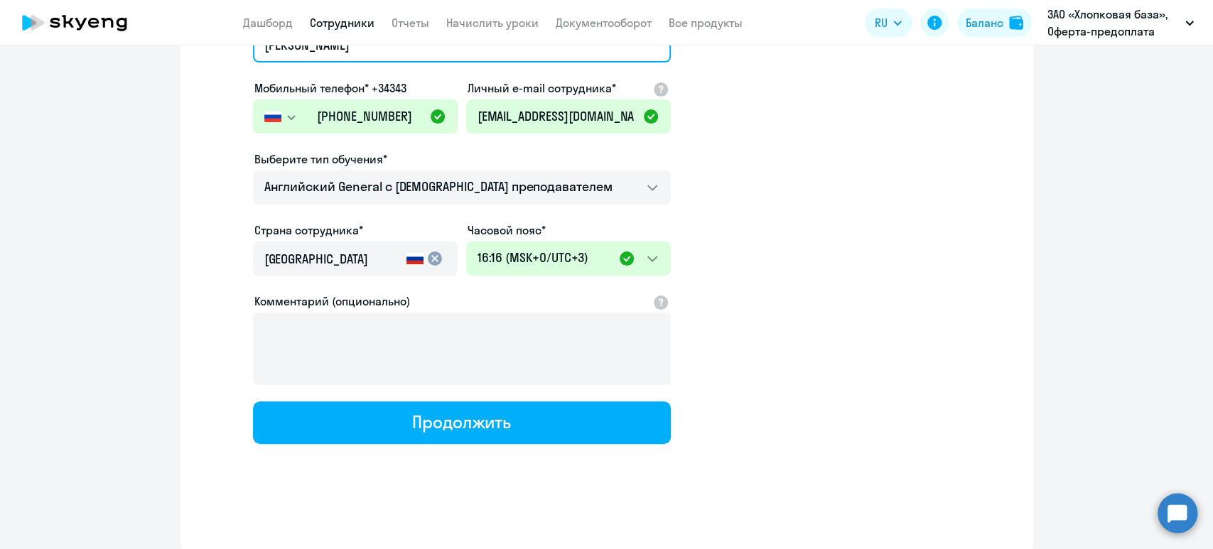
type input "[PERSON_NAME]"
click at [594, 424] on button "Продолжить" at bounding box center [462, 422] width 418 height 43
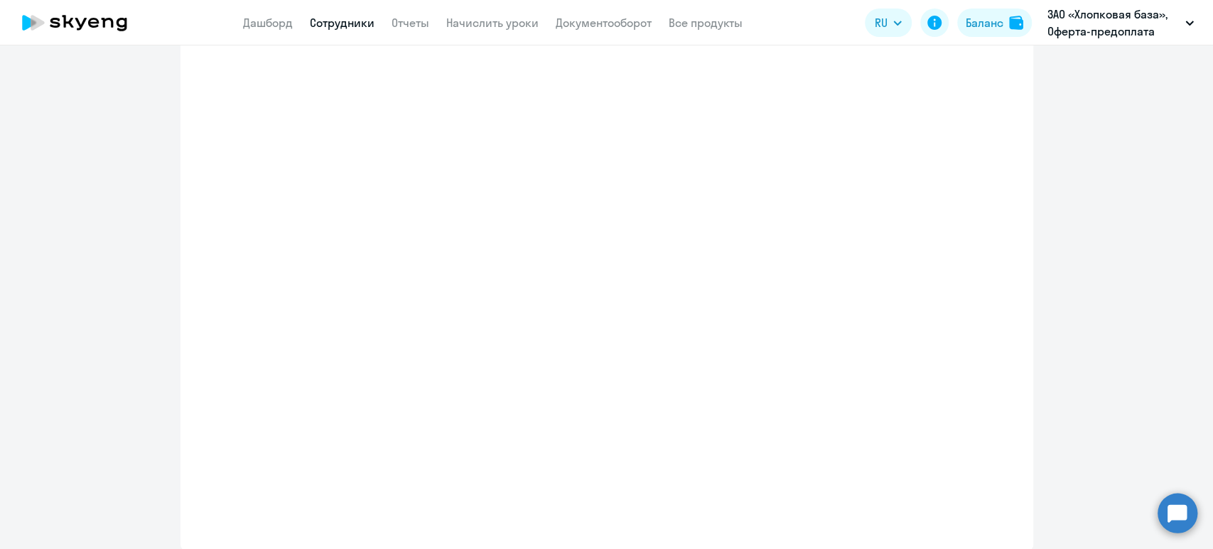
select select "english_adult_not_native_speaker"
select select "3"
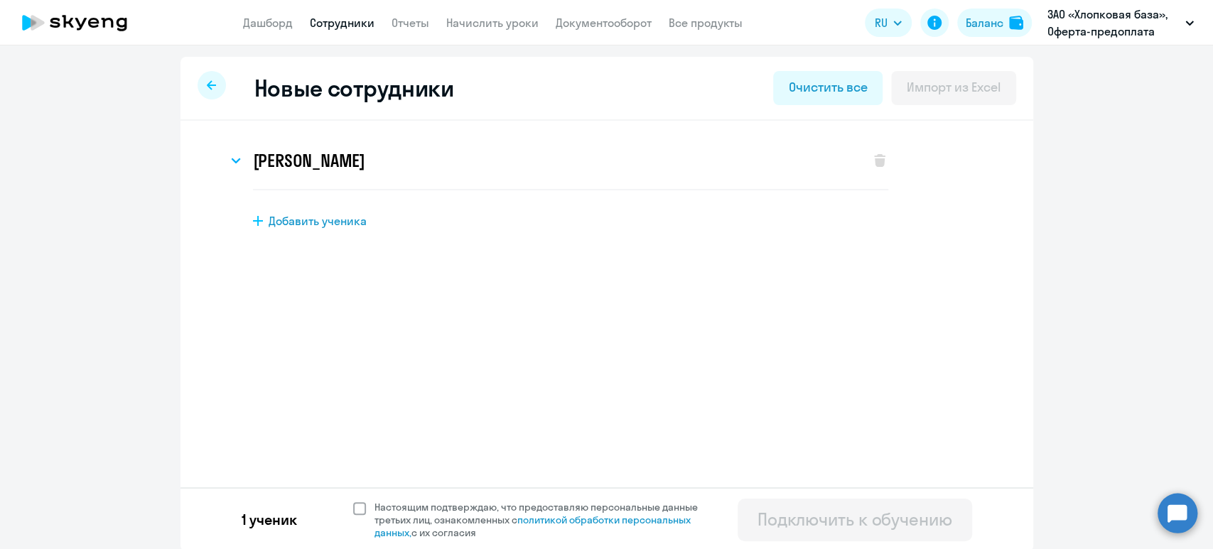
click at [411, 512] on span "Настоящим подтверждаю, что предоставляю персональные данные третьих лиц, ознако…" at bounding box center [544, 520] width 340 height 38
click at [353, 501] on input "Настоящим подтверждаю, что предоставляю персональные данные третьих лиц, ознако…" at bounding box center [352, 500] width 1 height 1
checkbox input "true"
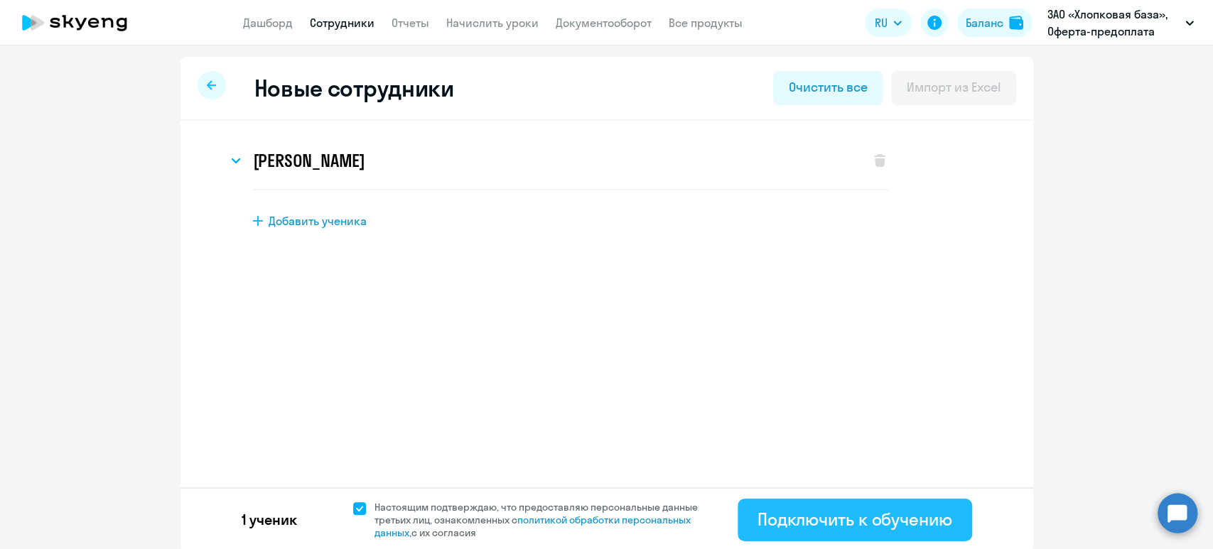
click at [775, 526] on div "Подключить к обучению" at bounding box center [855, 519] width 195 height 23
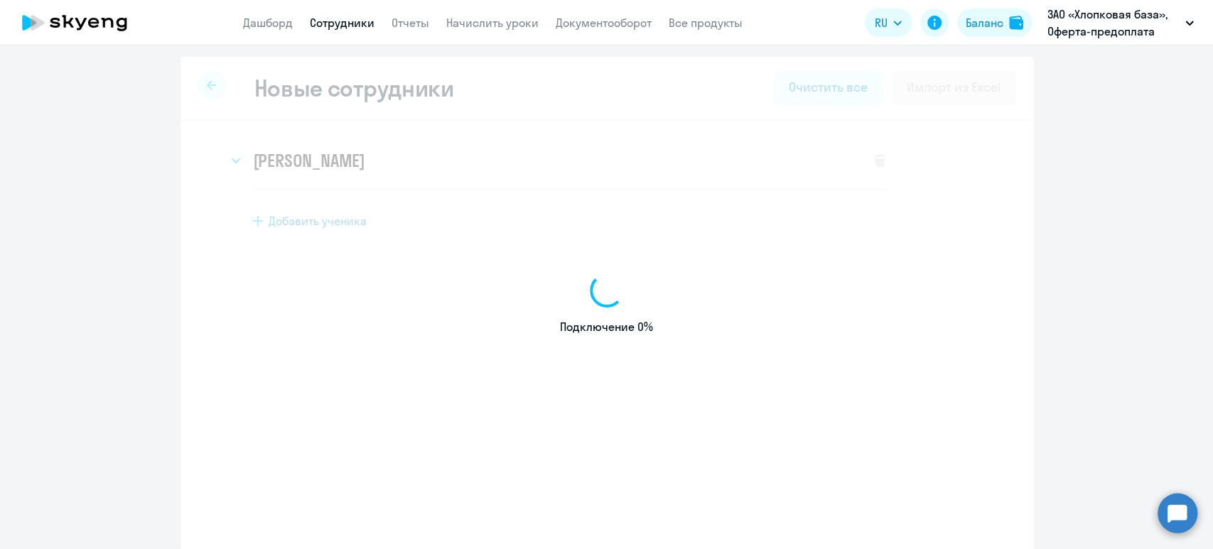
select select "english_adult_not_native_speaker"
select select "5"
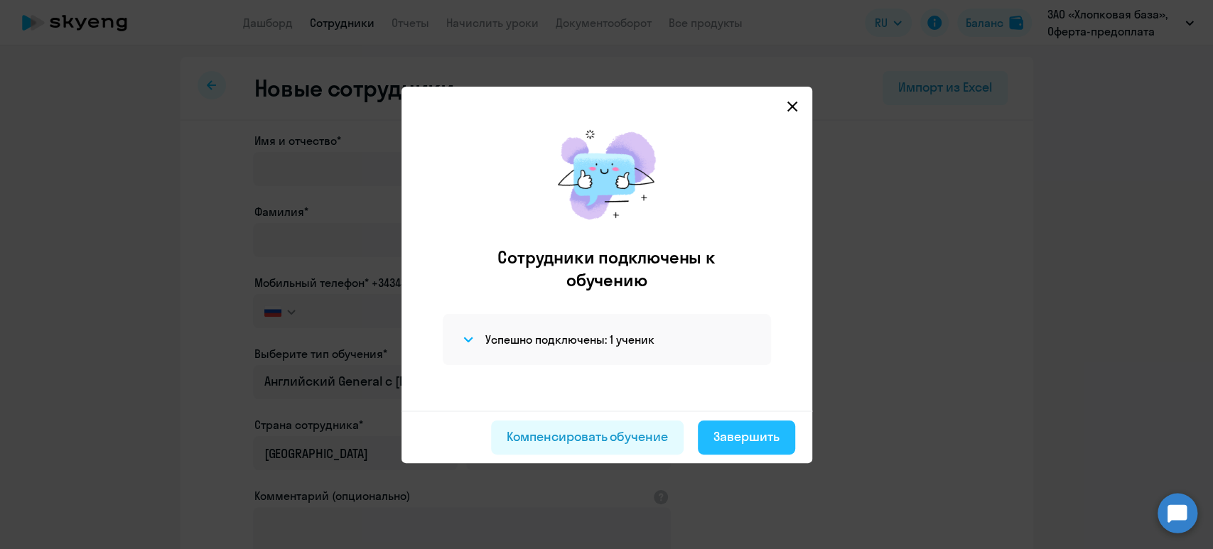
drag, startPoint x: 750, startPoint y: 431, endPoint x: 739, endPoint y: 426, distance: 12.7
click at [750, 431] on div "Завершить" at bounding box center [746, 437] width 66 height 18
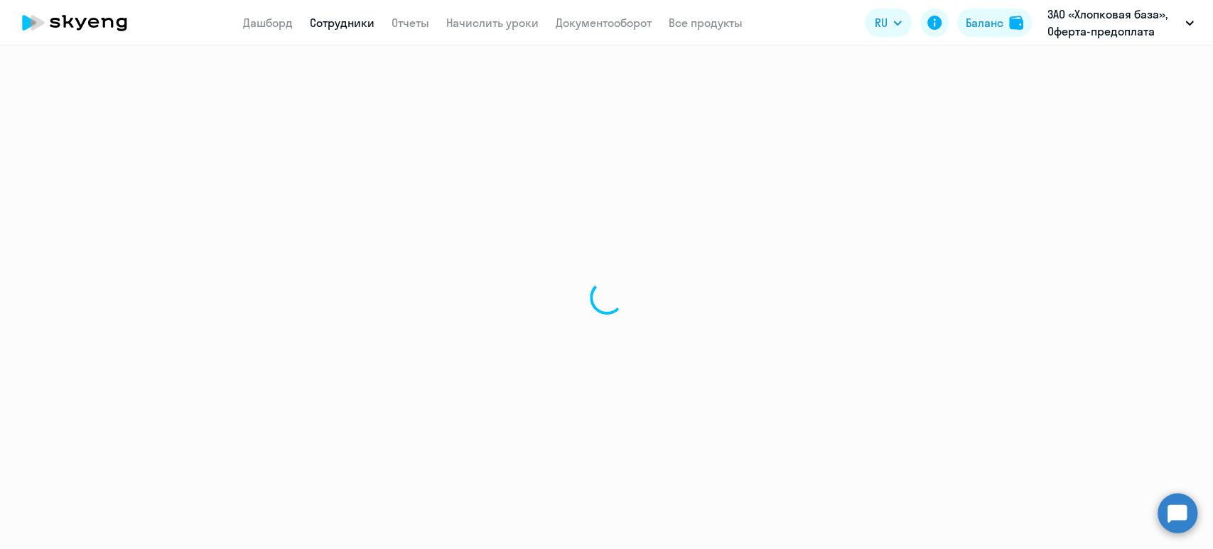
select select "30"
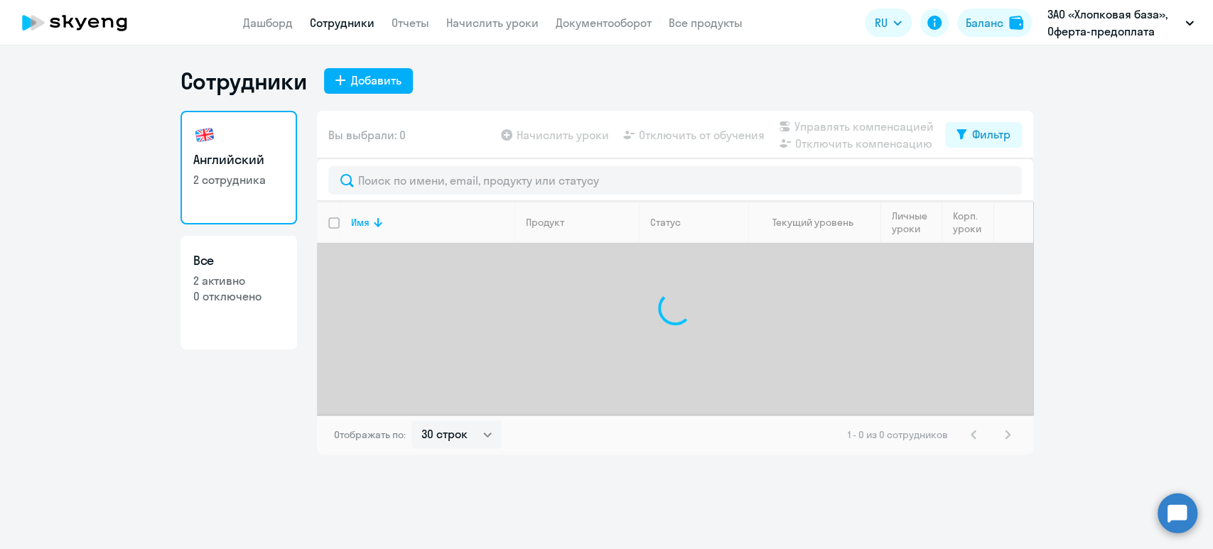
click at [333, 23] on link "Сотрудники" at bounding box center [342, 23] width 65 height 14
click at [262, 23] on link "Дашборд" at bounding box center [268, 23] width 50 height 14
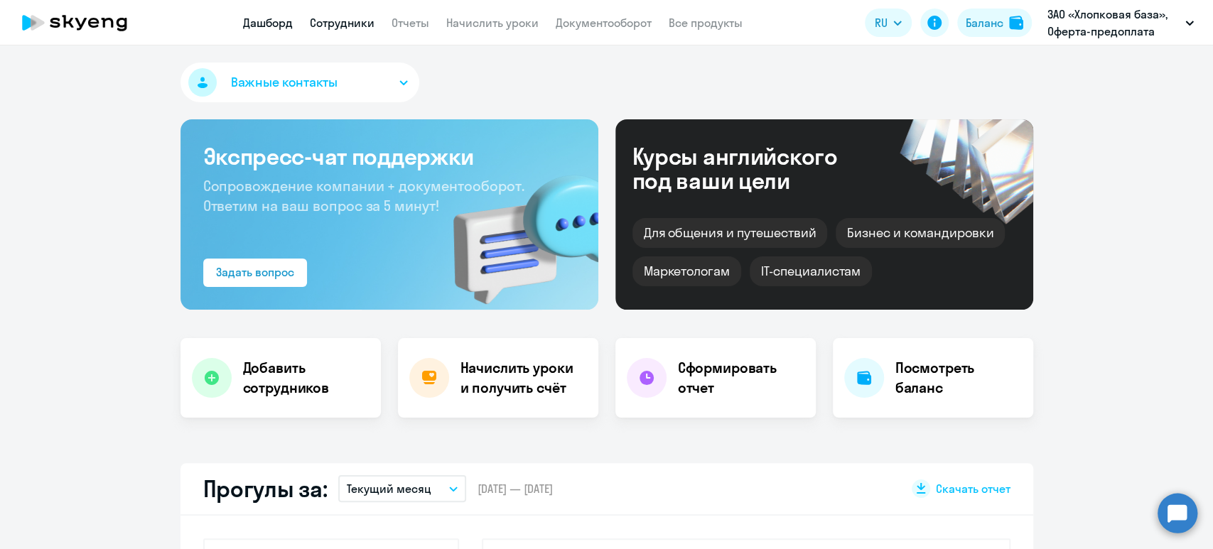
select select "30"
click at [318, 26] on link "Сотрудники" at bounding box center [342, 23] width 65 height 14
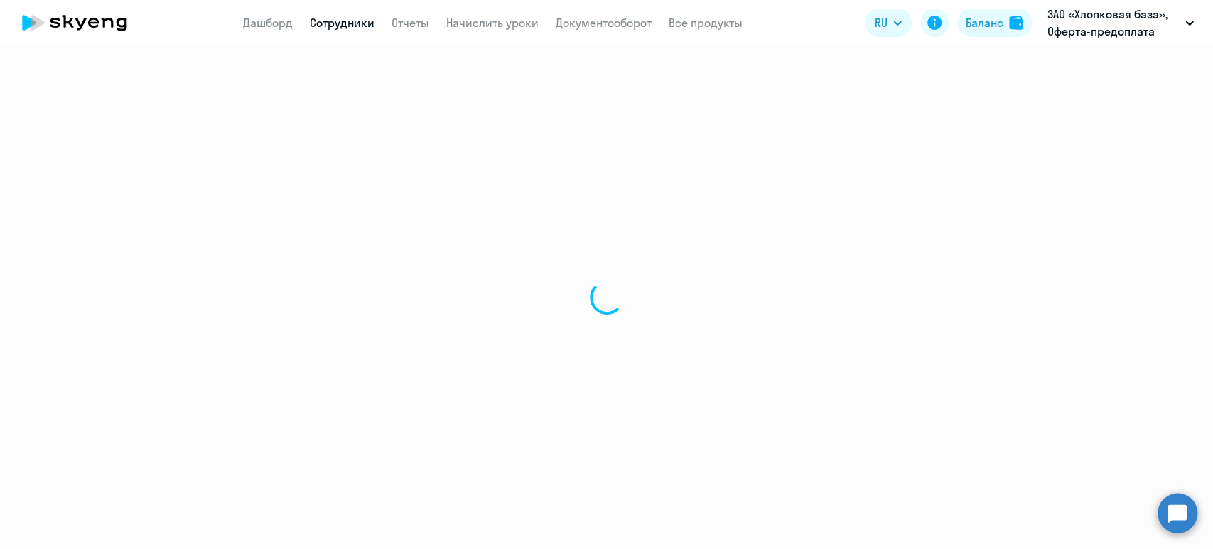
select select "30"
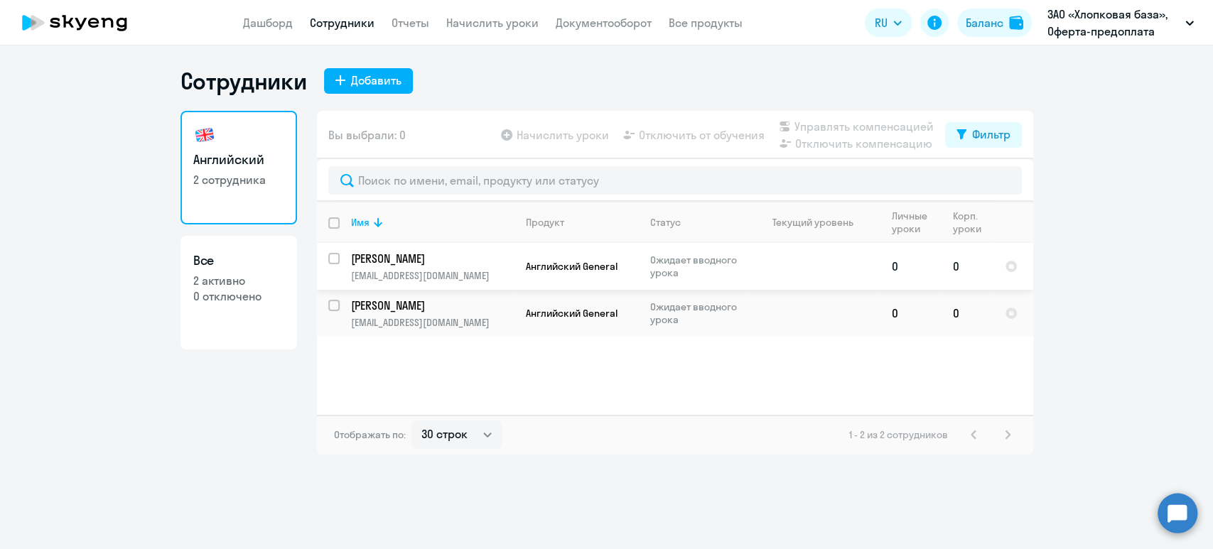
click at [336, 257] on input "select row 42968353" at bounding box center [342, 267] width 28 height 28
checkbox input "true"
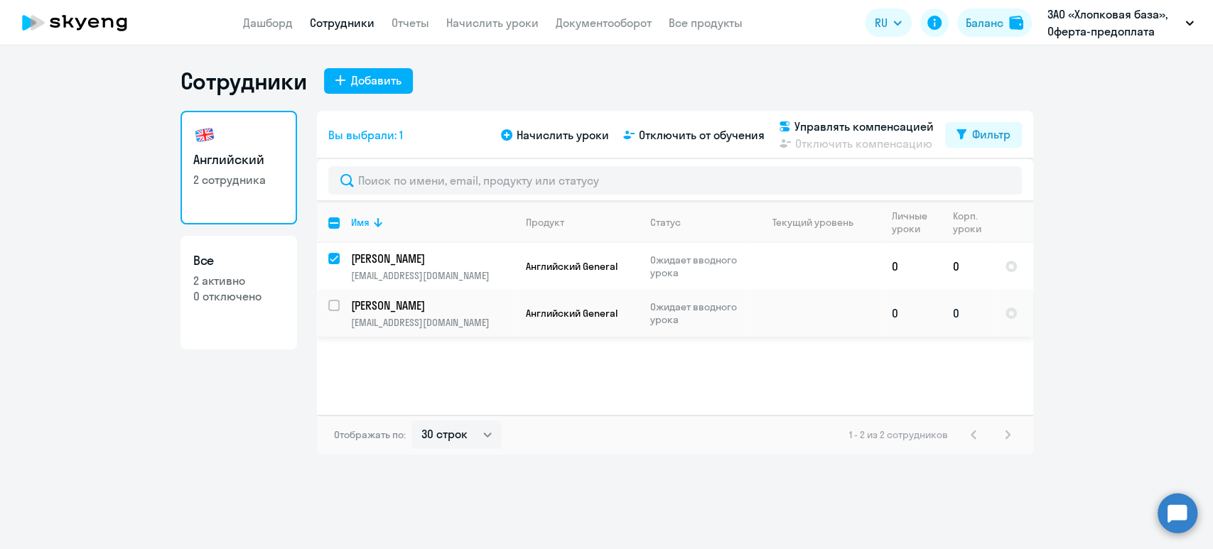
click at [335, 306] on input "select row 42968086" at bounding box center [342, 314] width 28 height 28
checkbox input "true"
click at [574, 142] on span "Начислить уроки" at bounding box center [563, 134] width 92 height 17
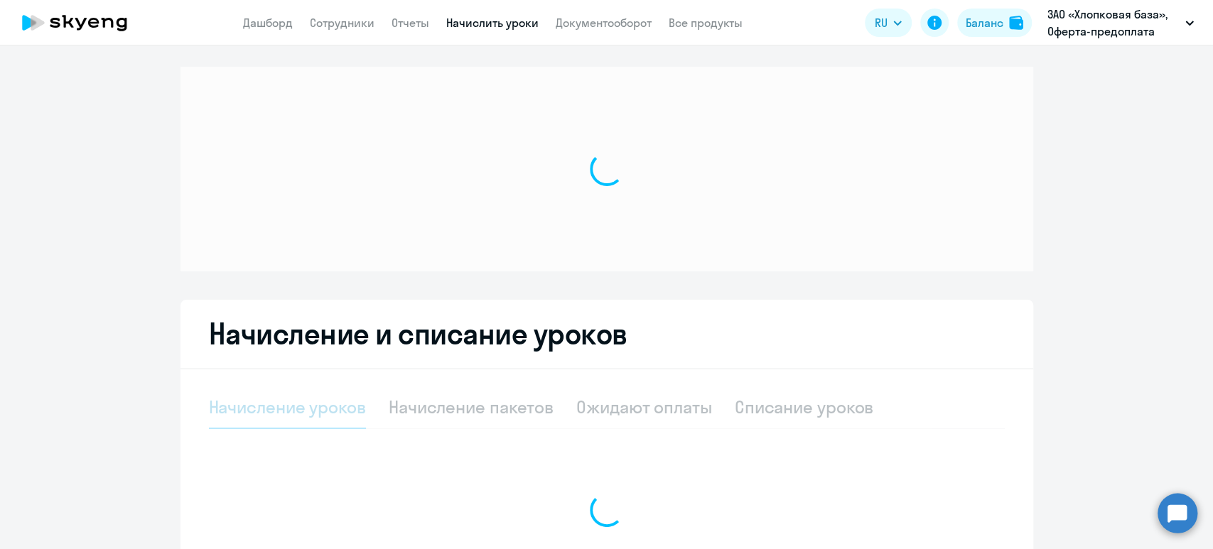
select select "10"
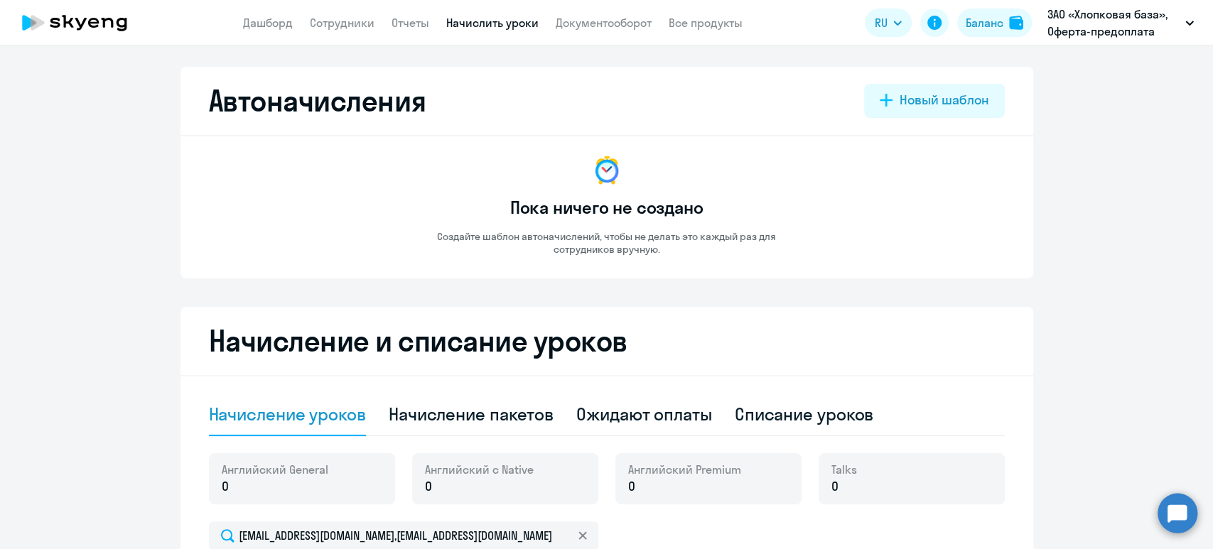
scroll to position [95, 0]
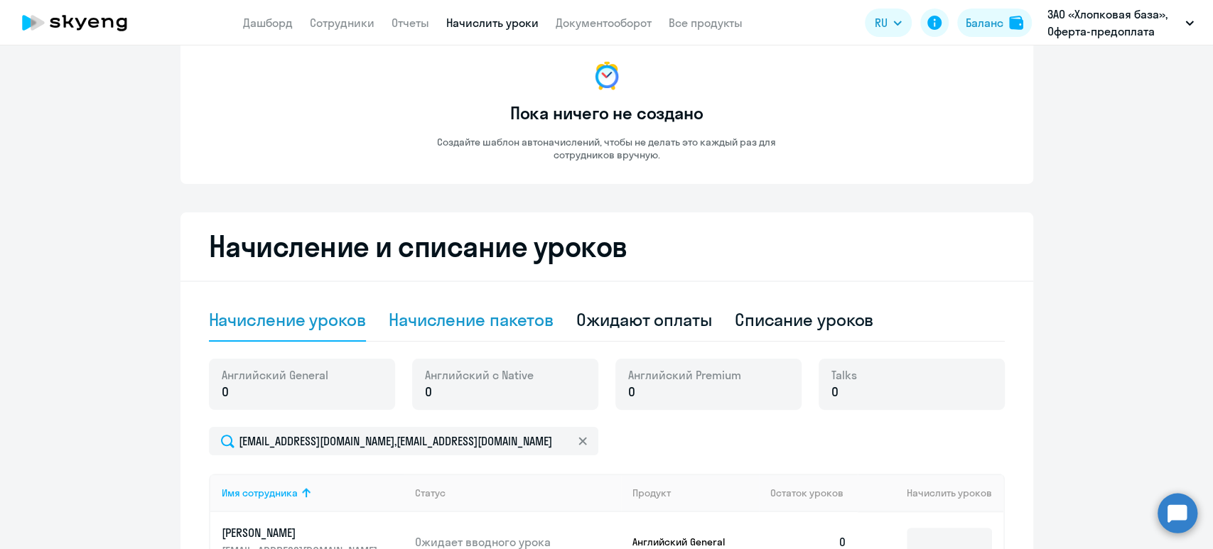
click at [483, 311] on div "Начисление пакетов" at bounding box center [471, 319] width 165 height 23
select select "10"
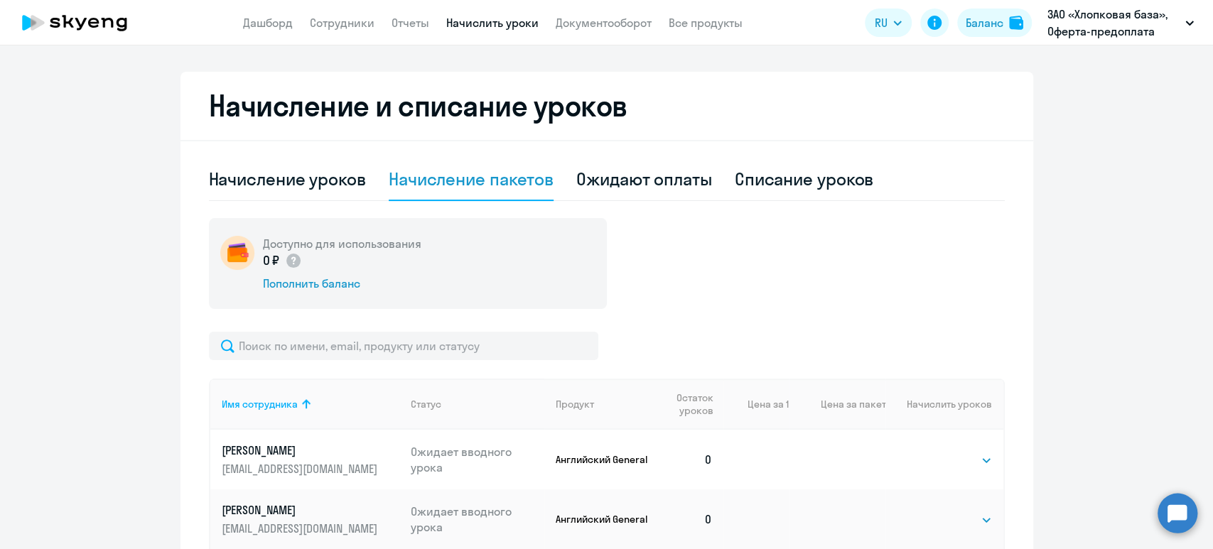
scroll to position [397, 0]
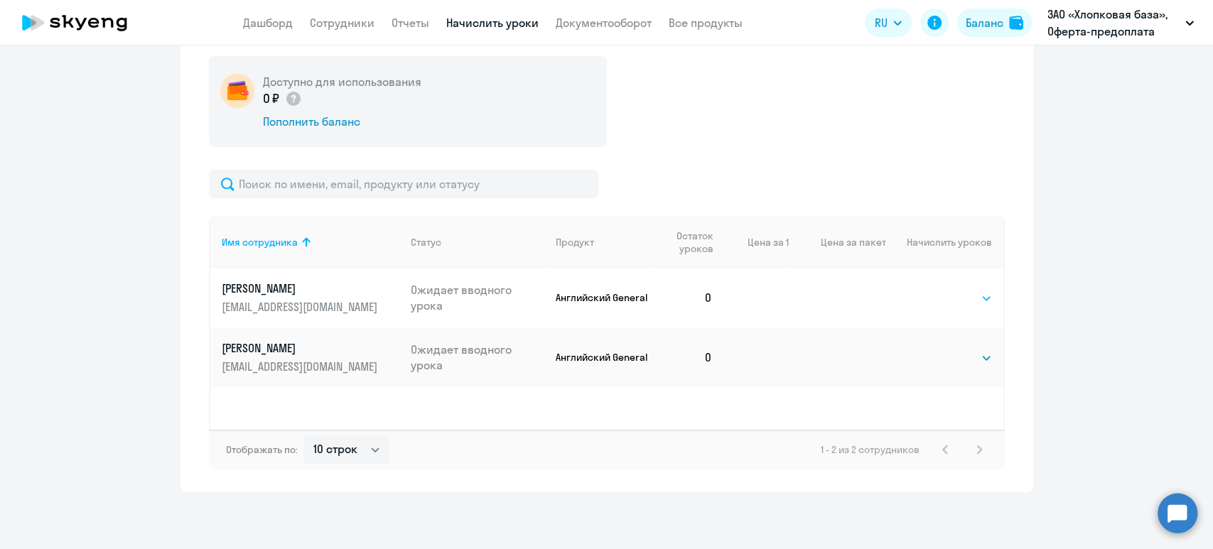
click at [962, 295] on select "Выбрать 4 8 16 32 64 96 128" at bounding box center [963, 298] width 58 height 17
select select "32"
click at [934, 290] on select "Выбрать 4 8 16 32 64 96 128" at bounding box center [963, 298] width 58 height 17
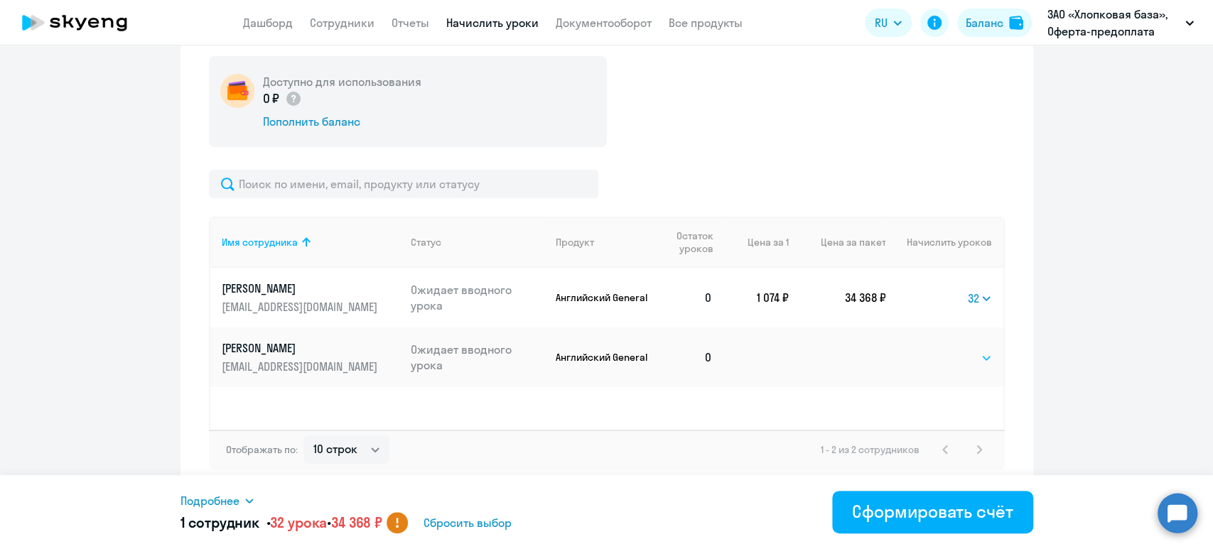
click at [950, 356] on select "Выбрать 4 8 16 32 64 96 128" at bounding box center [963, 358] width 58 height 17
select select "32"
click at [934, 350] on select "Выбрать 4 8 16 32 64 96 128" at bounding box center [963, 358] width 58 height 17
click at [227, 507] on span "Подробнее" at bounding box center [209, 500] width 59 height 17
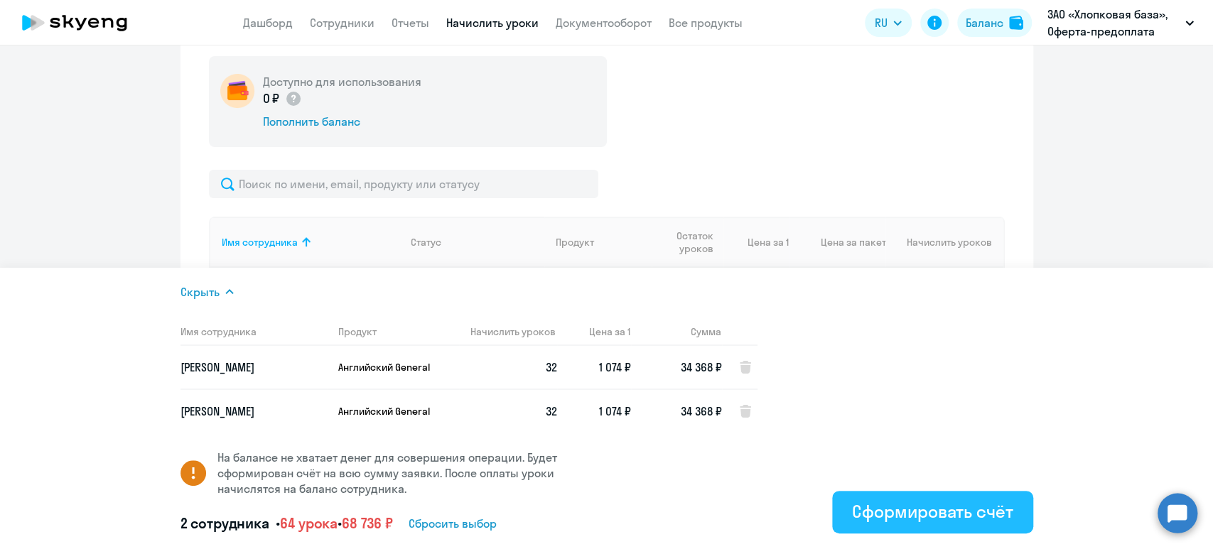
click at [947, 506] on div "Сформировать счёт" at bounding box center [932, 511] width 161 height 23
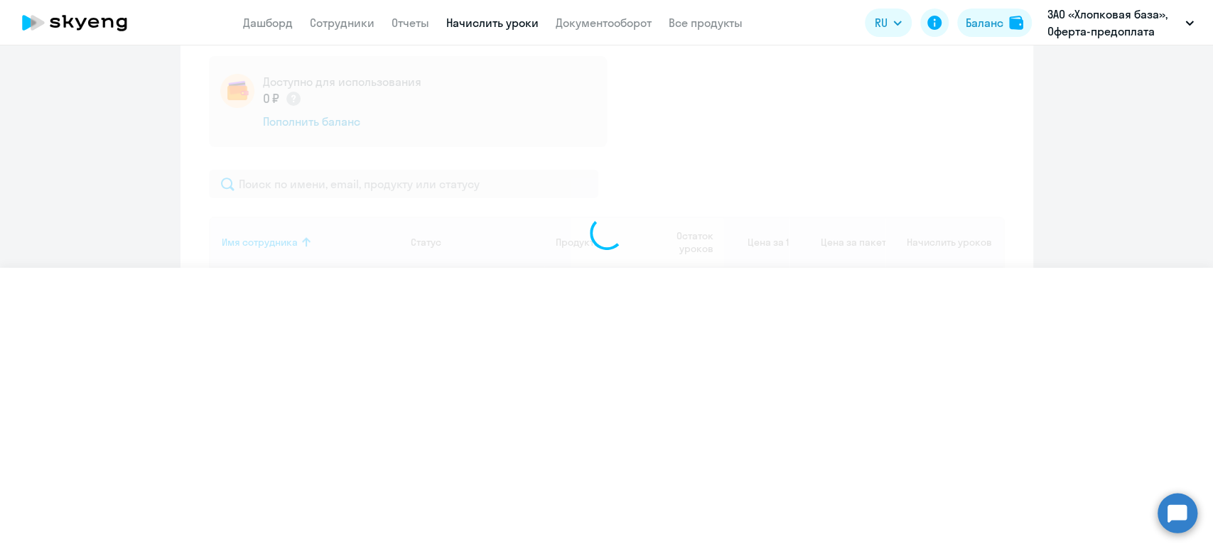
select select
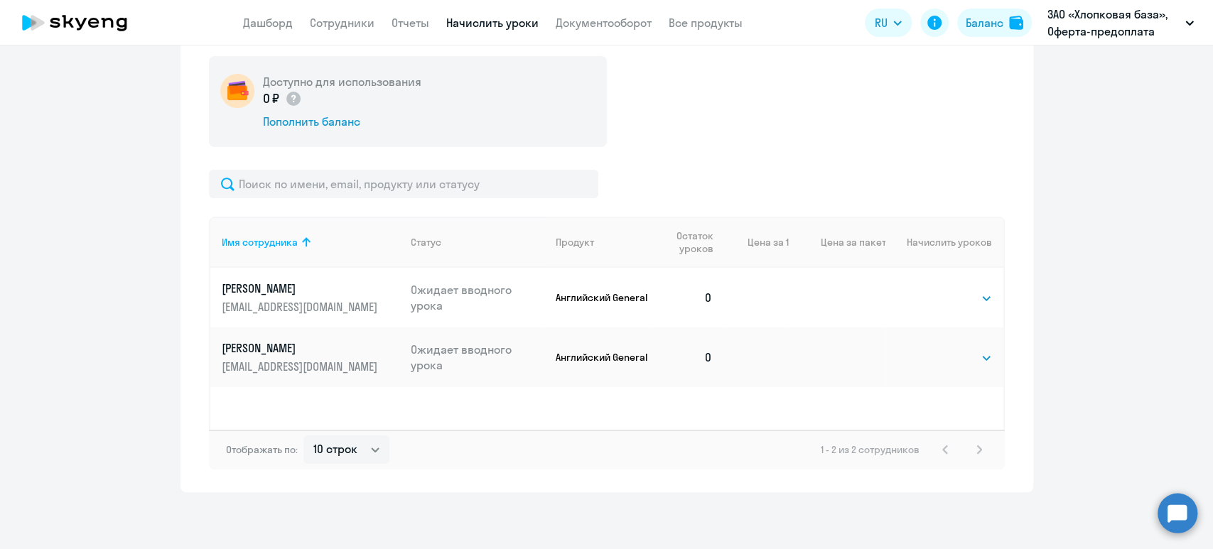
click at [706, 13] on app-header "Дашборд Сотрудники Отчеты Начислить уроки Документооборот Все продукты Дашборд …" at bounding box center [606, 22] width 1213 height 45
click at [723, 26] on link "Все продукты" at bounding box center [706, 23] width 74 height 14
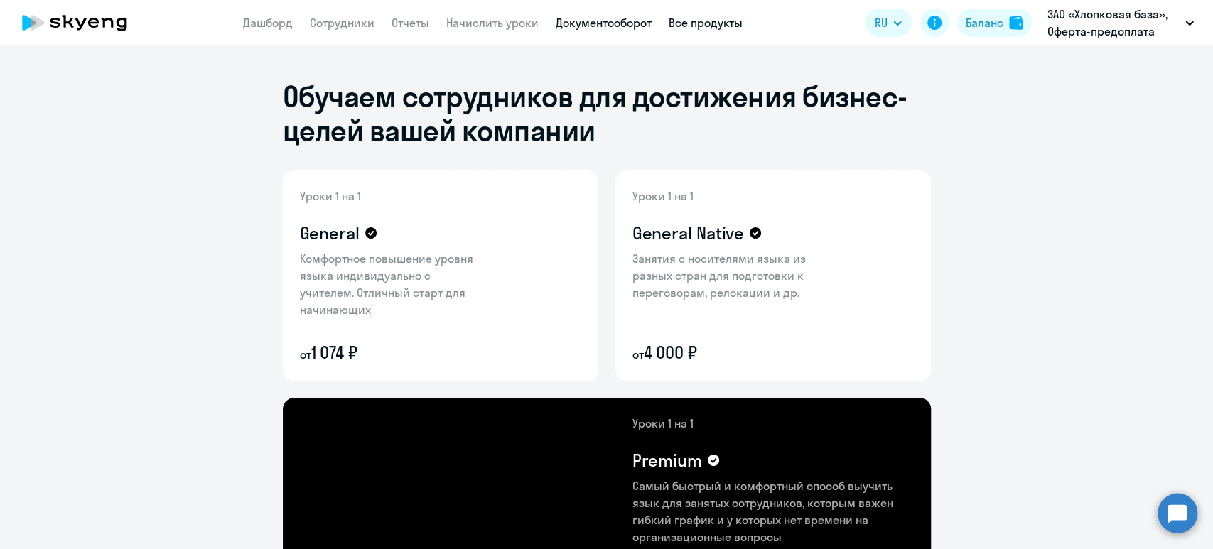
click at [637, 21] on link "Документооборот" at bounding box center [604, 23] width 96 height 14
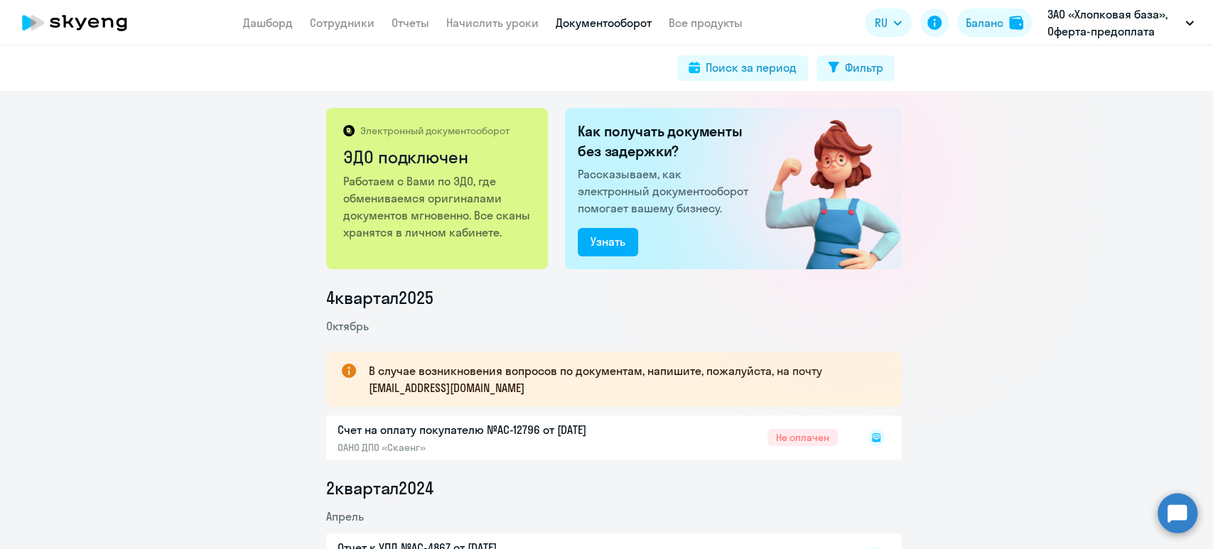
click at [872, 440] on icon at bounding box center [876, 437] width 9 height 9
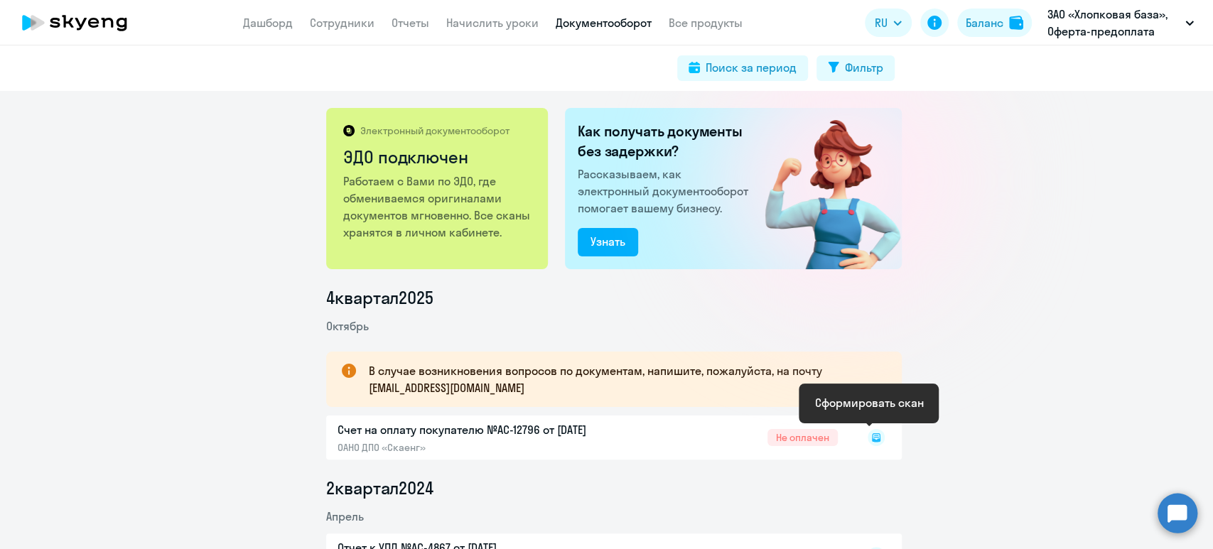
click at [872, 440] on icon at bounding box center [876, 437] width 9 height 9
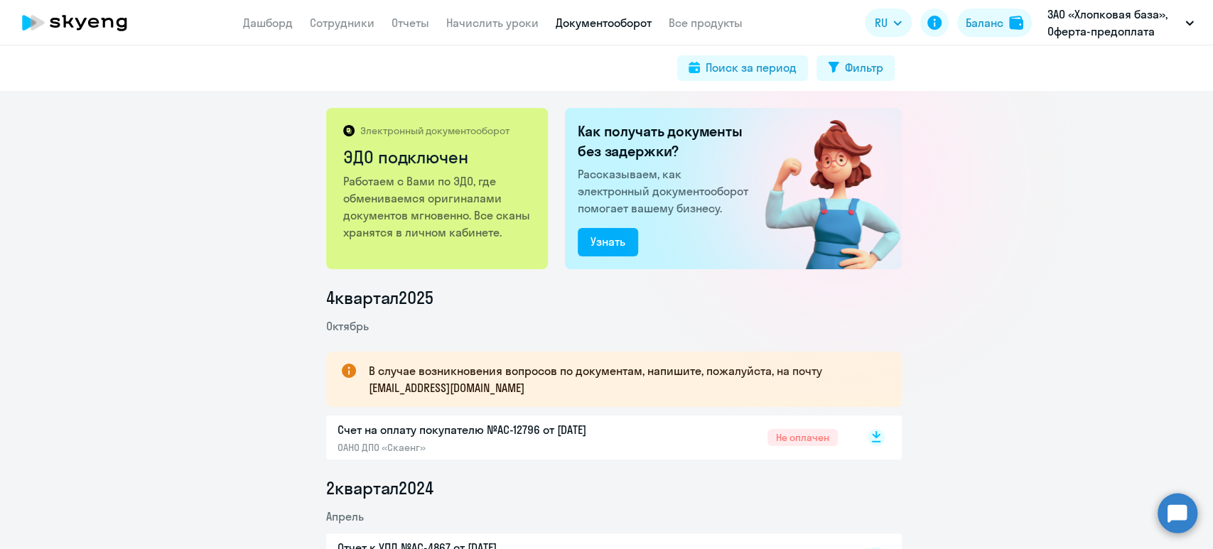
click at [872, 441] on rect at bounding box center [876, 437] width 17 height 17
